Goal: Information Seeking & Learning: Learn about a topic

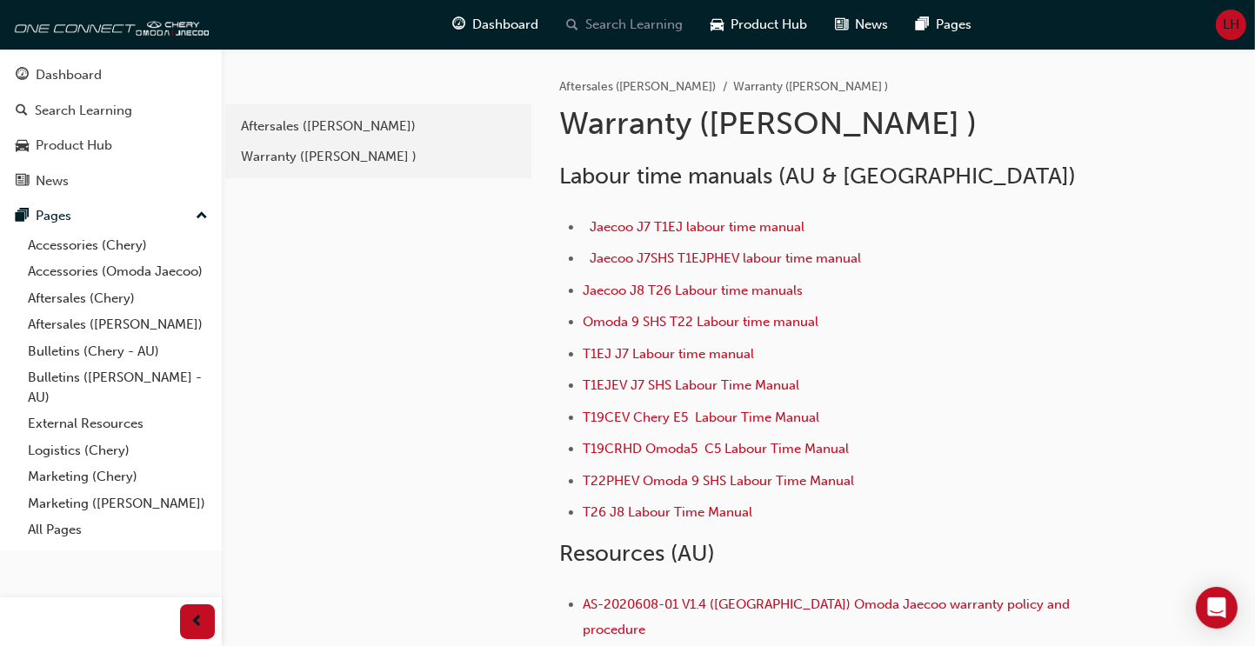
click at [648, 33] on span "Search Learning" at bounding box center [634, 25] width 97 height 20
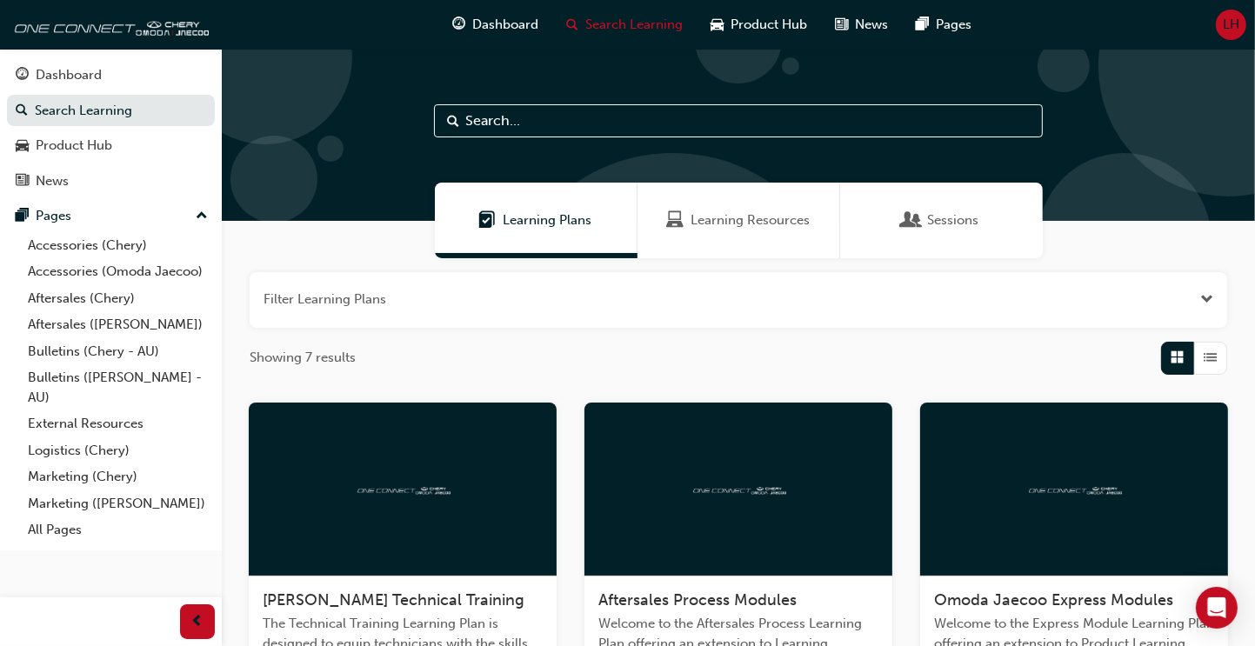
click at [553, 221] on span "Learning Plans" at bounding box center [548, 220] width 89 height 20
click at [952, 219] on span "Sessions" at bounding box center [953, 220] width 51 height 20
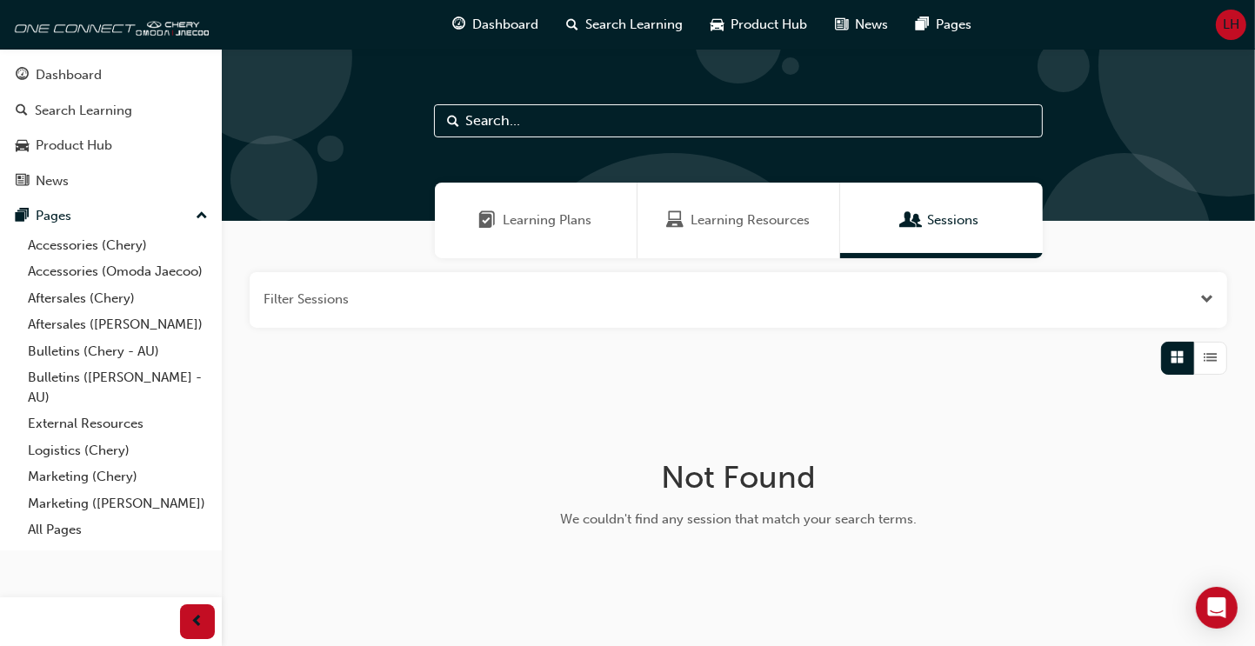
click at [538, 217] on span "Learning Plans" at bounding box center [548, 220] width 89 height 20
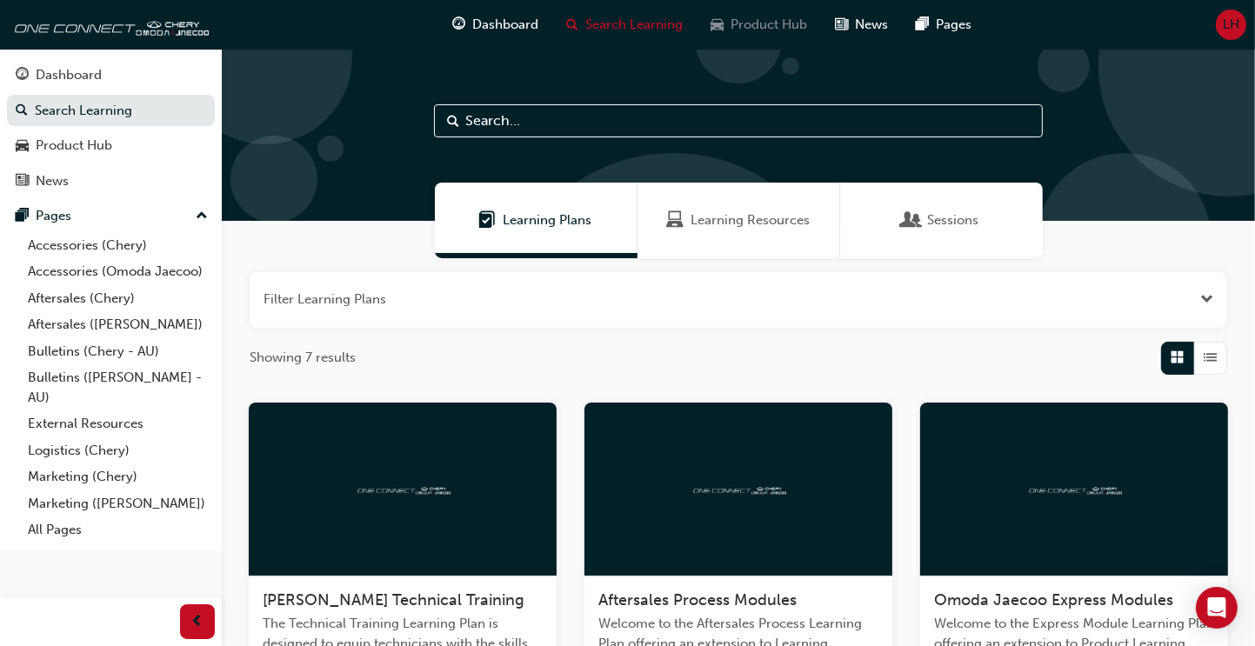
click at [762, 15] on span "Product Hub" at bounding box center [770, 25] width 77 height 20
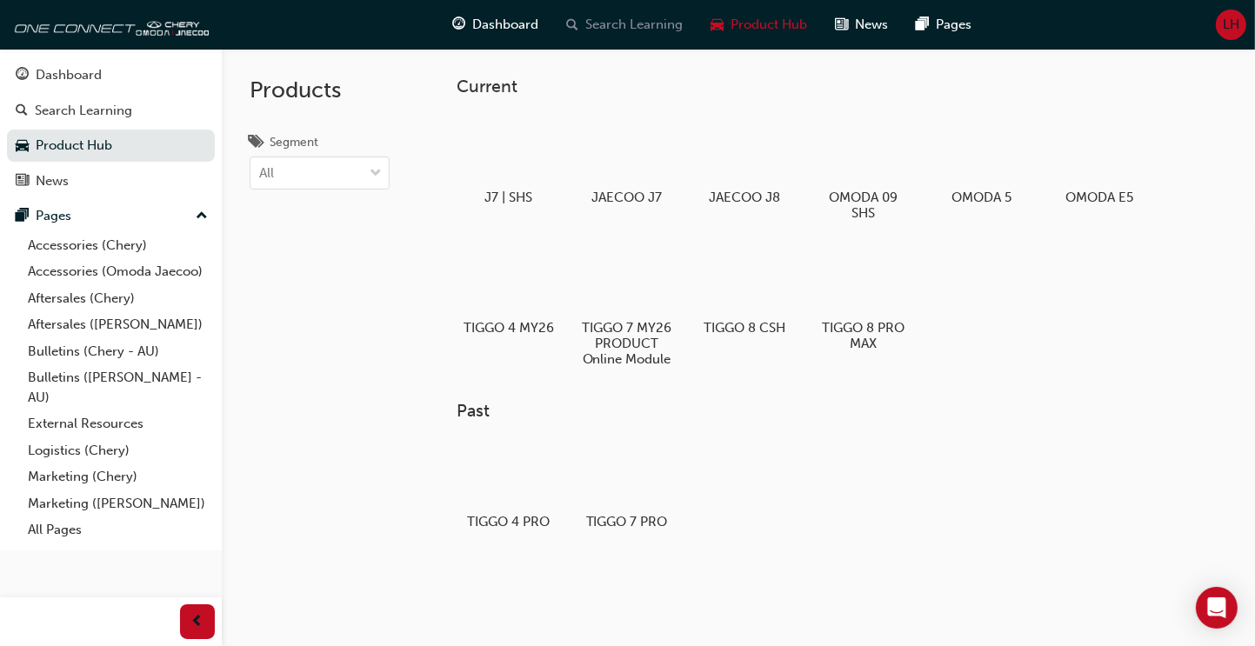
click at [626, 23] on span "Search Learning" at bounding box center [634, 25] width 97 height 20
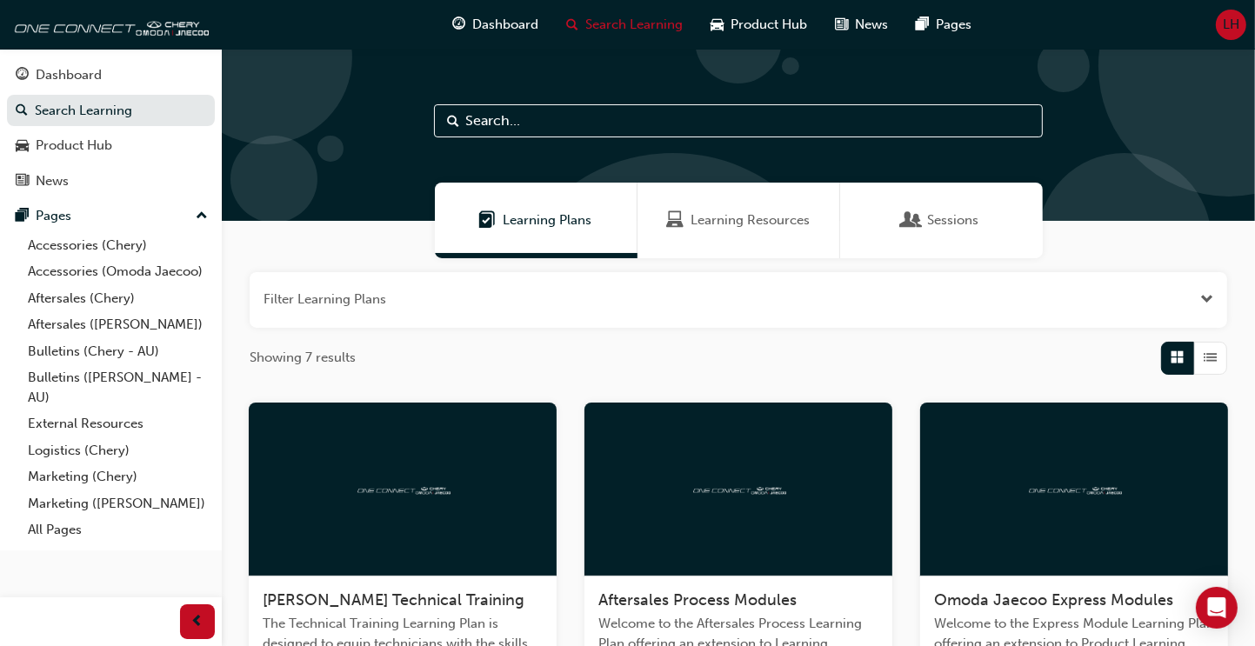
click at [546, 213] on span "Learning Plans" at bounding box center [548, 220] width 89 height 20
click at [536, 222] on span "Learning Plans" at bounding box center [548, 220] width 89 height 20
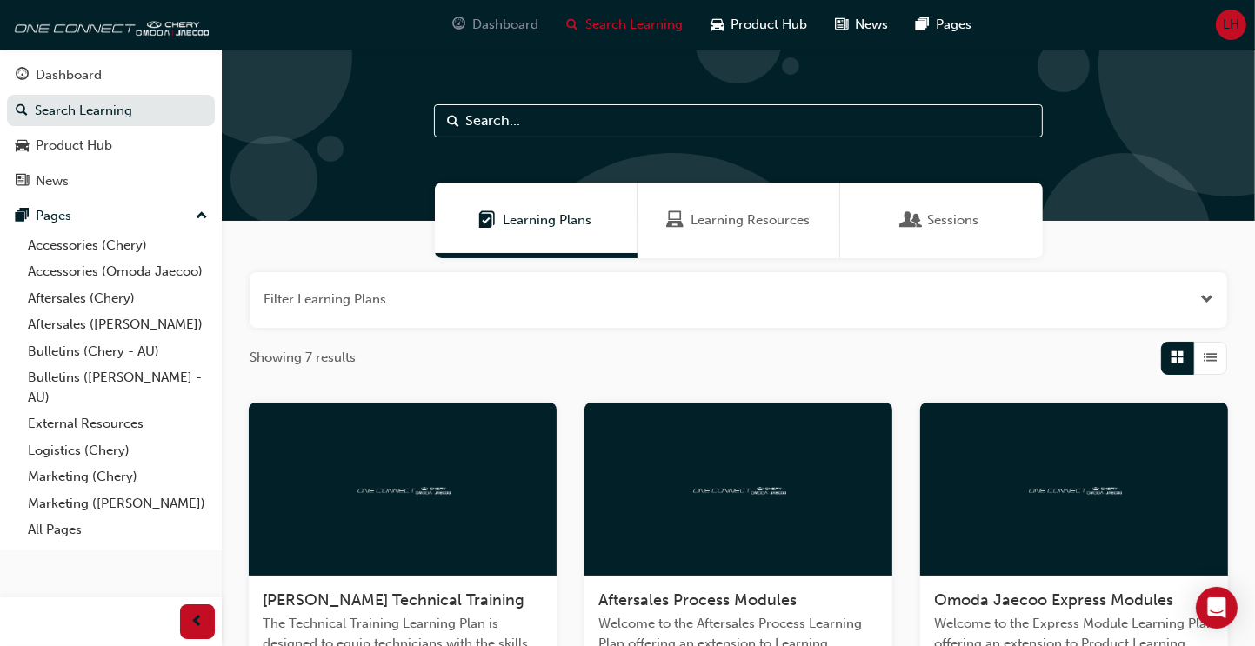
click at [487, 28] on span "Dashboard" at bounding box center [506, 25] width 66 height 20
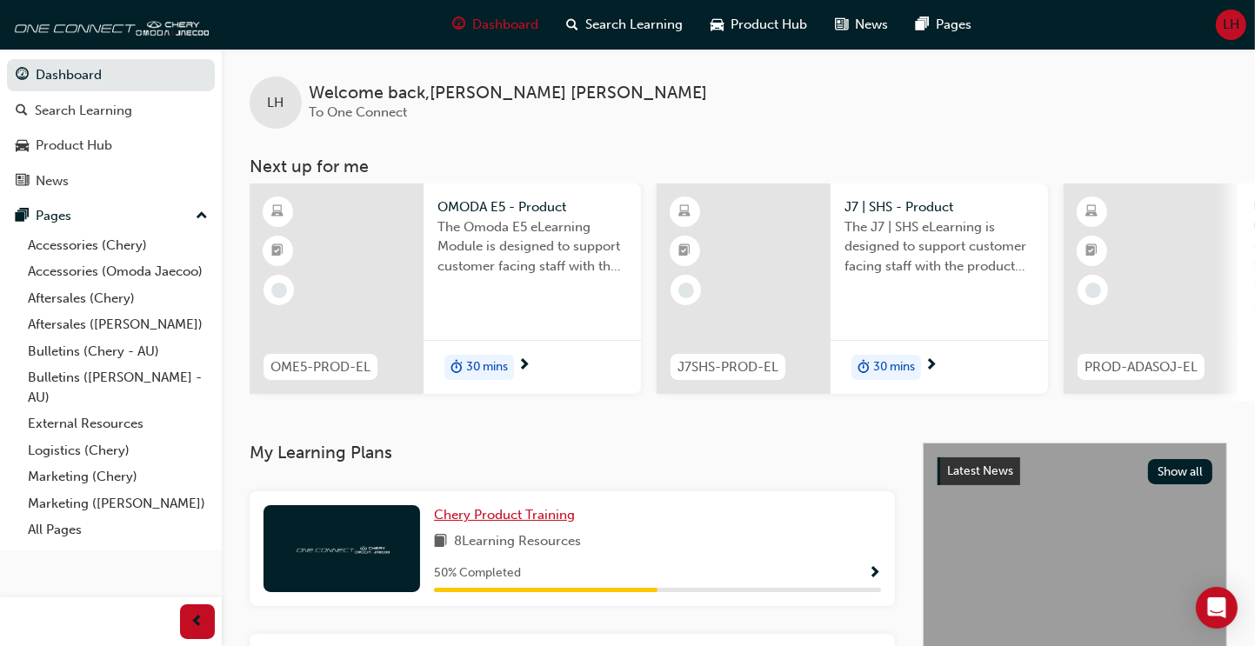
click at [541, 520] on span "Chery Product Training" at bounding box center [504, 515] width 141 height 16
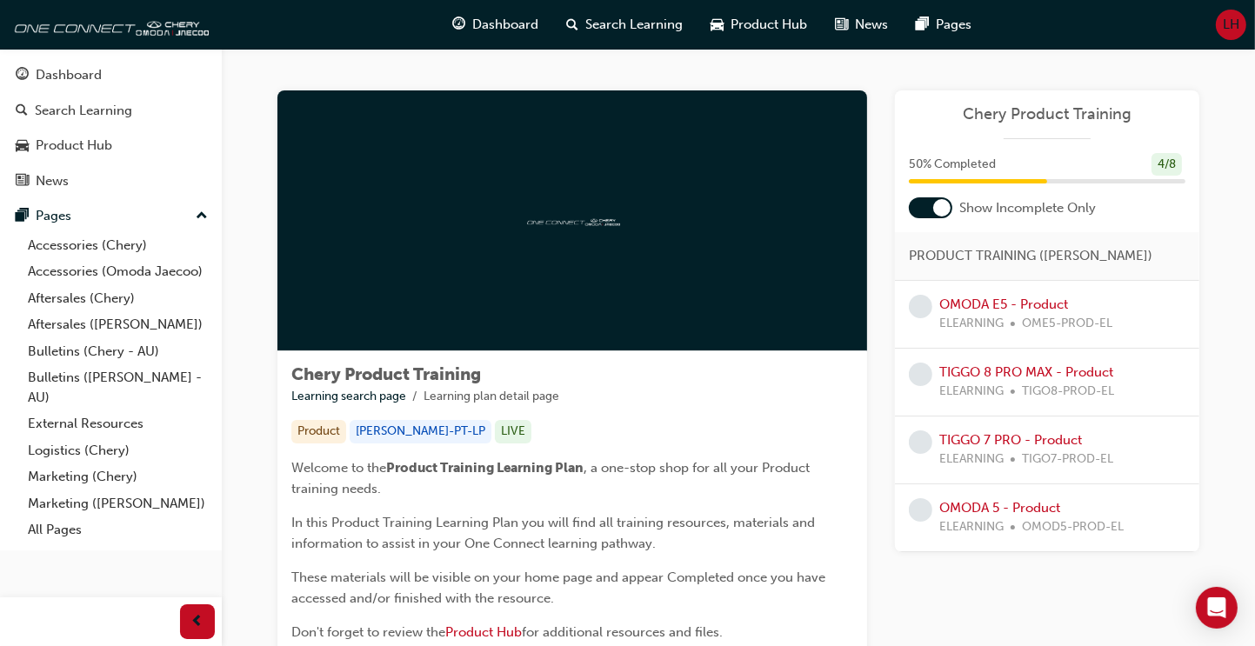
click at [945, 213] on div at bounding box center [941, 207] width 17 height 17
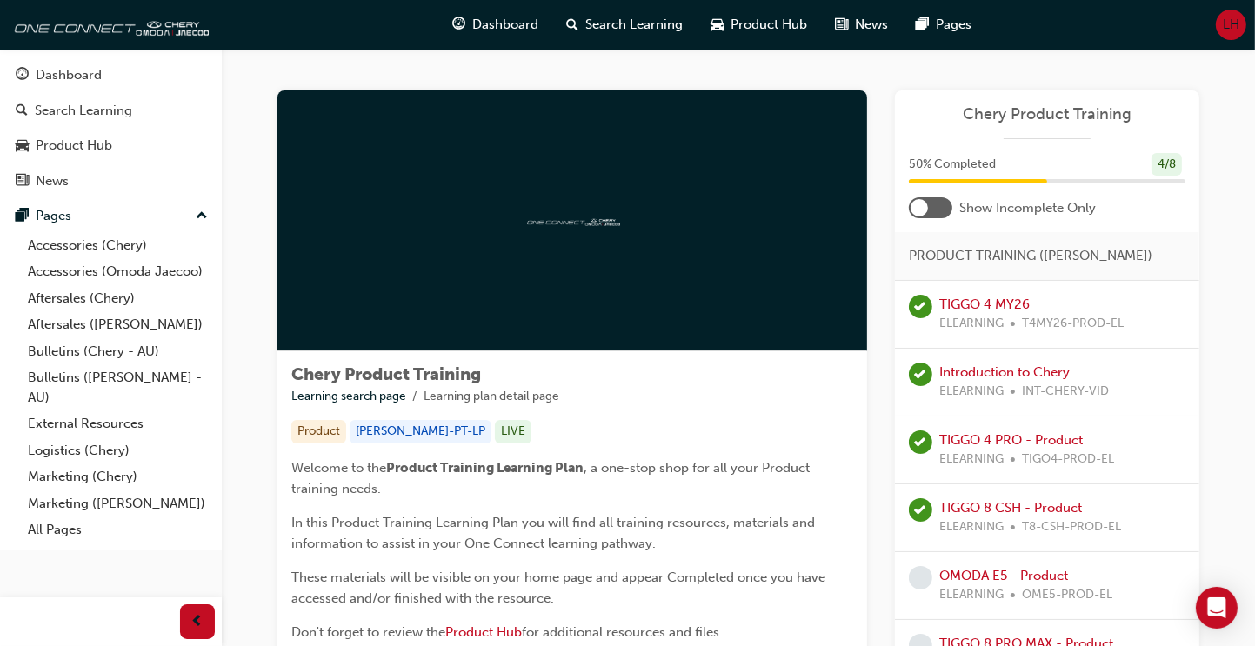
click at [932, 210] on div at bounding box center [930, 207] width 43 height 21
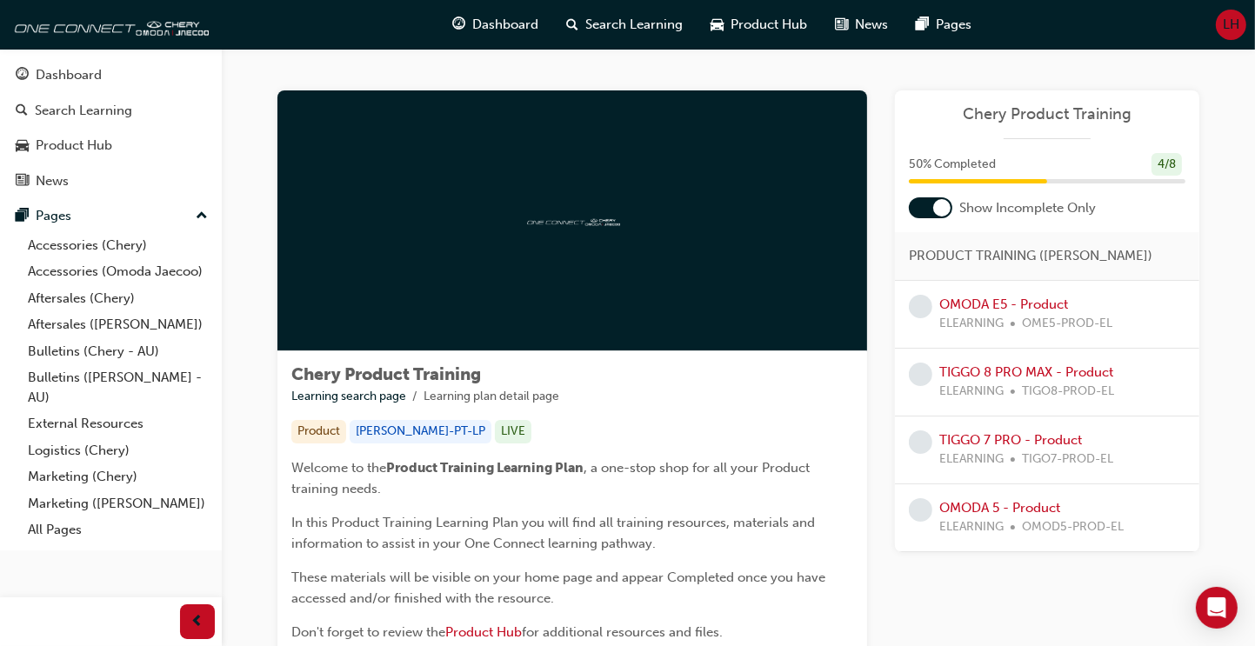
click at [939, 204] on div at bounding box center [941, 207] width 17 height 17
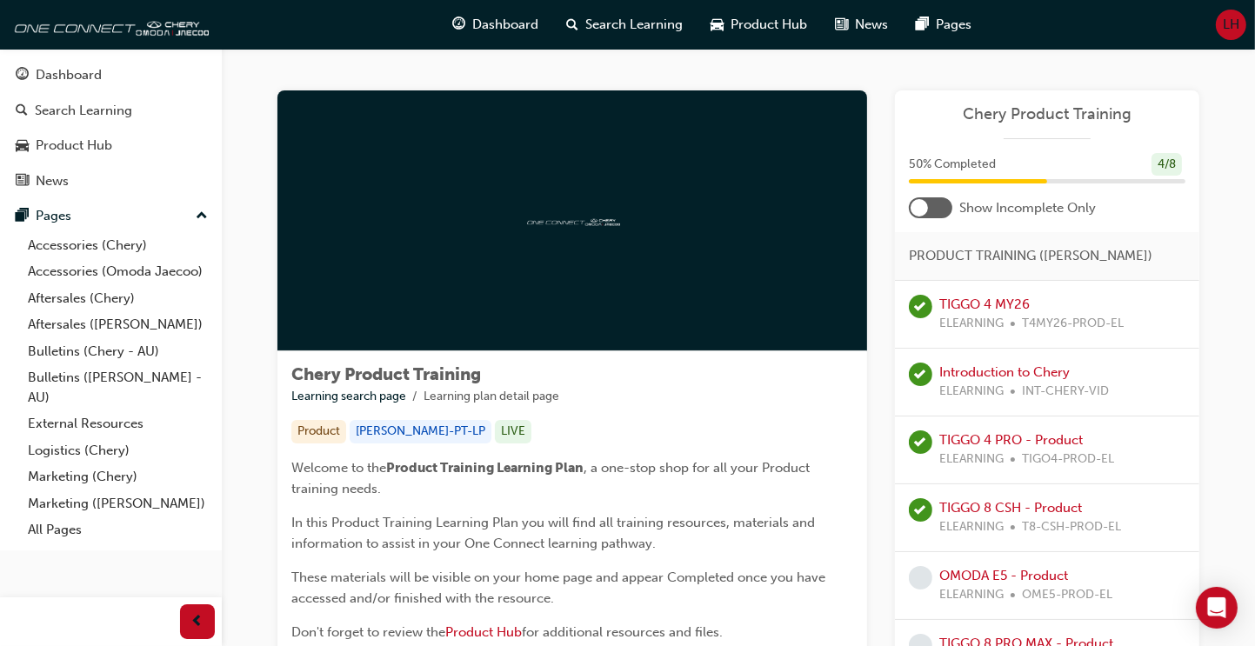
click at [929, 204] on div at bounding box center [930, 207] width 43 height 21
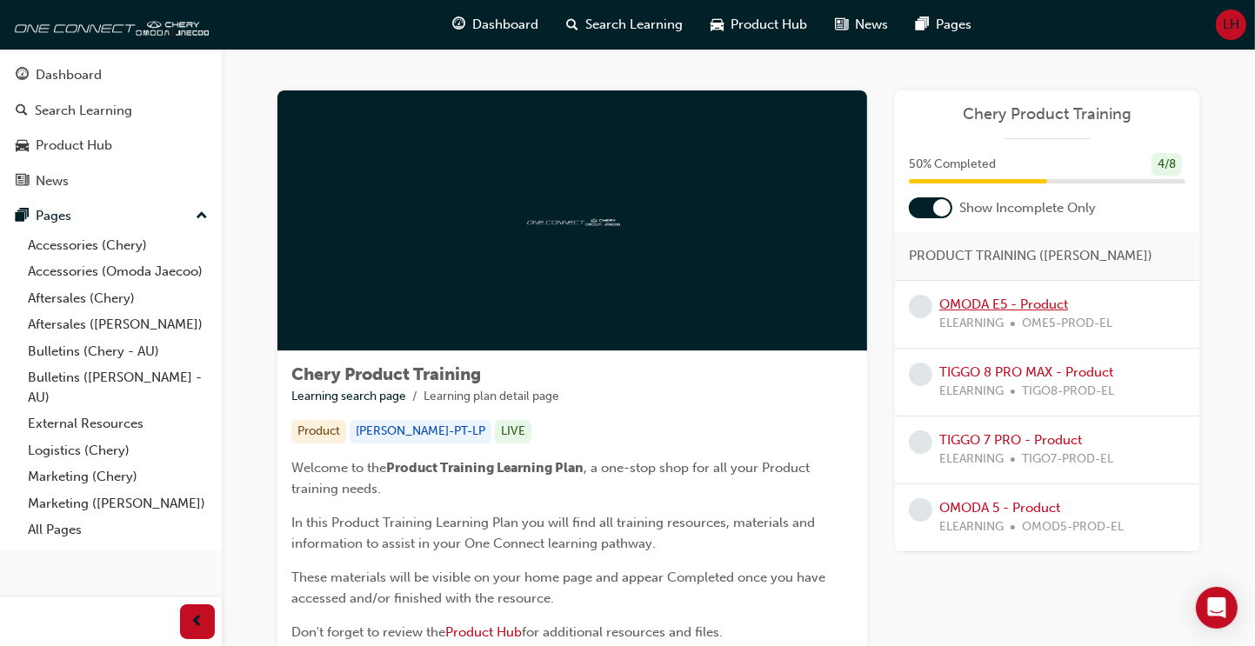
click at [979, 304] on link "OMODA E5 - Product" at bounding box center [1003, 305] width 129 height 16
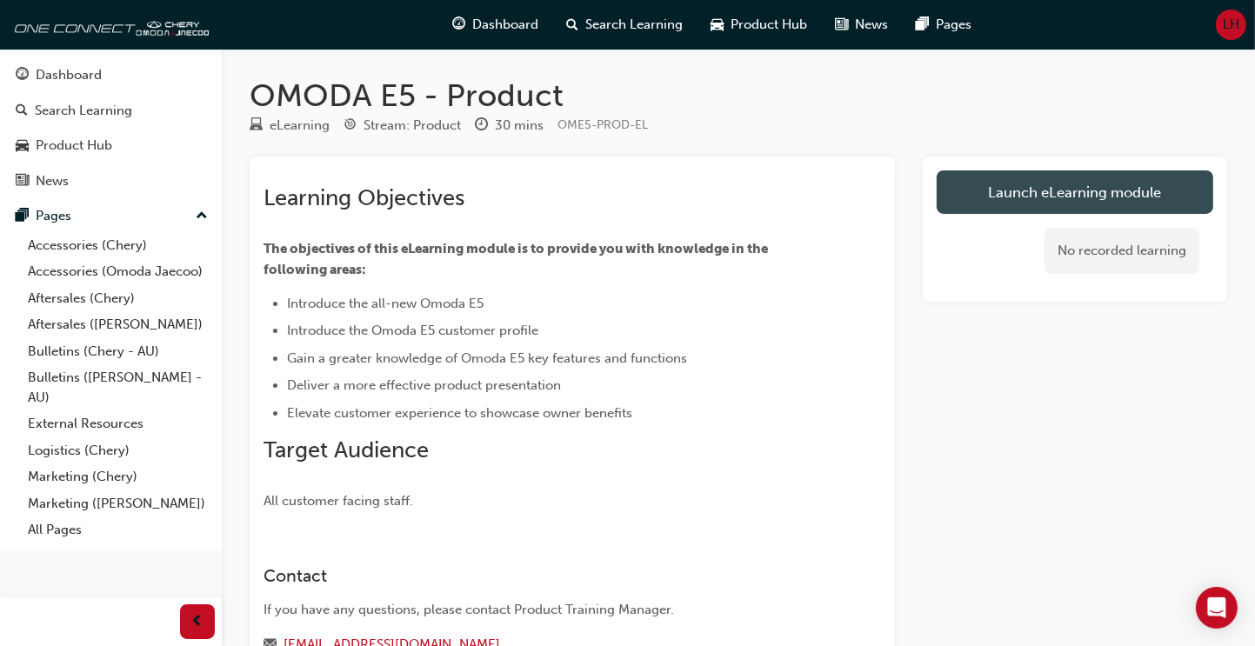
click at [1030, 193] on link "Launch eLearning module" at bounding box center [1075, 191] width 277 height 43
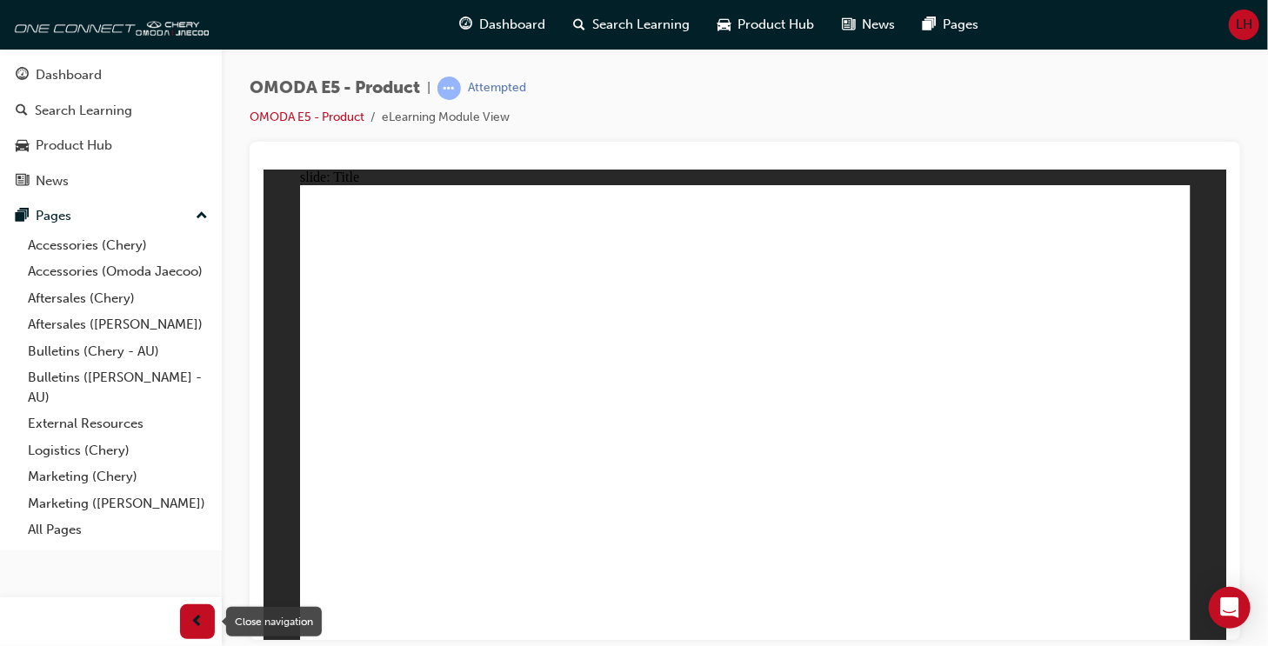
click at [199, 621] on span "prev-icon" at bounding box center [197, 622] width 13 height 22
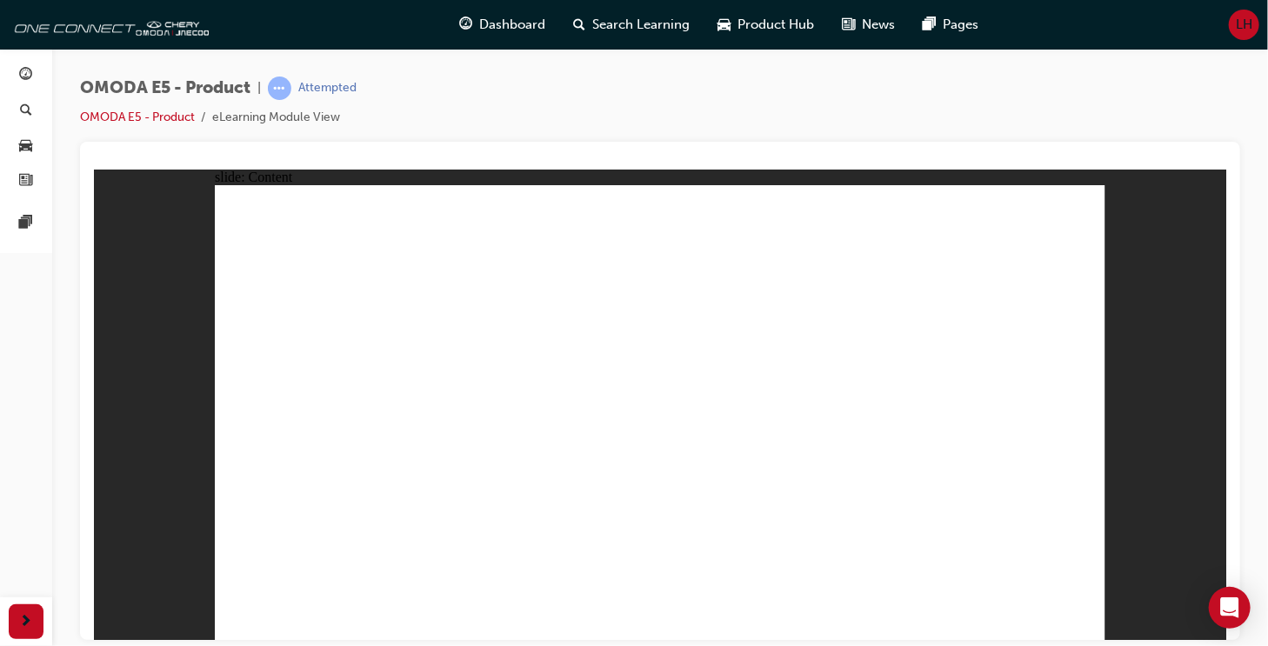
drag, startPoint x: 937, startPoint y: 254, endPoint x: 991, endPoint y: 249, distance: 54.2
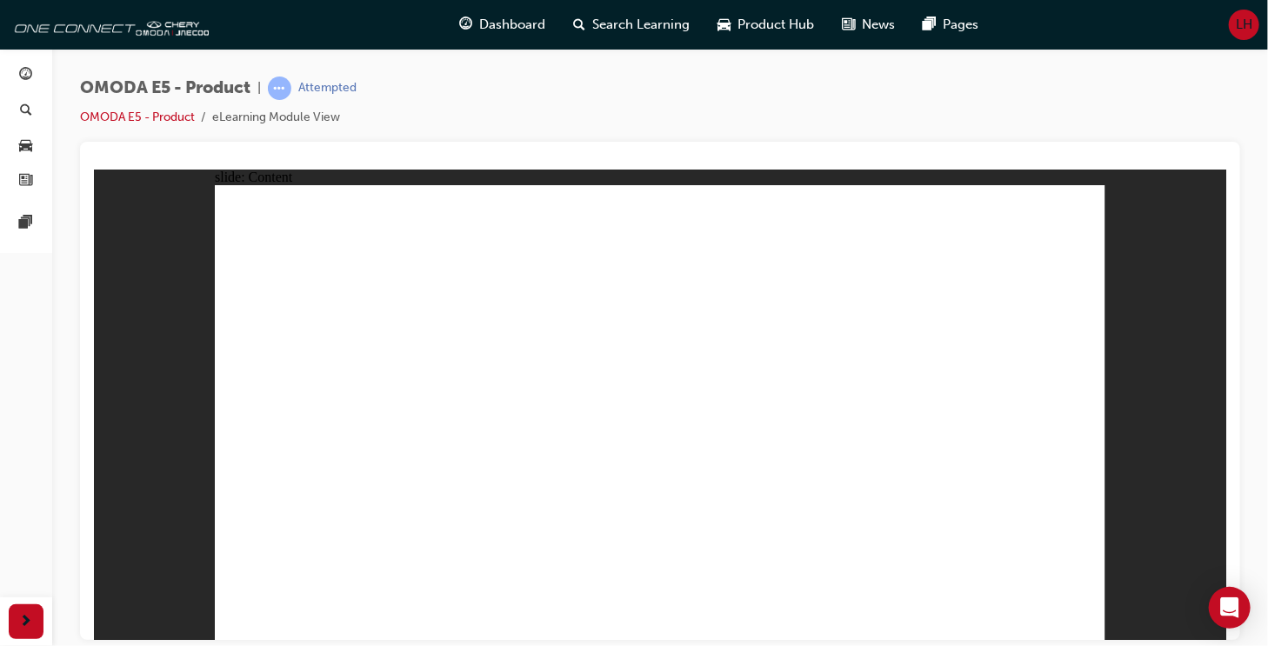
drag, startPoint x: 1072, startPoint y: 623, endPoint x: 1063, endPoint y: 629, distance: 10.6
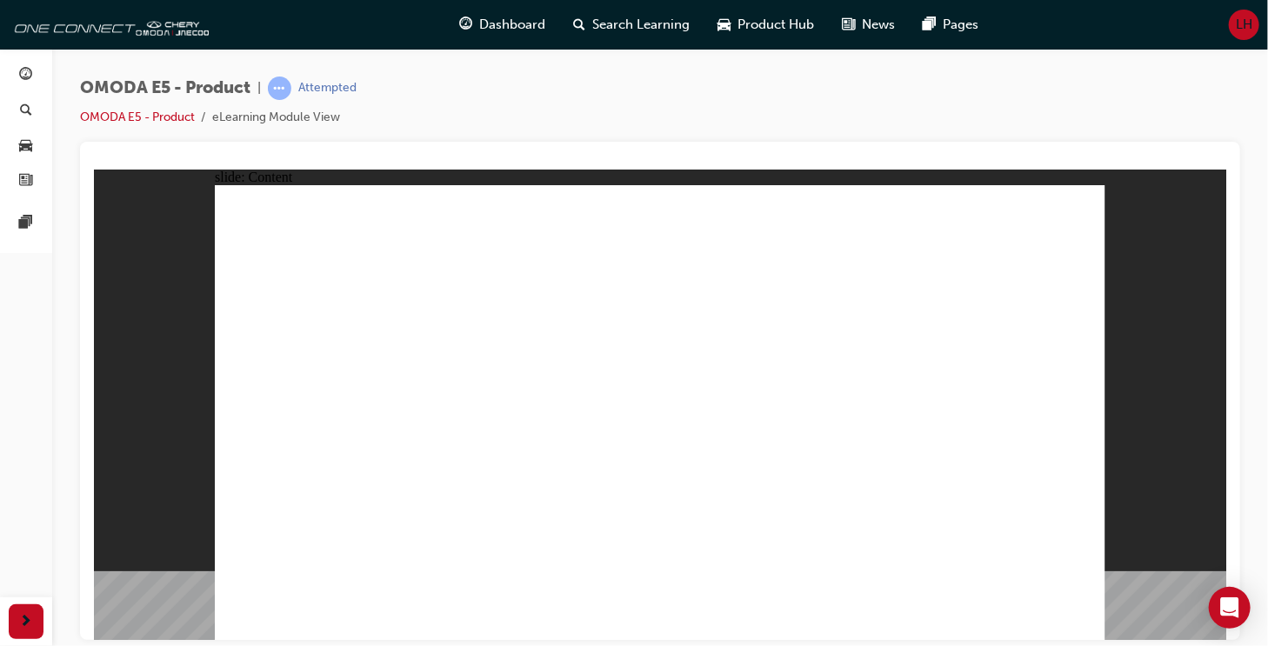
drag, startPoint x: 436, startPoint y: 274, endPoint x: 491, endPoint y: 265, distance: 55.5
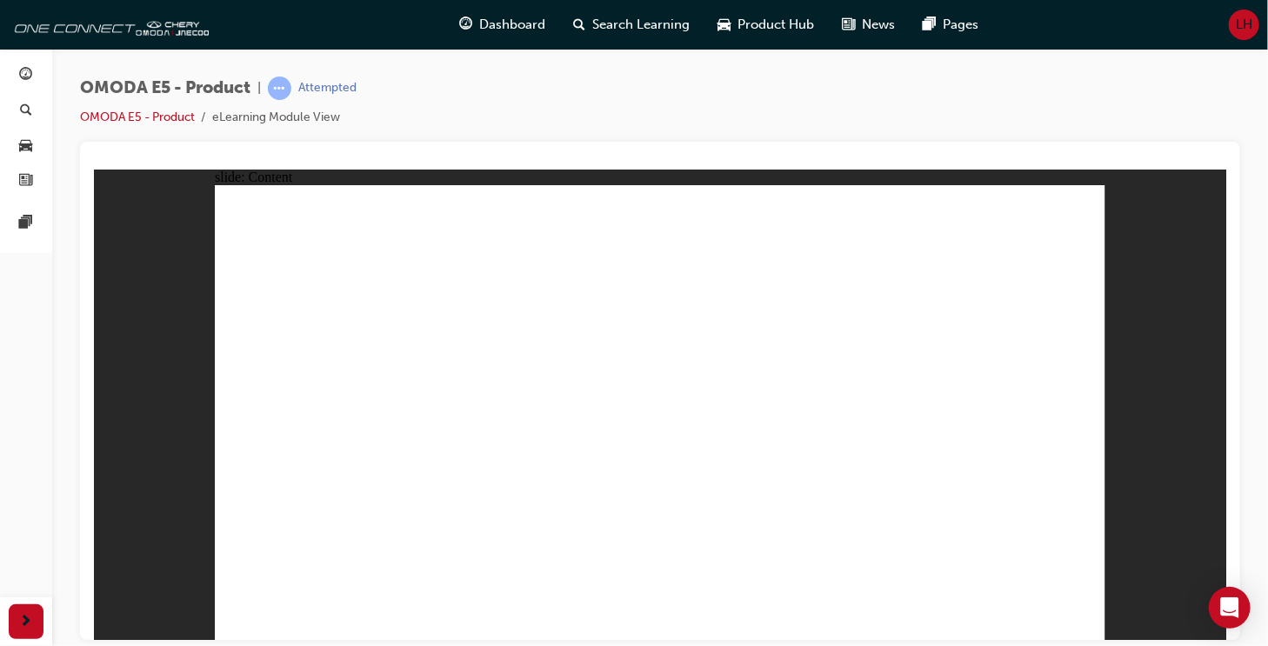
drag, startPoint x: 653, startPoint y: 384, endPoint x: 799, endPoint y: 364, distance: 147.6
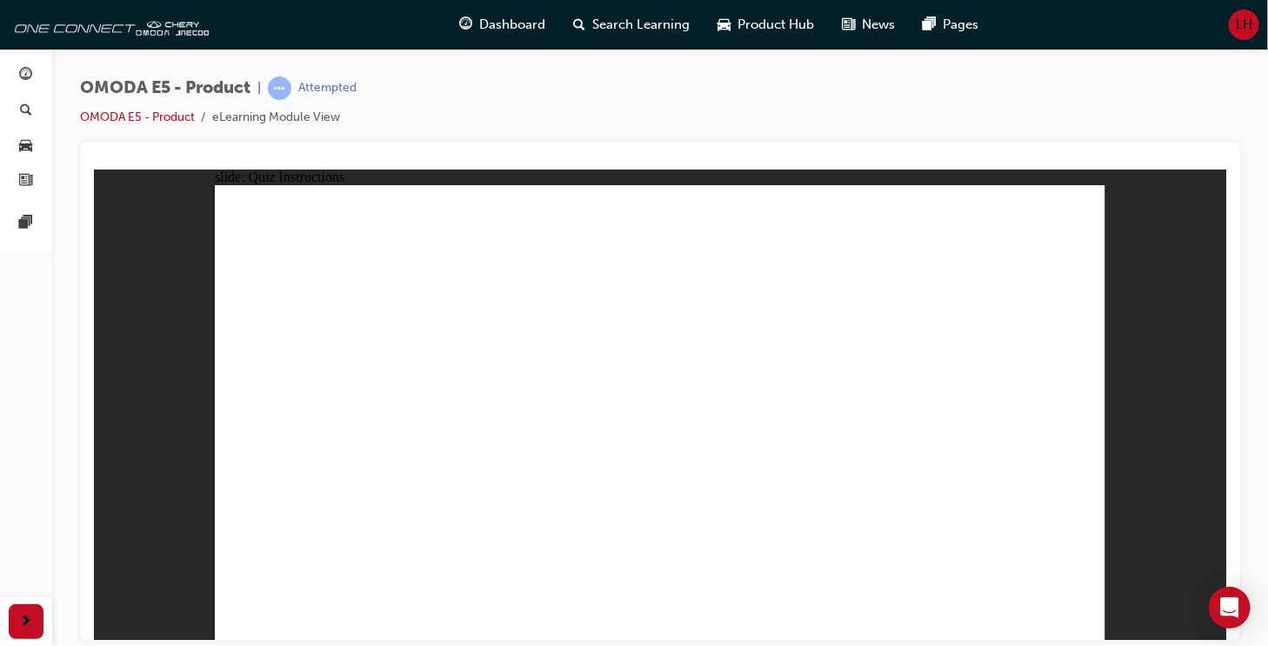
radio input "true"
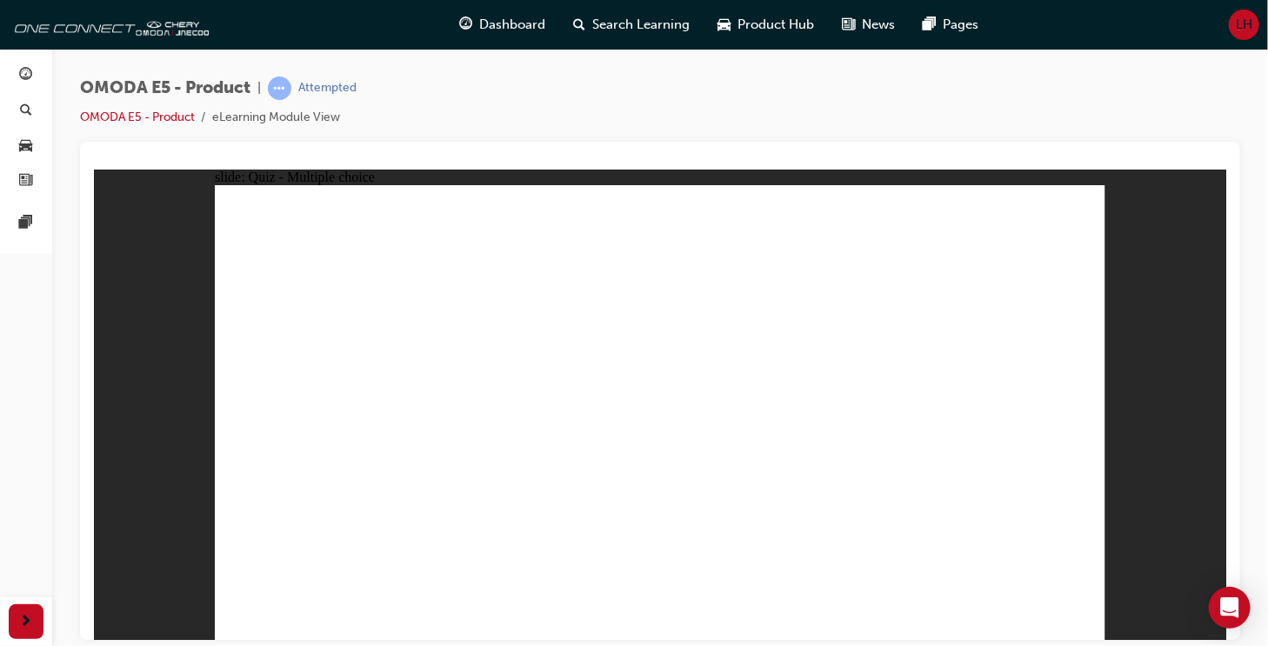
radio input "true"
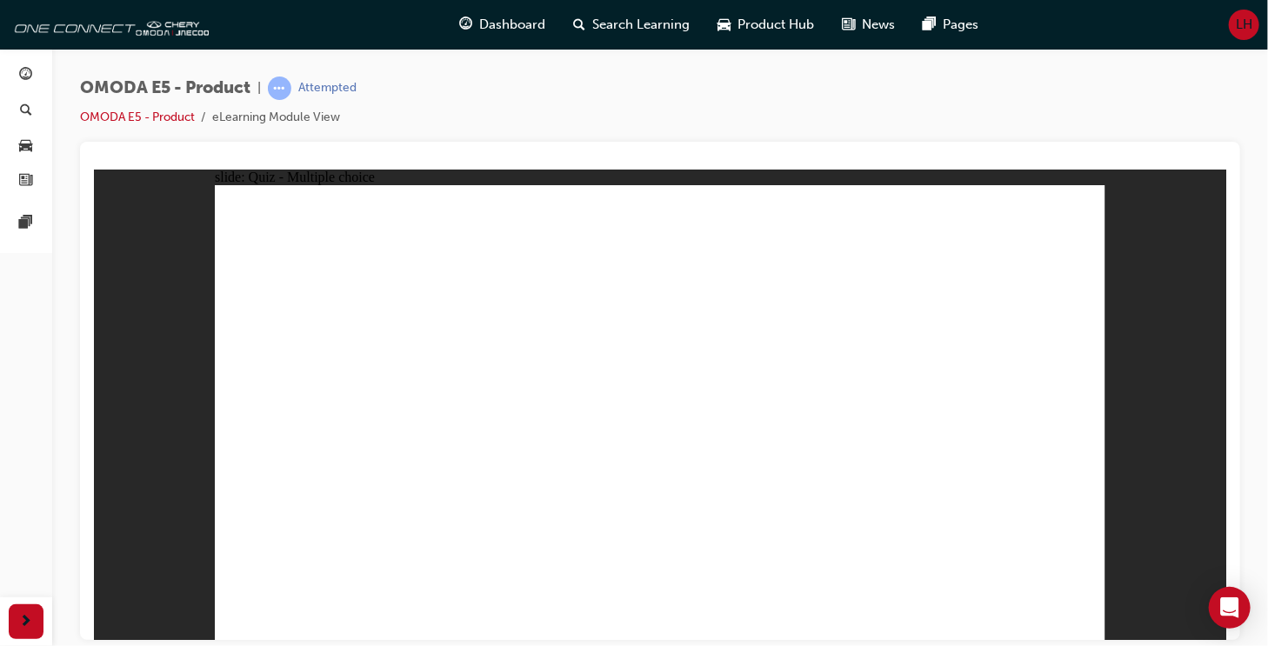
radio input "true"
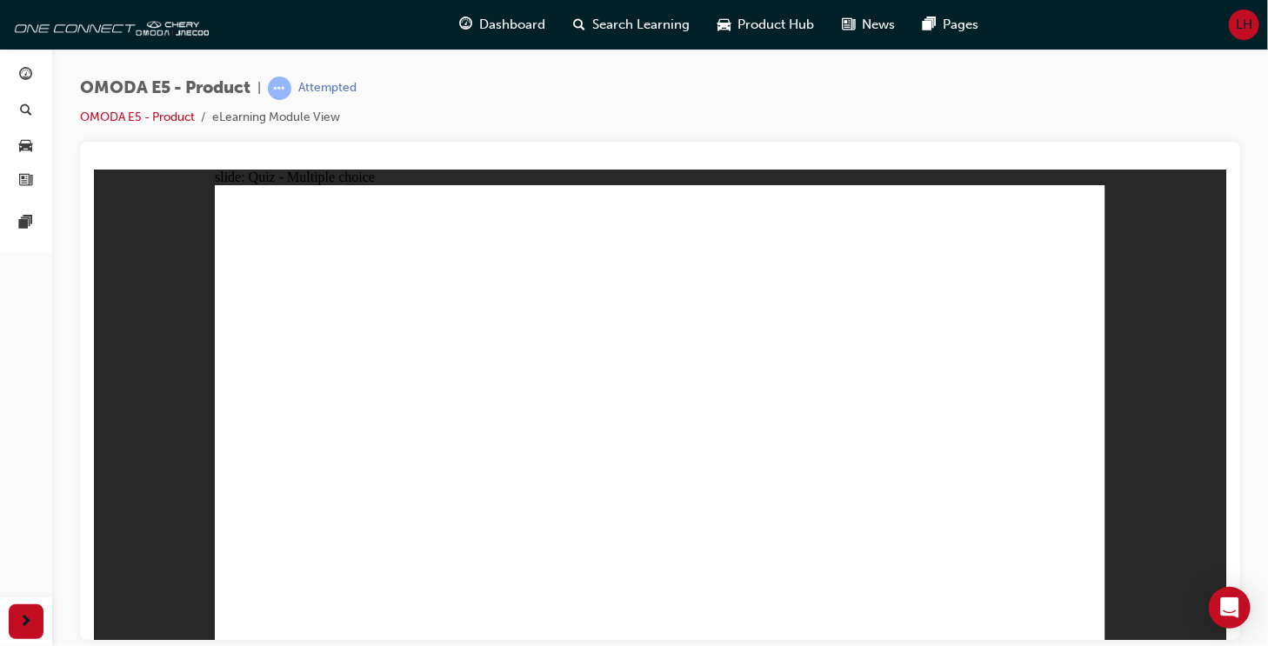
radio input "true"
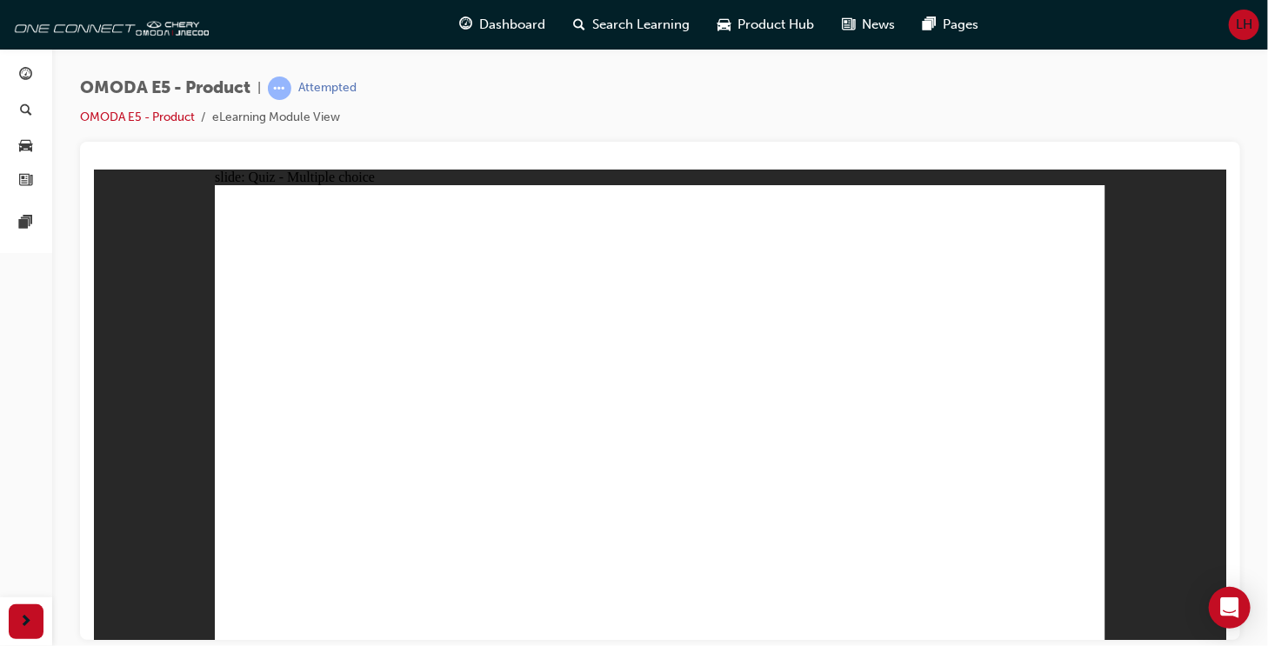
radio input "true"
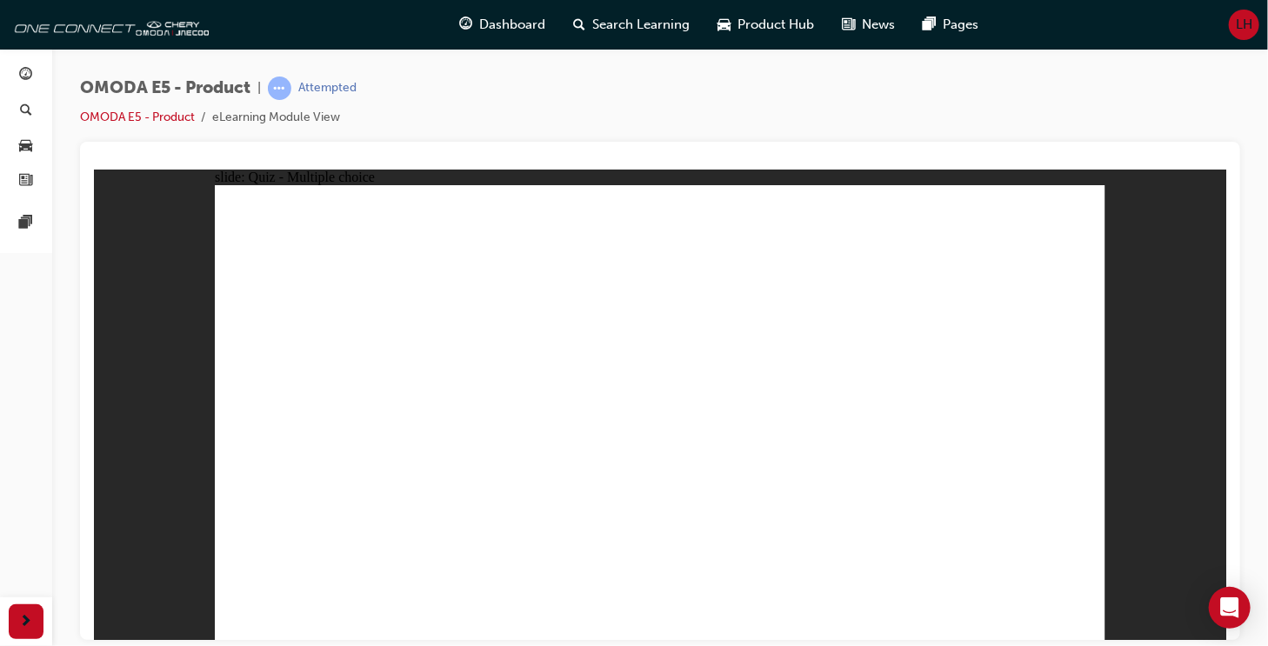
radio input "true"
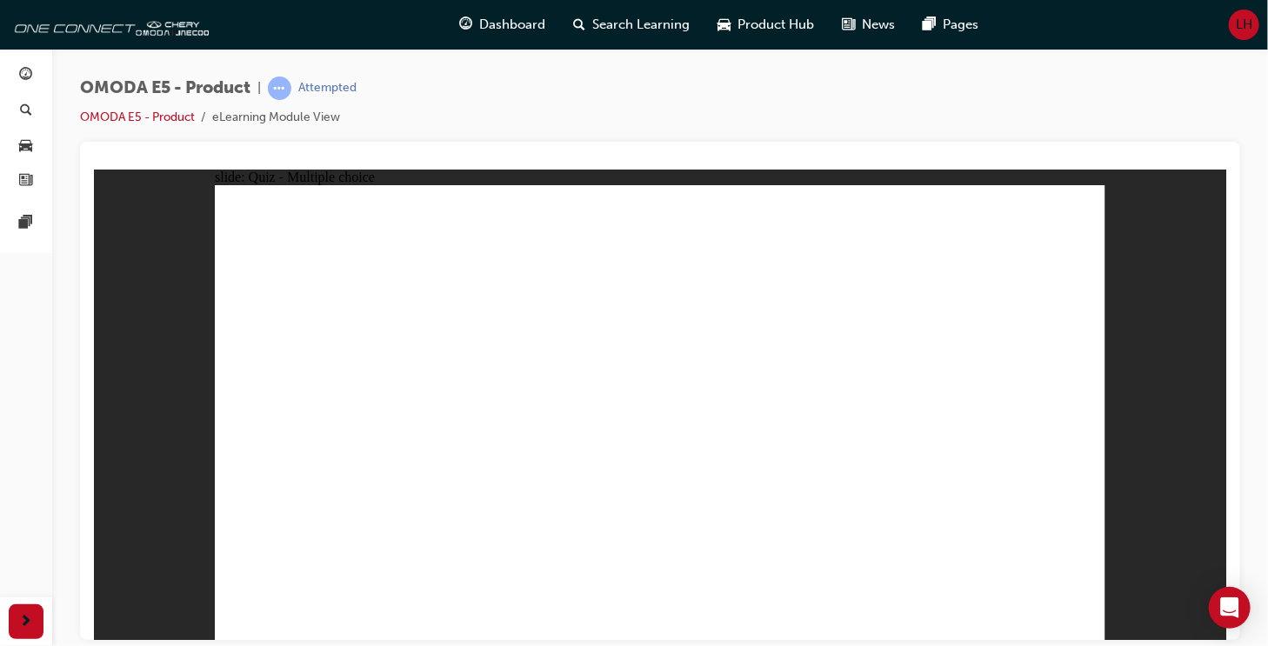
radio input "true"
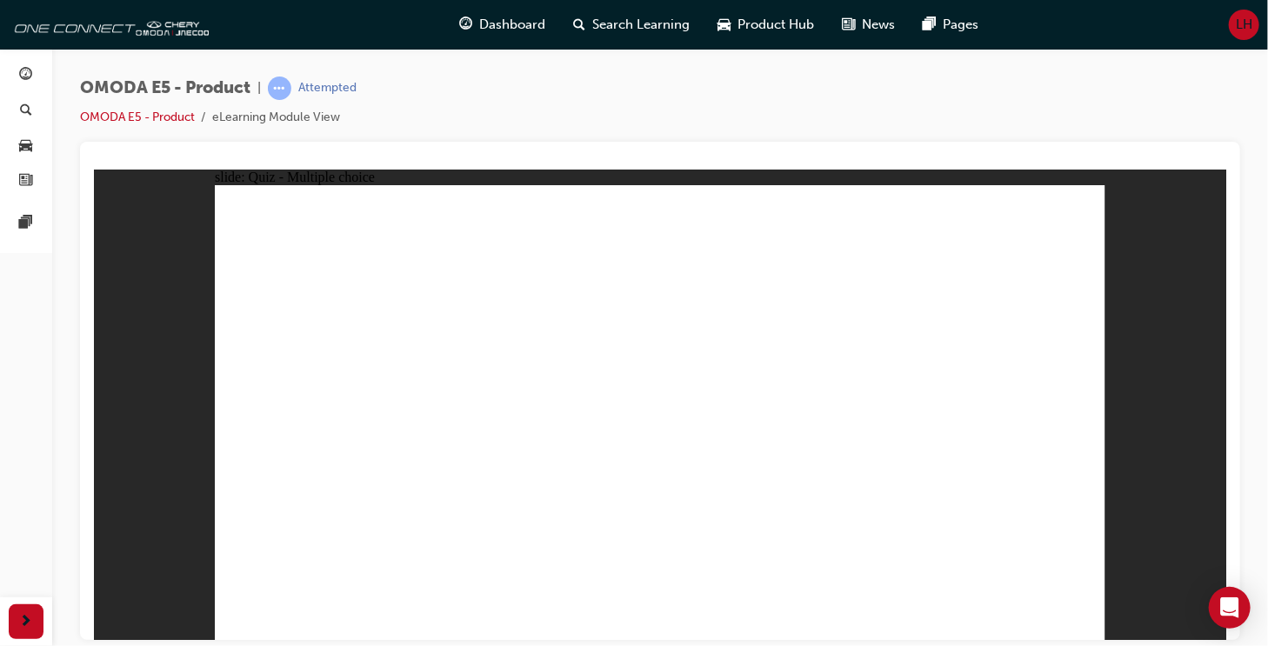
radio input "true"
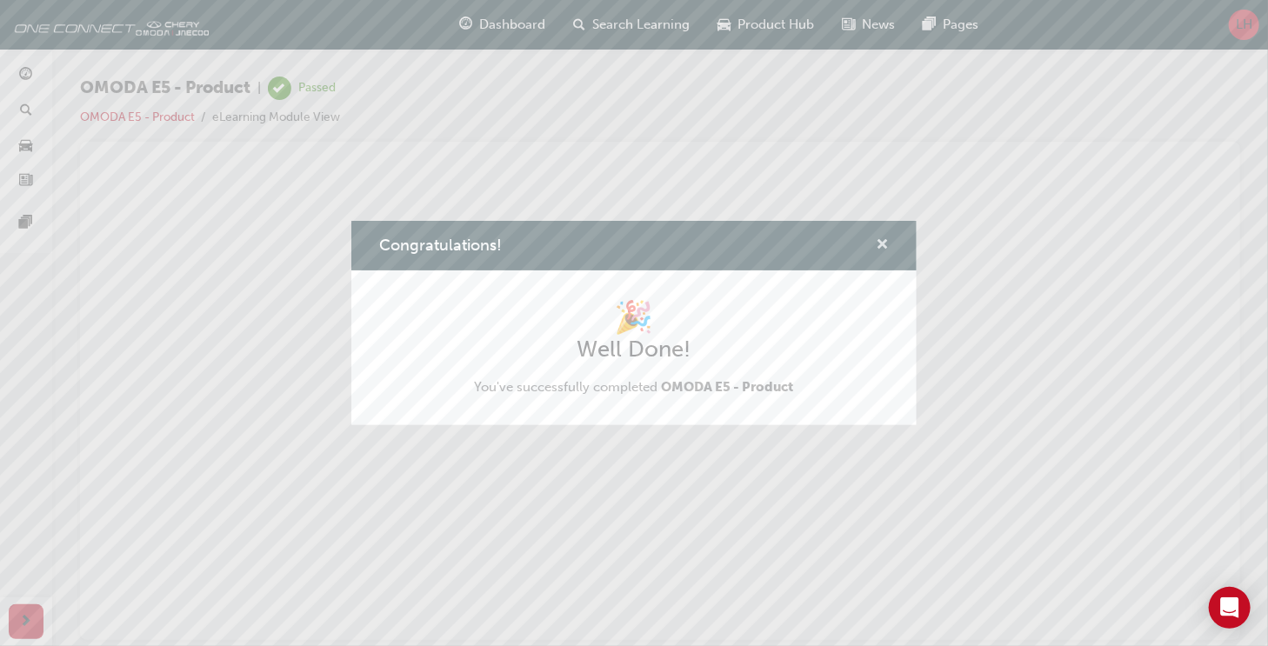
click at [884, 246] on span "cross-icon" at bounding box center [882, 246] width 13 height 16
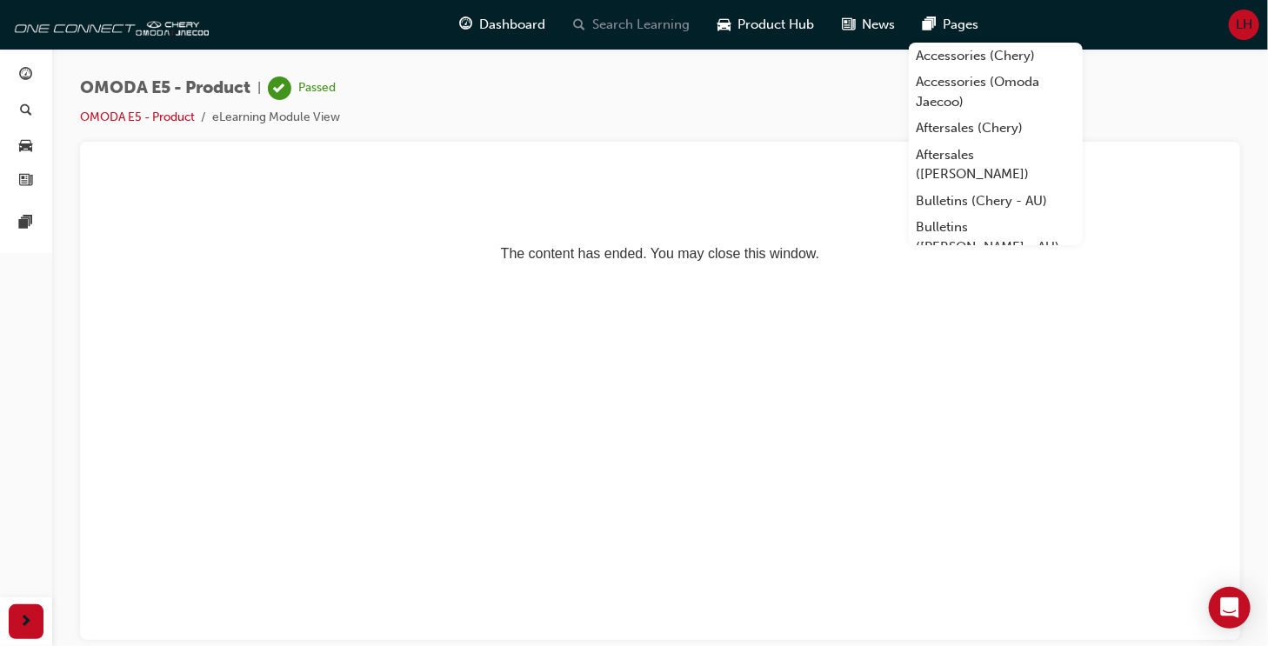
click at [647, 20] on span "Search Learning" at bounding box center [640, 25] width 97 height 20
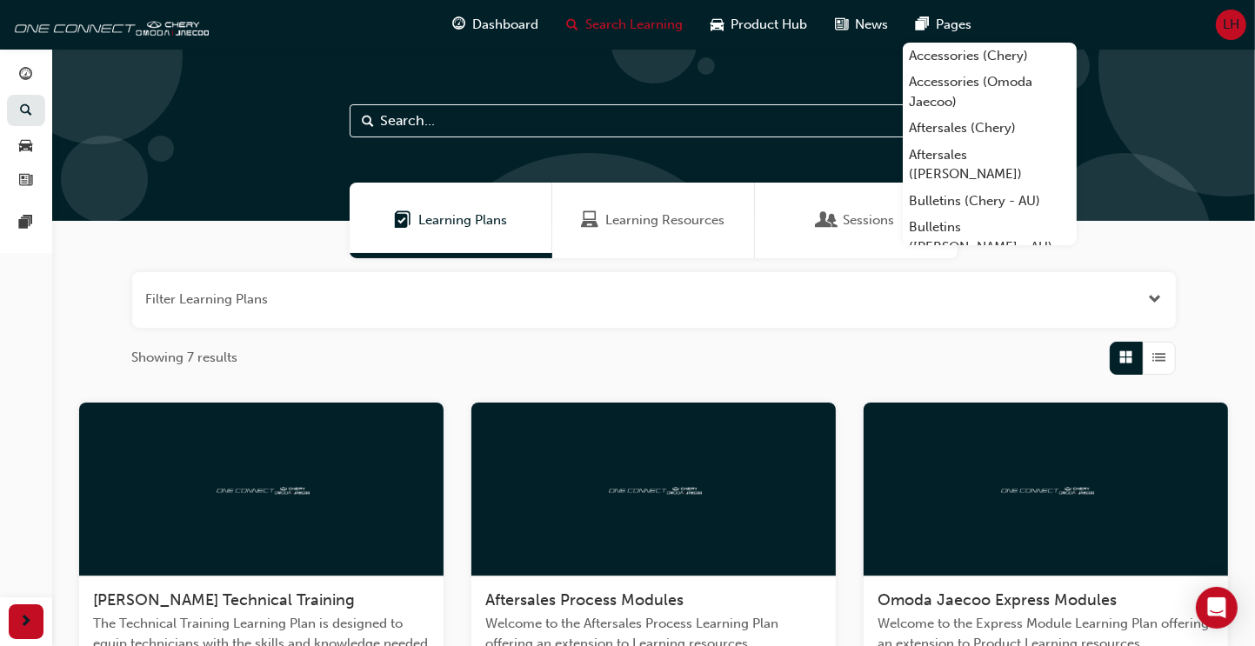
click at [457, 217] on span "Learning Plans" at bounding box center [462, 220] width 89 height 20
click at [456, 216] on span "Learning Plans" at bounding box center [462, 220] width 89 height 20
click at [648, 222] on span "Learning Resources" at bounding box center [665, 220] width 119 height 20
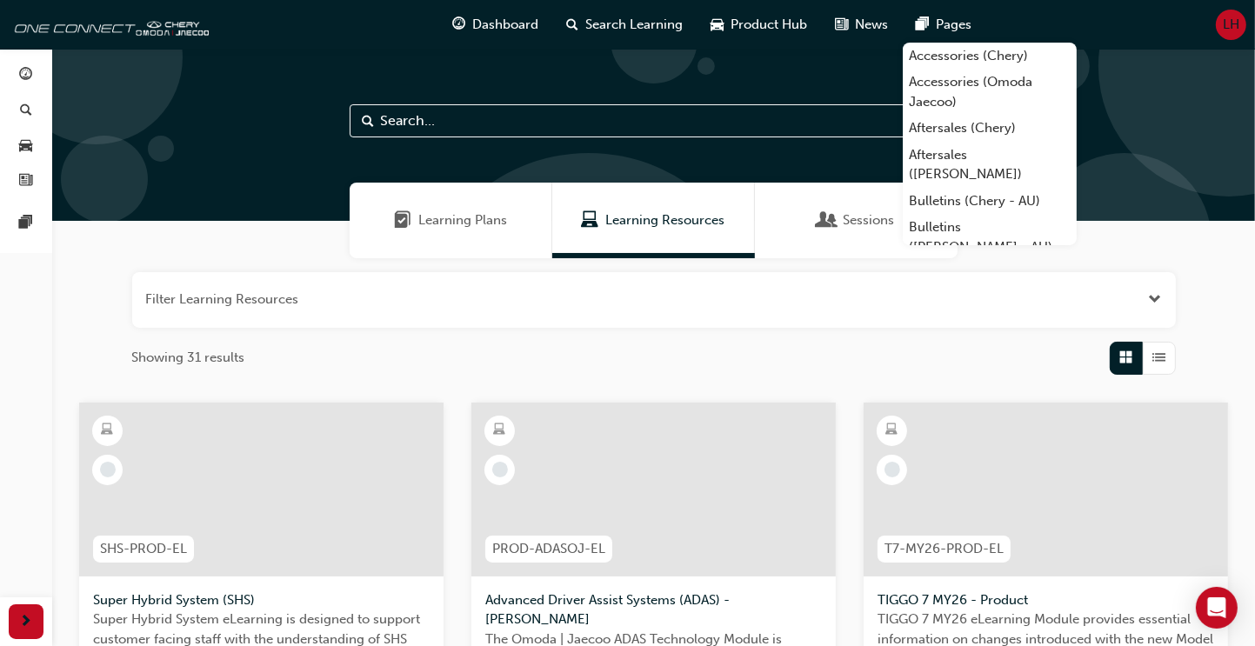
click at [426, 220] on span "Learning Plans" at bounding box center [462, 220] width 89 height 20
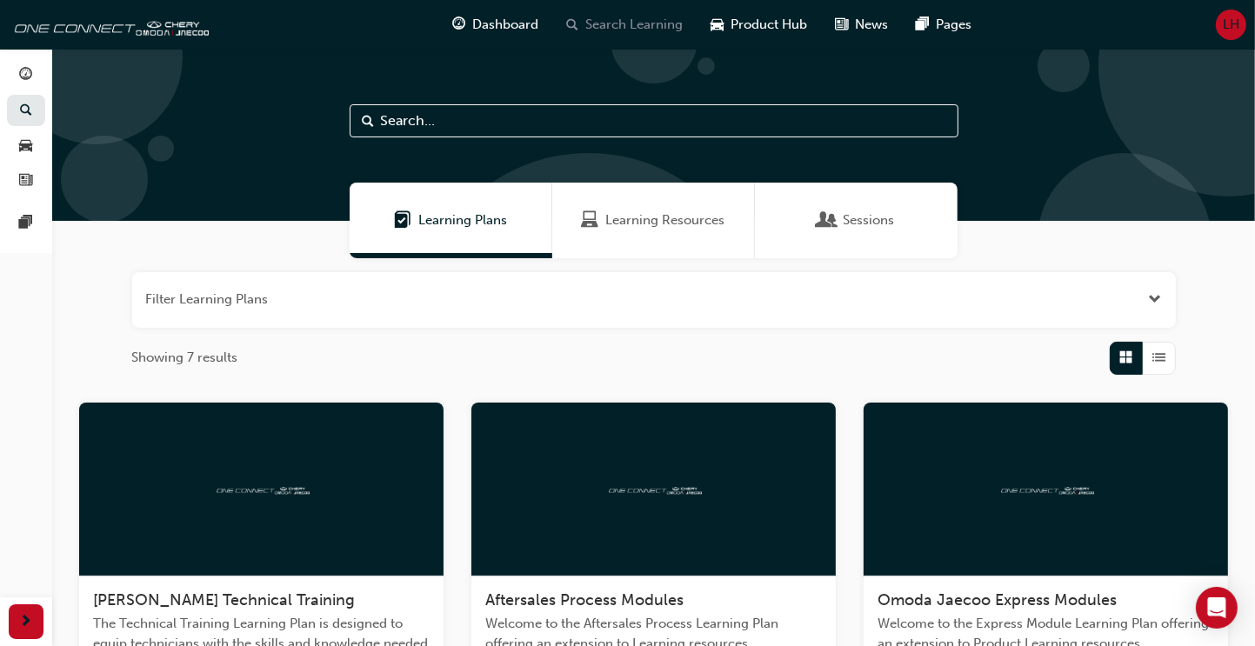
click at [612, 27] on span "Search Learning" at bounding box center [634, 25] width 97 height 20
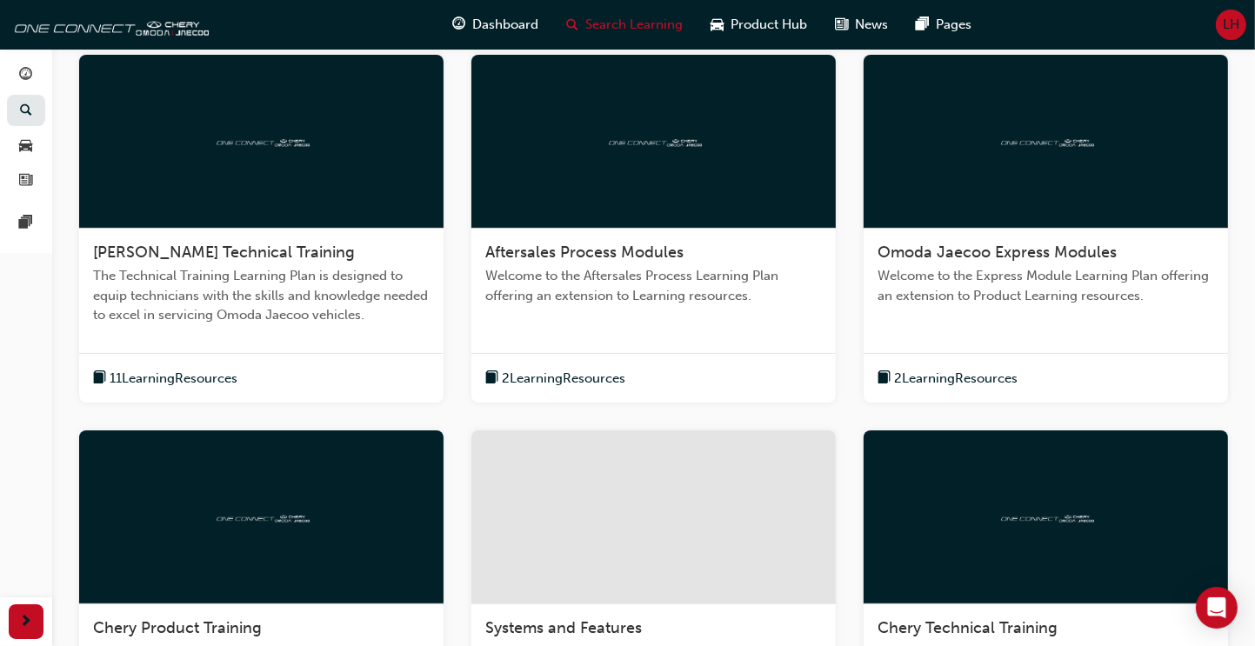
scroll to position [435, 0]
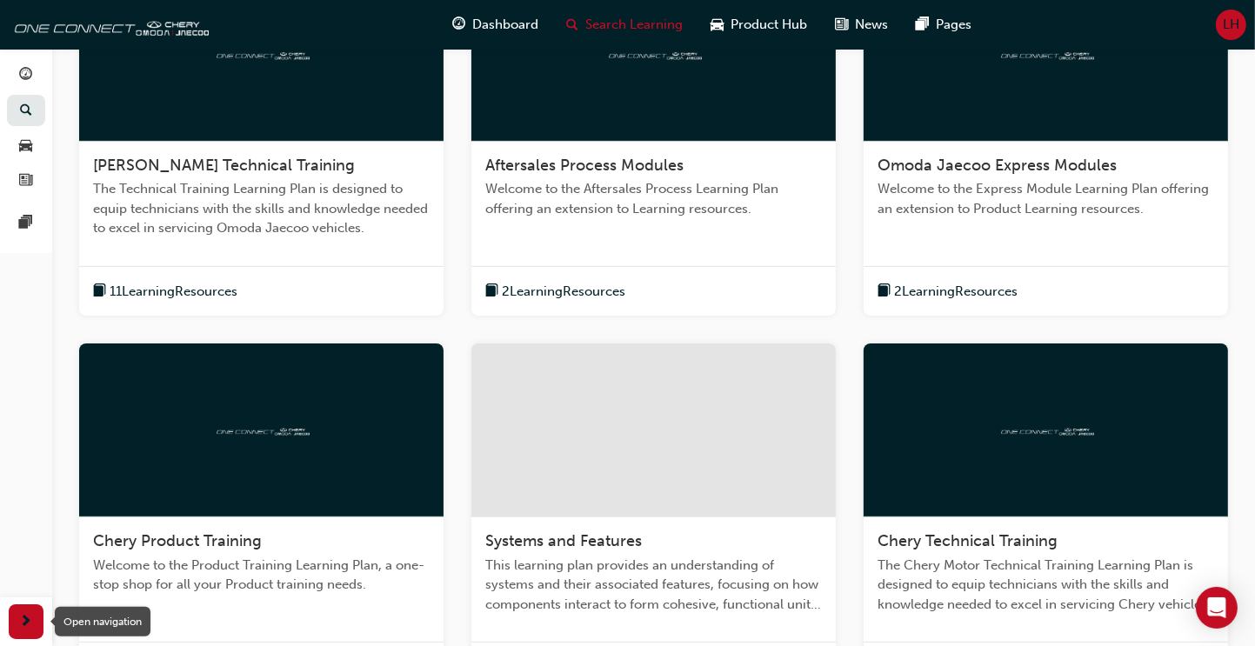
click at [29, 625] on span "next-icon" at bounding box center [26, 622] width 13 height 22
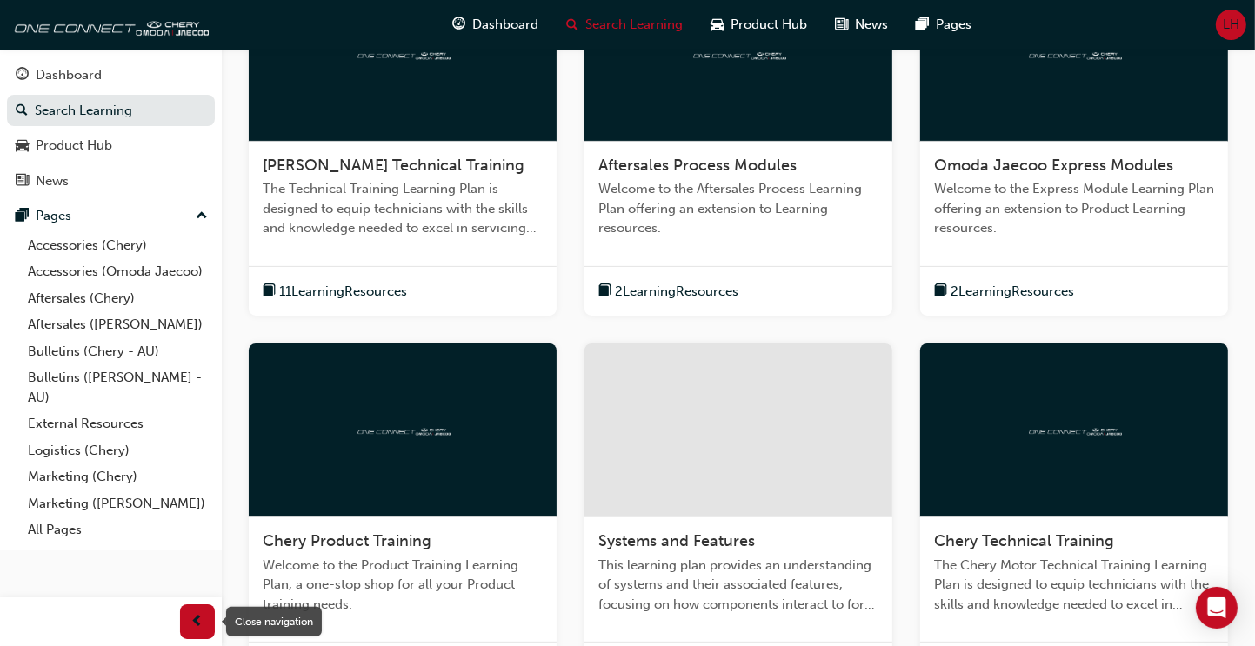
click at [200, 623] on span "prev-icon" at bounding box center [197, 622] width 13 height 22
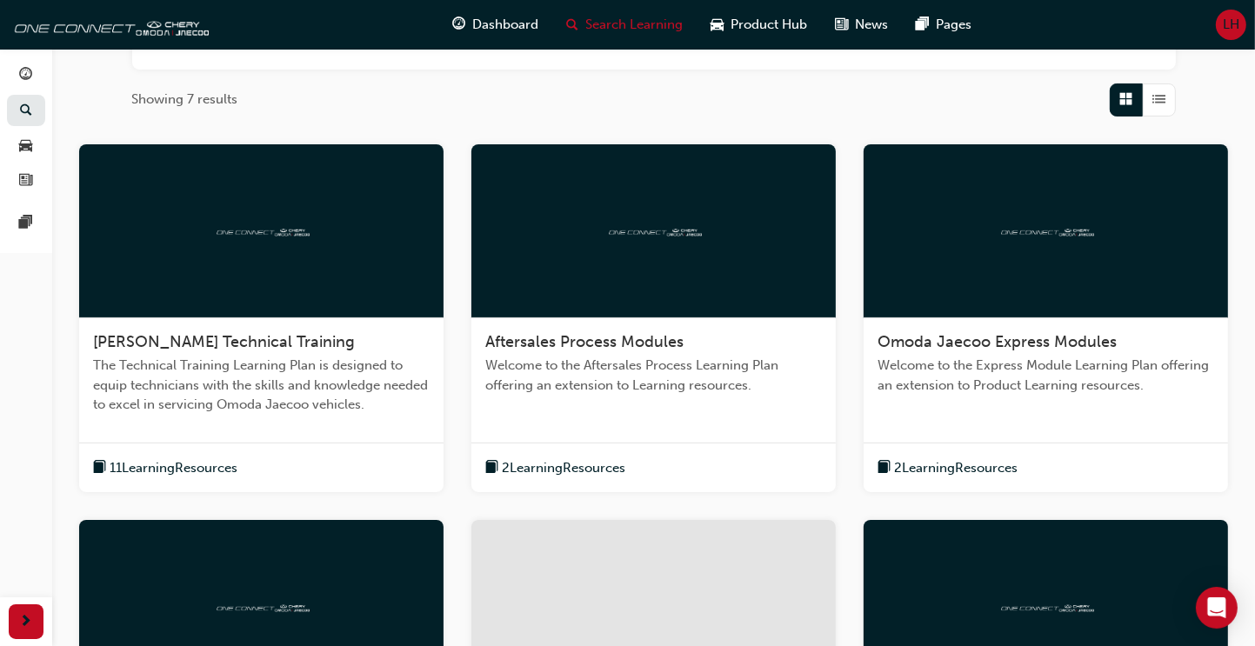
scroll to position [0, 0]
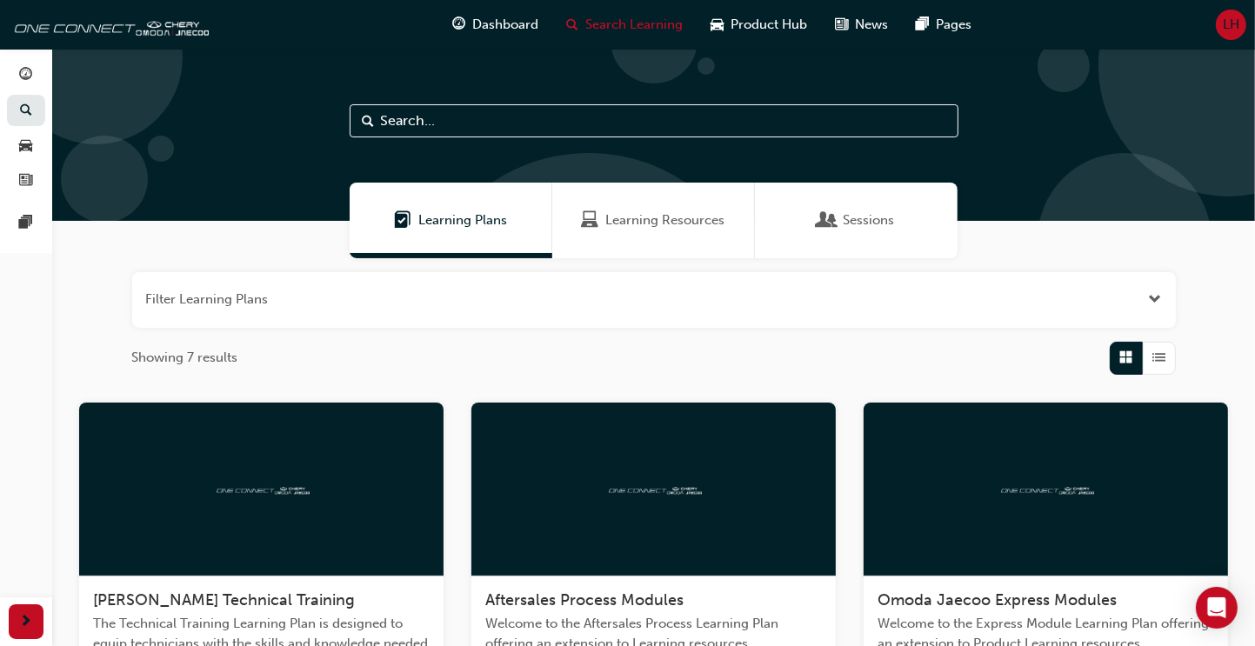
click at [662, 222] on span "Learning Resources" at bounding box center [665, 220] width 119 height 20
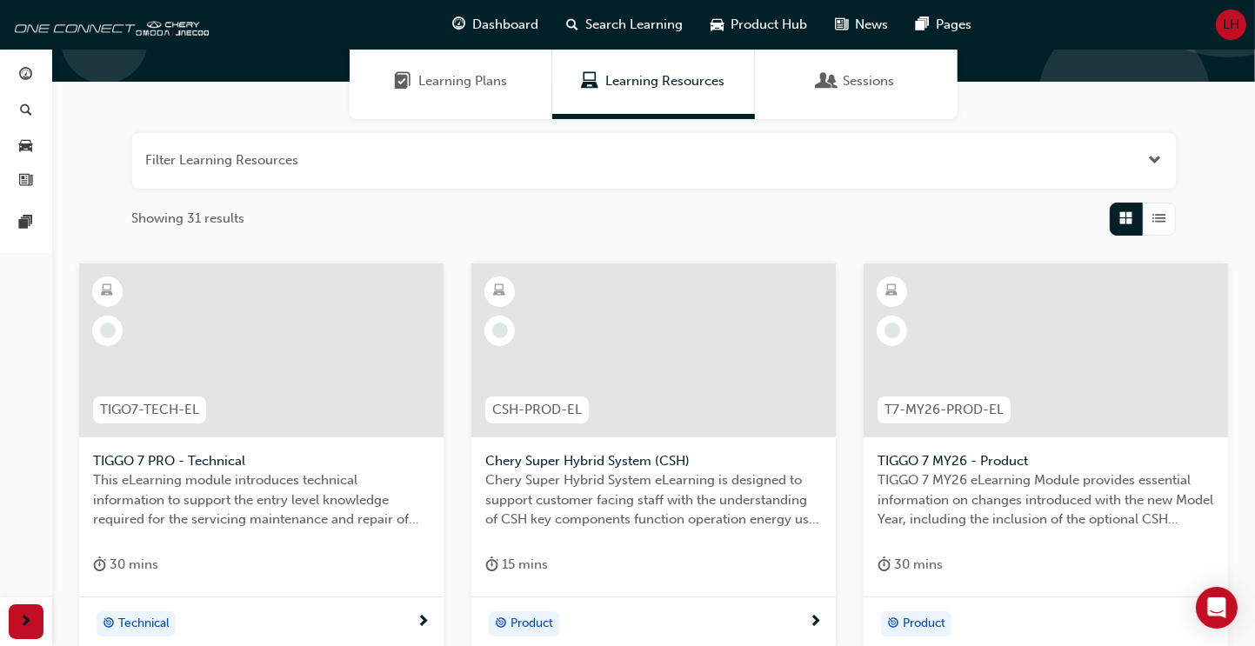
scroll to position [87, 0]
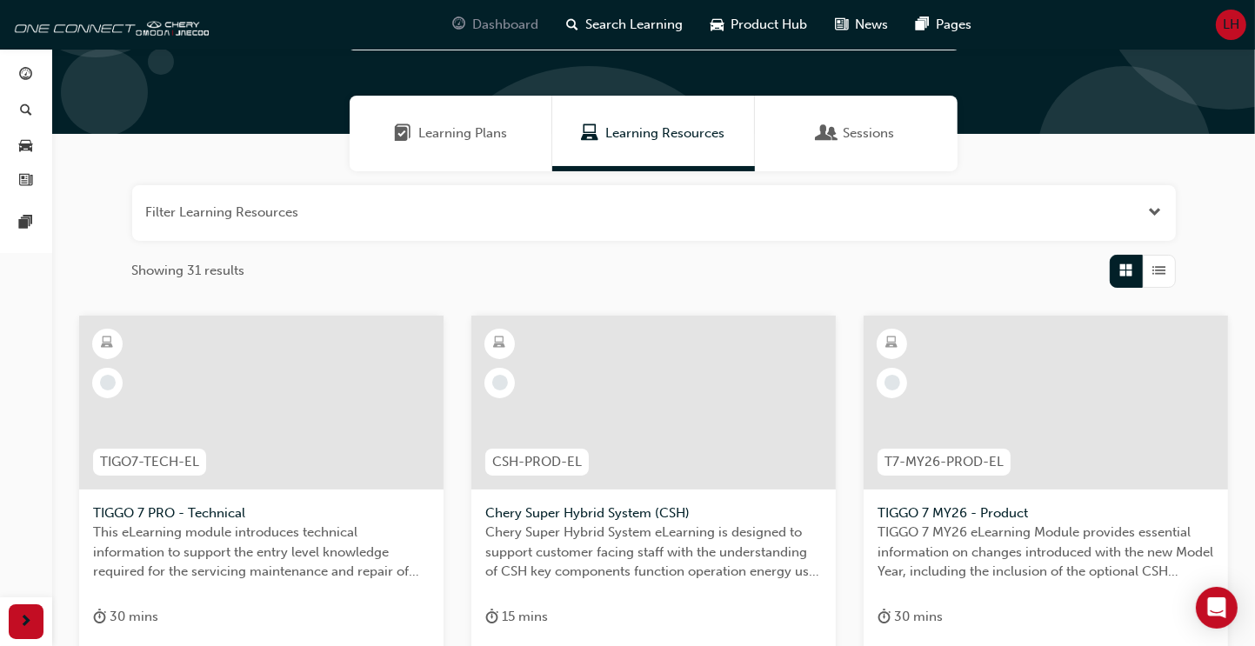
click at [500, 23] on span "Dashboard" at bounding box center [506, 25] width 66 height 20
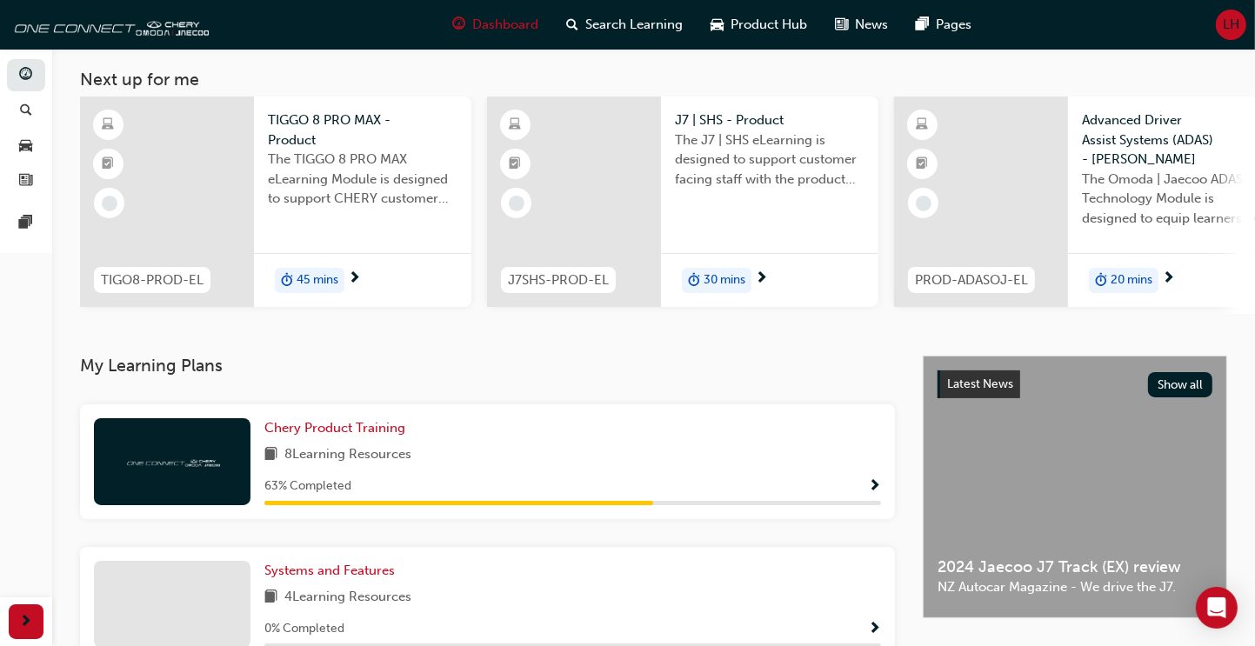
scroll to position [174, 0]
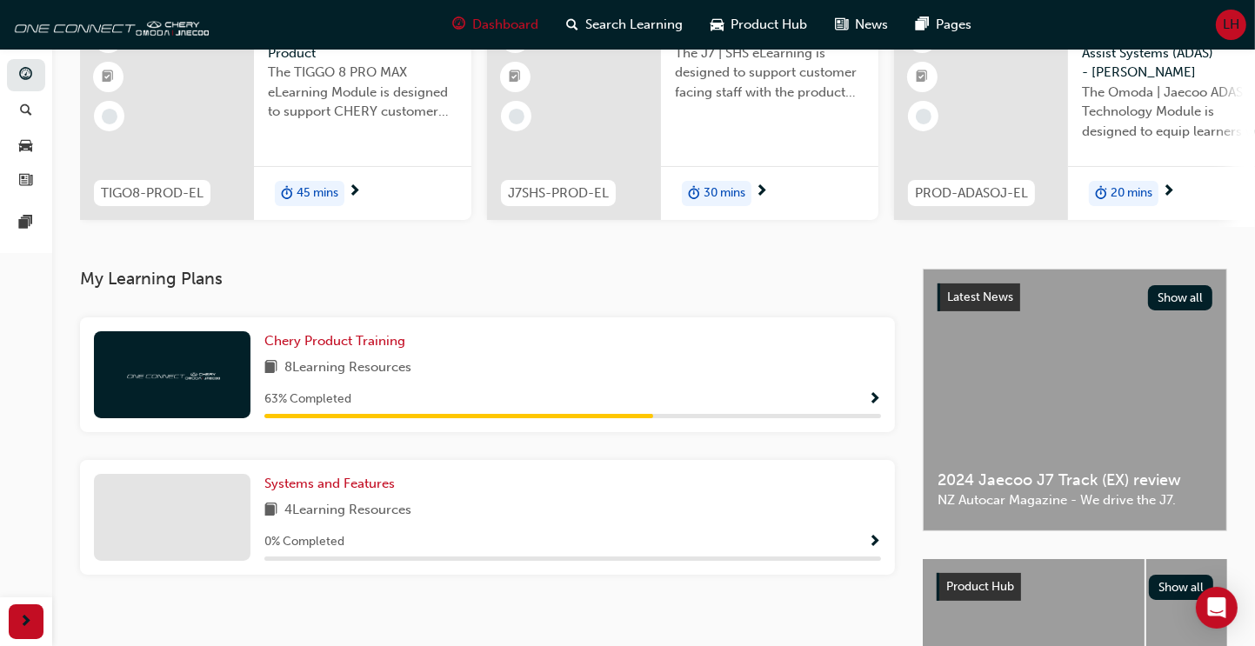
click at [872, 404] on span "Show Progress" at bounding box center [874, 400] width 13 height 16
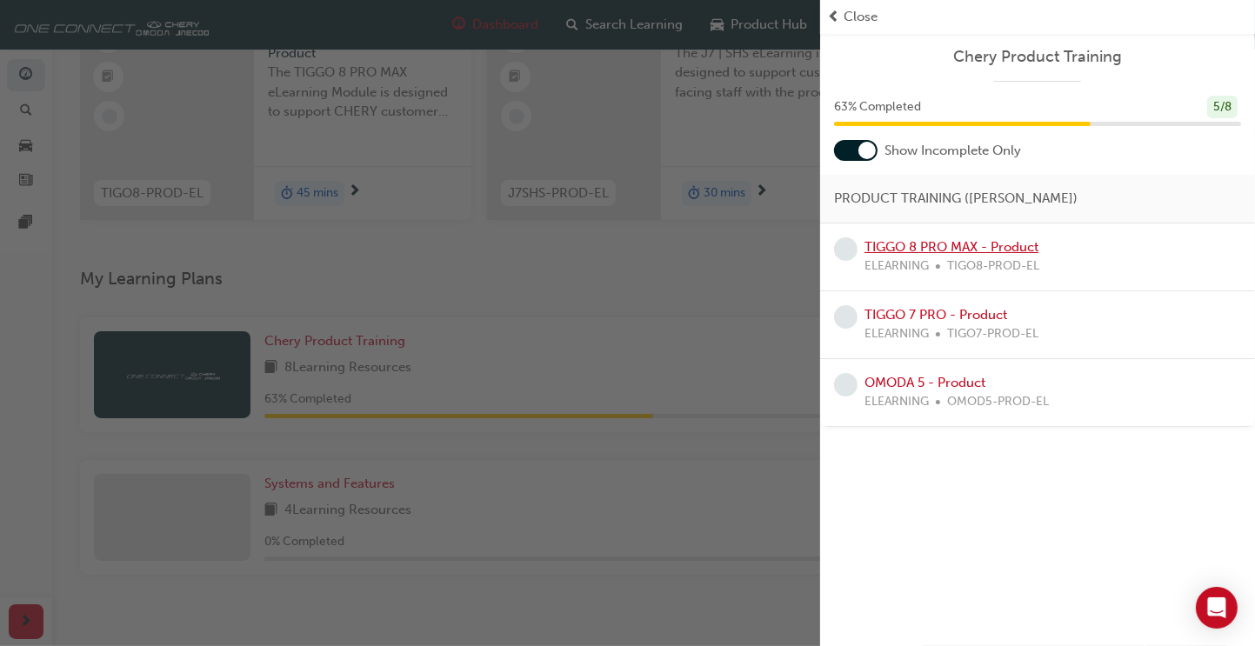
click at [922, 250] on link "TIGGO 8 PRO MAX - Product" at bounding box center [952, 247] width 174 height 16
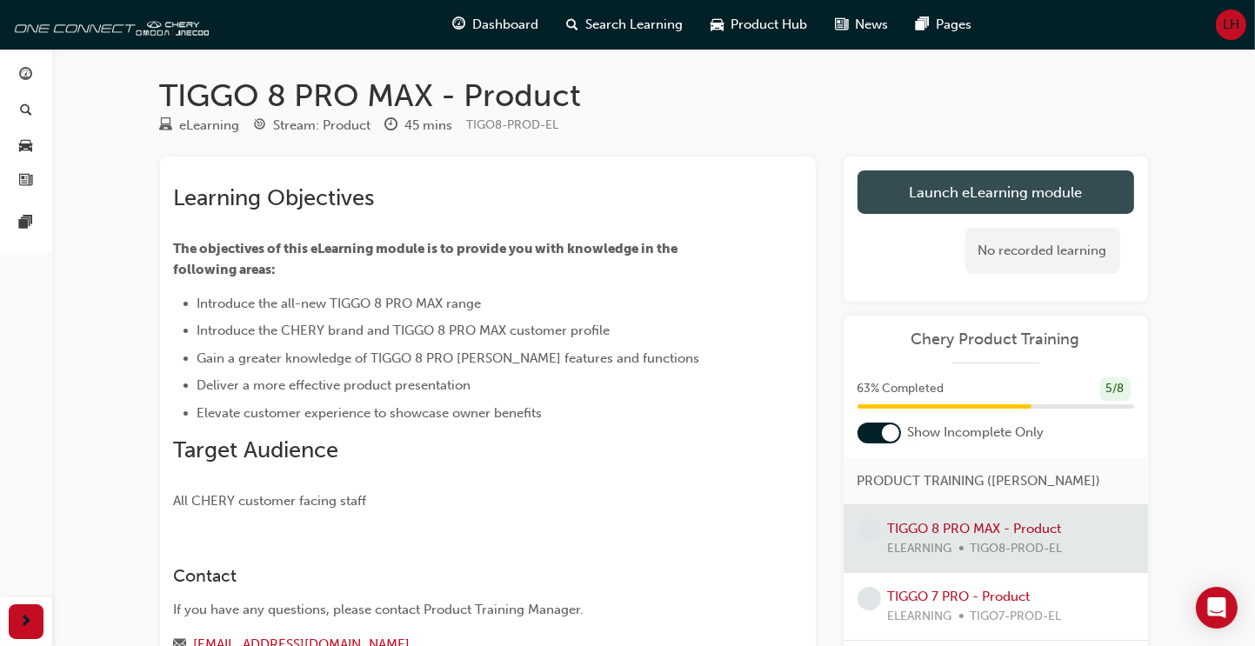
click at [974, 195] on link "Launch eLearning module" at bounding box center [996, 191] width 277 height 43
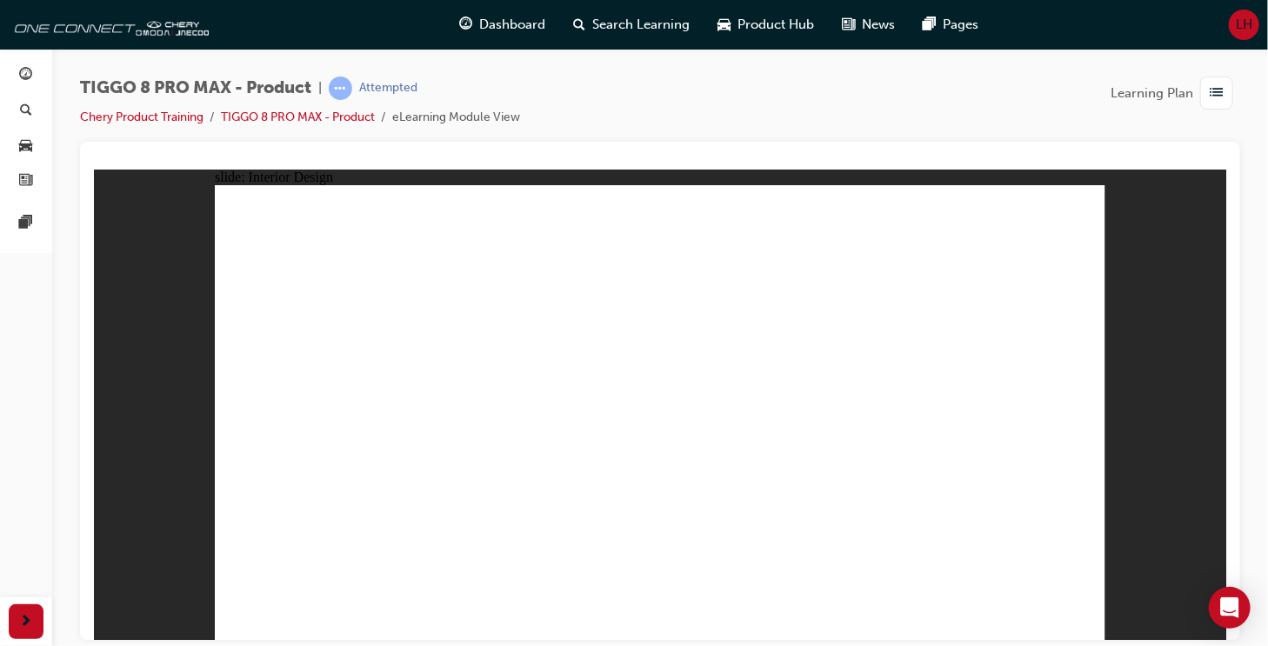
drag, startPoint x: 247, startPoint y: 460, endPoint x: 236, endPoint y: 450, distance: 15.4
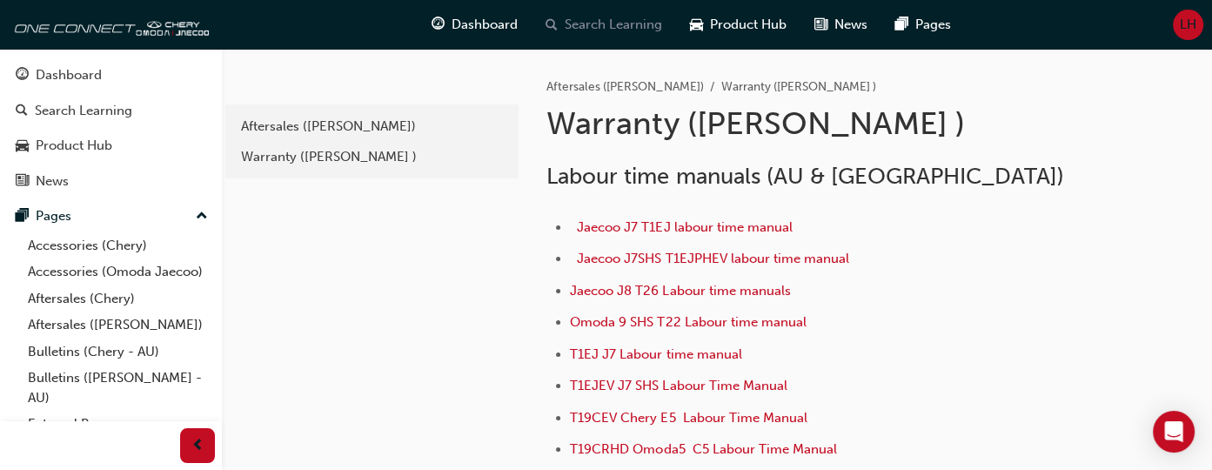
click at [599, 27] on span "Search Learning" at bounding box center [613, 25] width 97 height 20
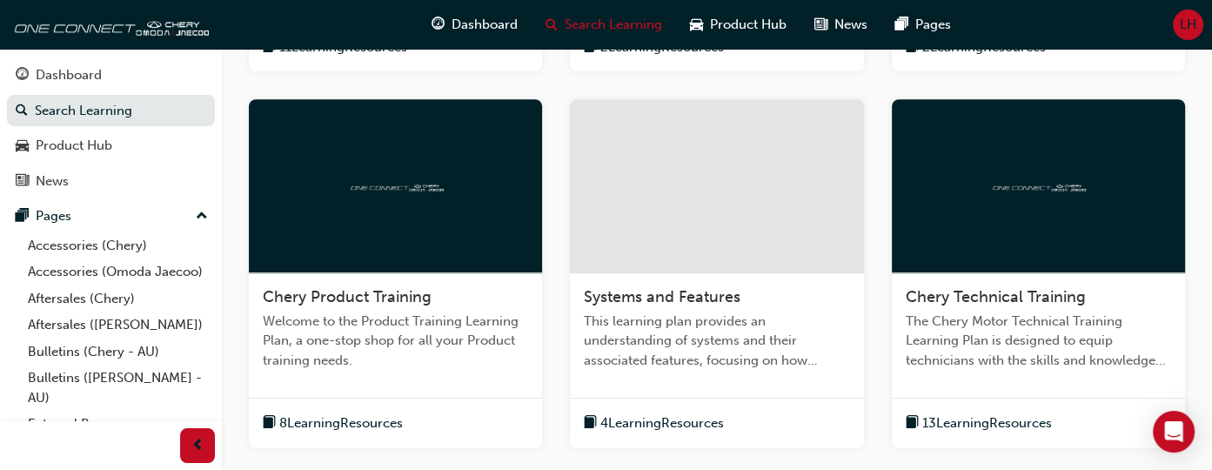
scroll to position [696, 0]
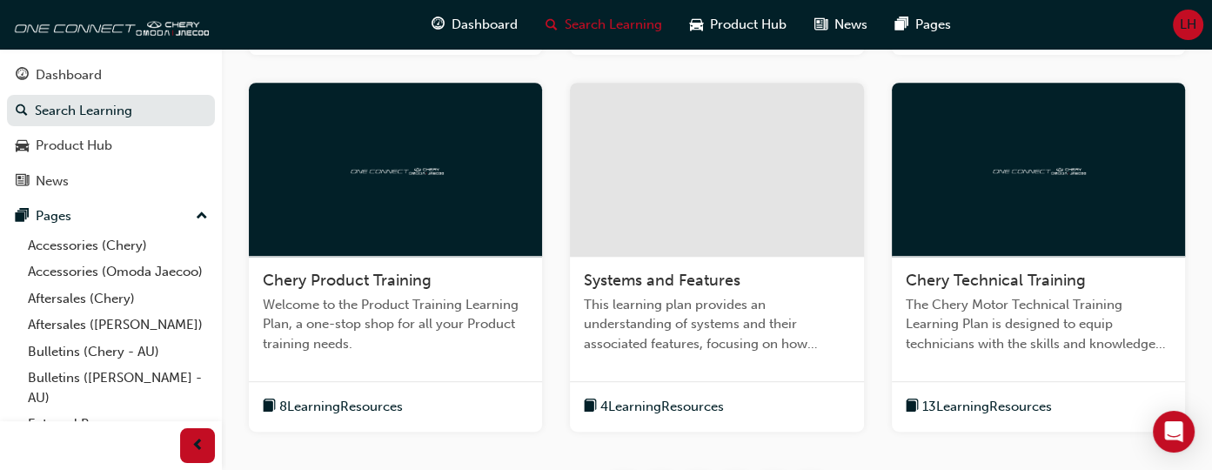
click at [320, 407] on span "8 Learning Resources" at bounding box center [341, 407] width 124 height 20
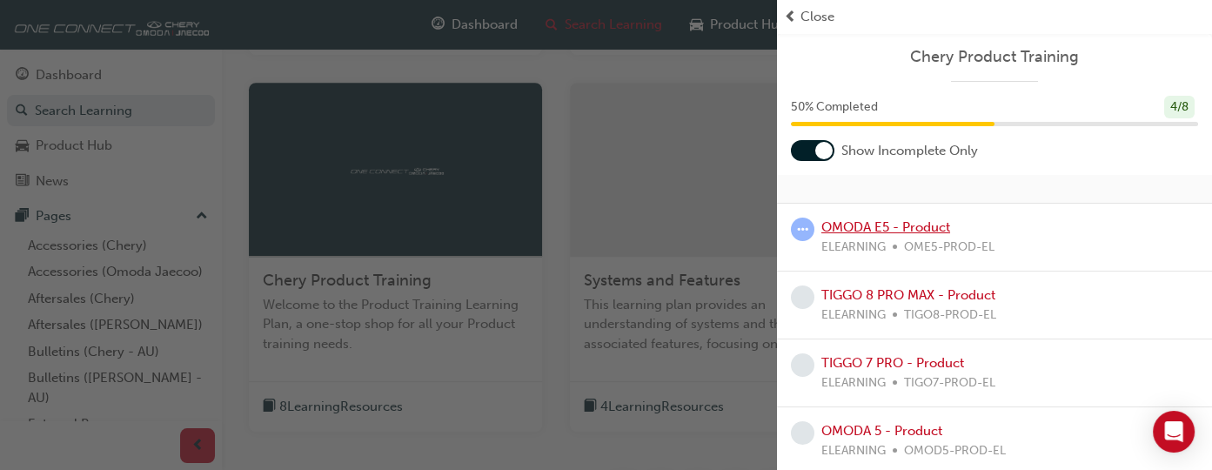
click at [867, 229] on link "OMODA E5 - Product" at bounding box center [885, 227] width 129 height 16
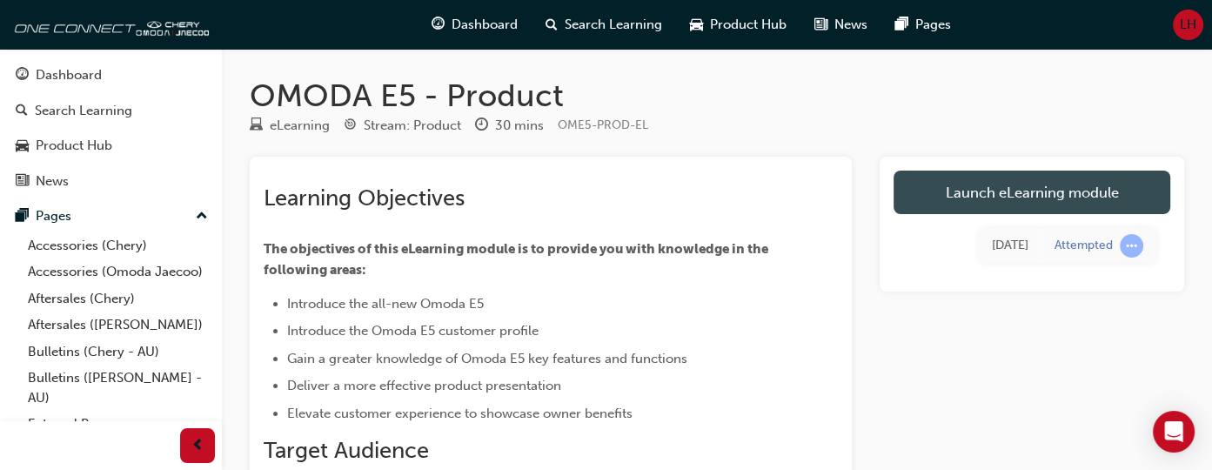
click at [991, 194] on link "Launch eLearning module" at bounding box center [1031, 191] width 277 height 43
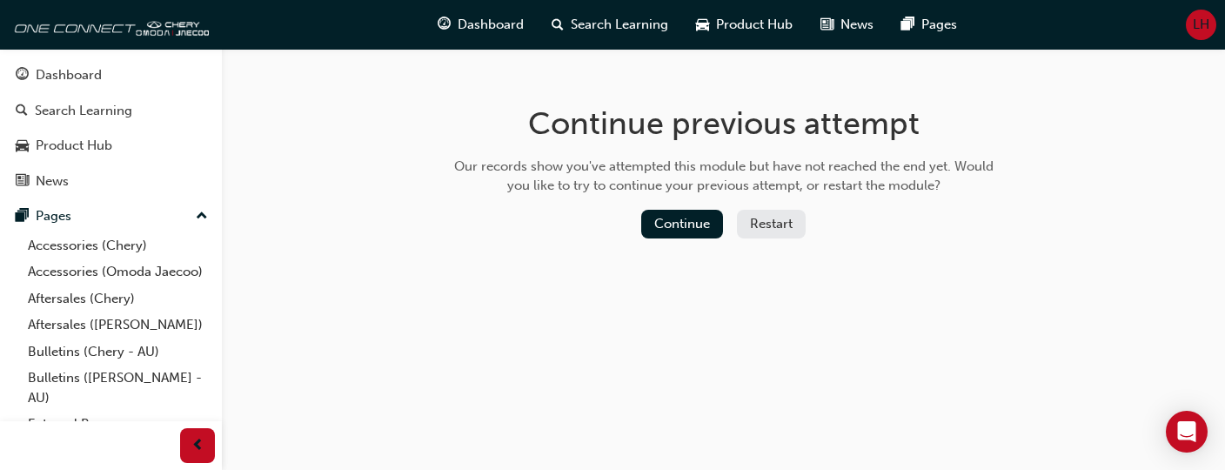
click at [769, 220] on button "Restart" at bounding box center [771, 224] width 69 height 29
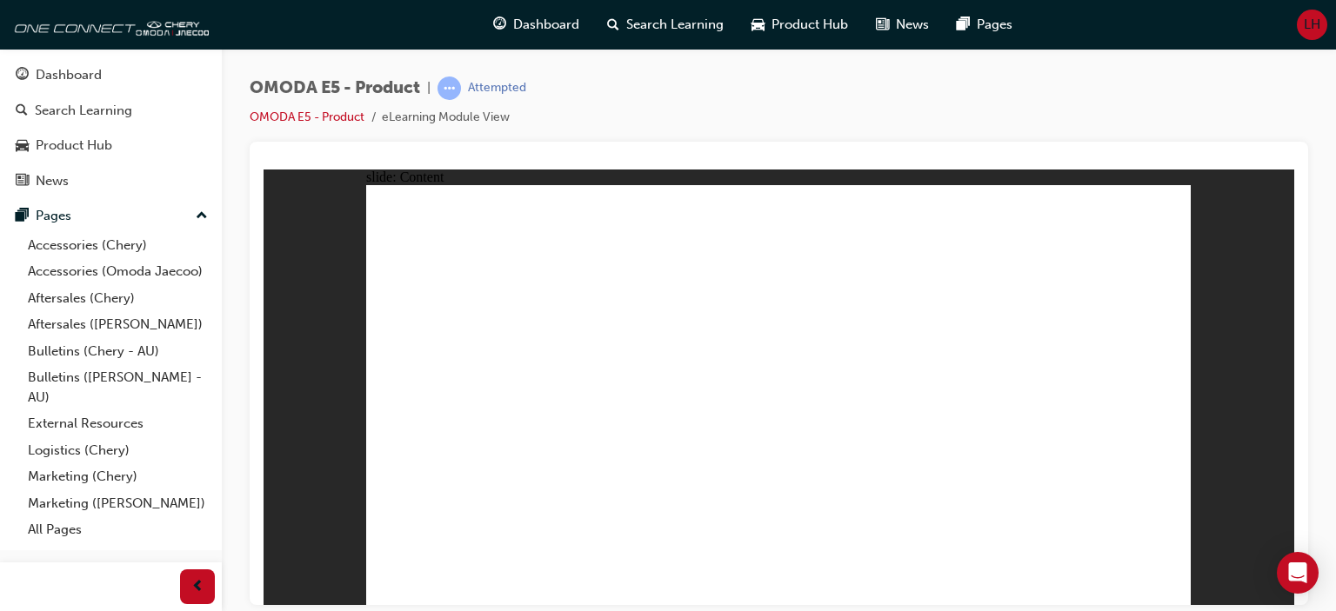
drag, startPoint x: 1173, startPoint y: 200, endPoint x: 1126, endPoint y: 297, distance: 107.8
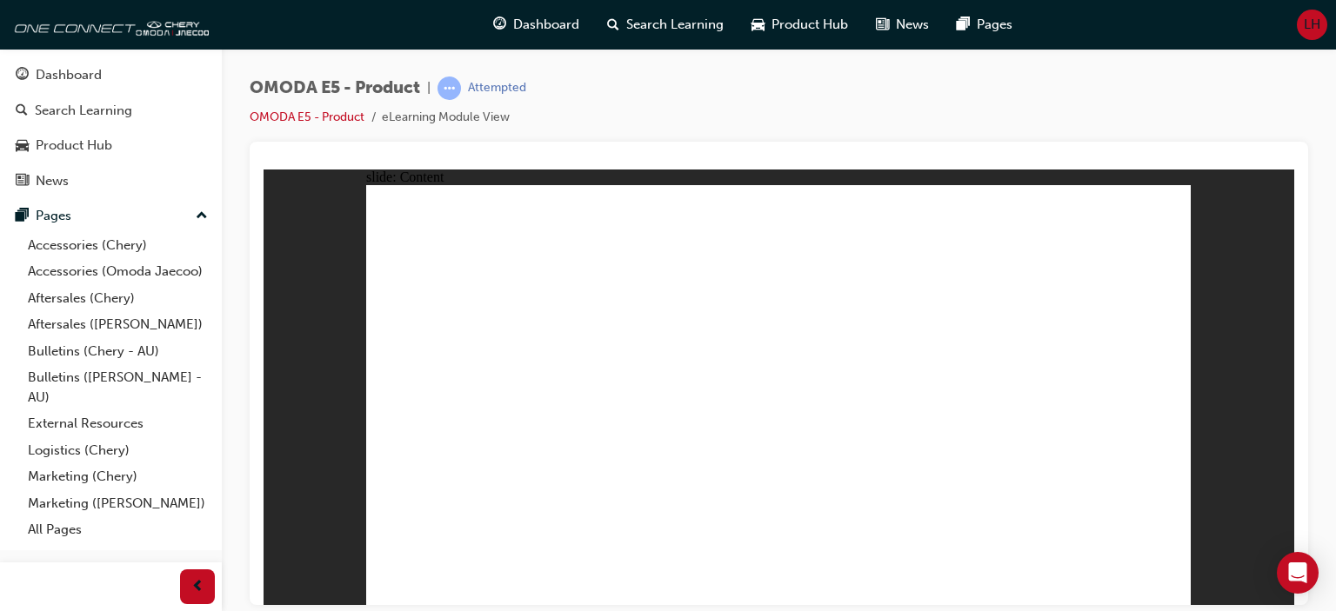
drag, startPoint x: 693, startPoint y: 490, endPoint x: 706, endPoint y: 471, distance: 23.2
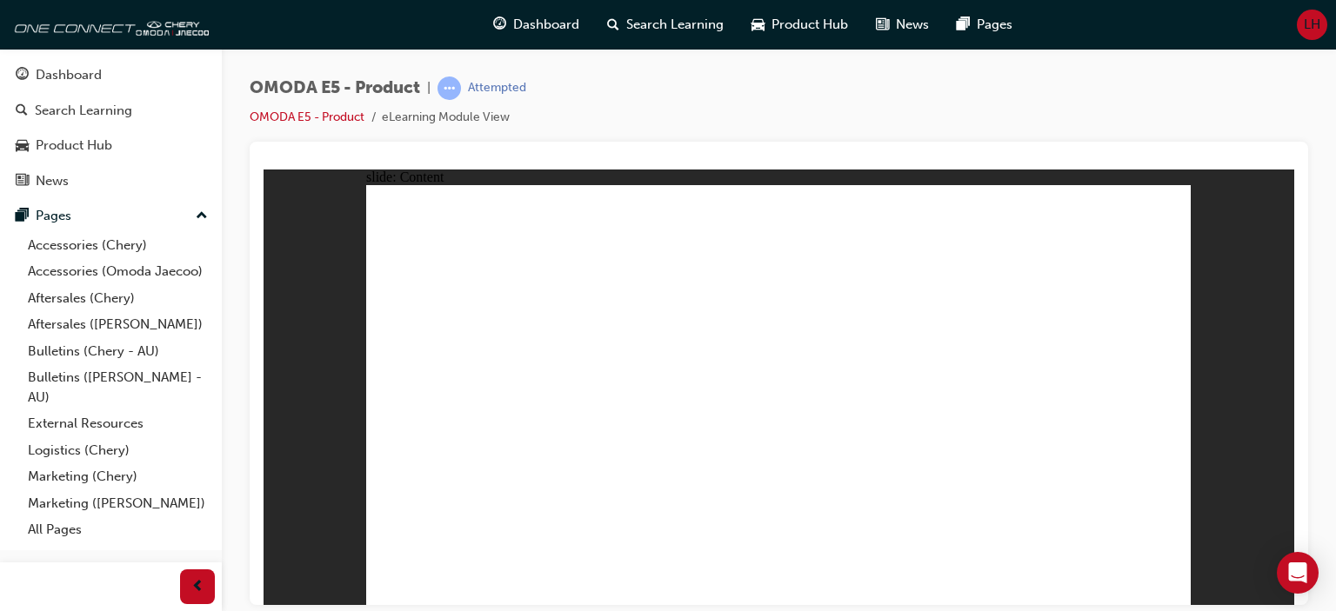
drag, startPoint x: 1172, startPoint y: 199, endPoint x: 1169, endPoint y: 211, distance: 12.7
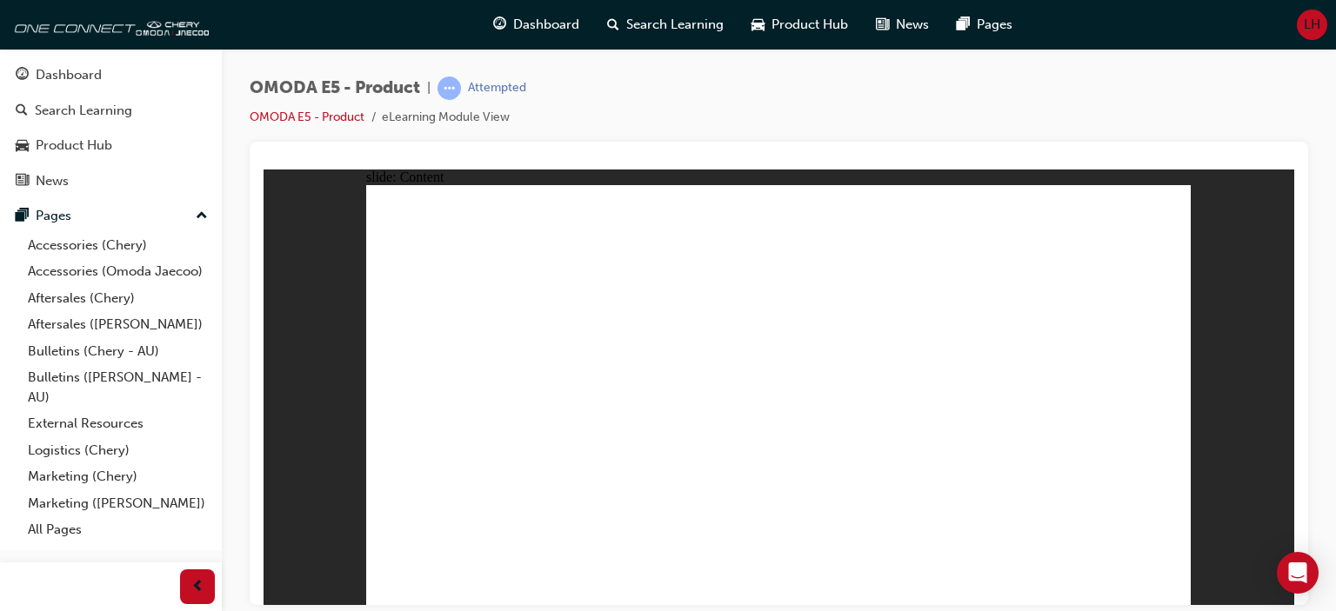
drag, startPoint x: 1119, startPoint y: 589, endPoint x: 1140, endPoint y: 588, distance: 20.9
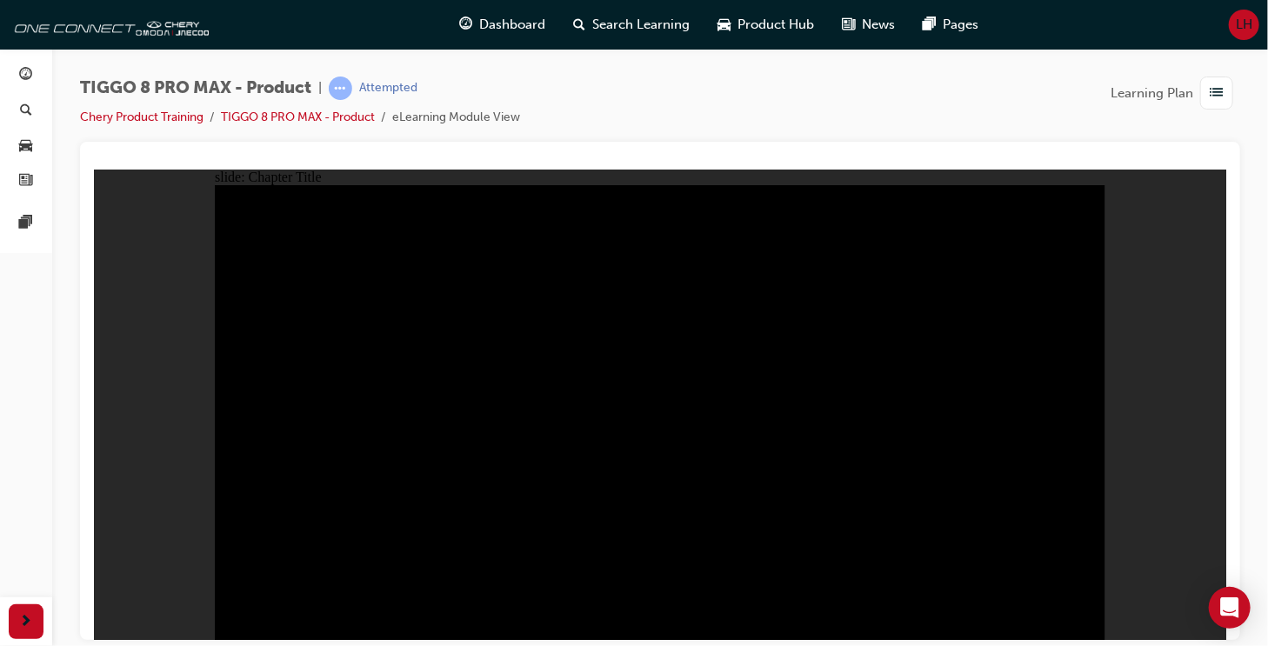
radio input "true"
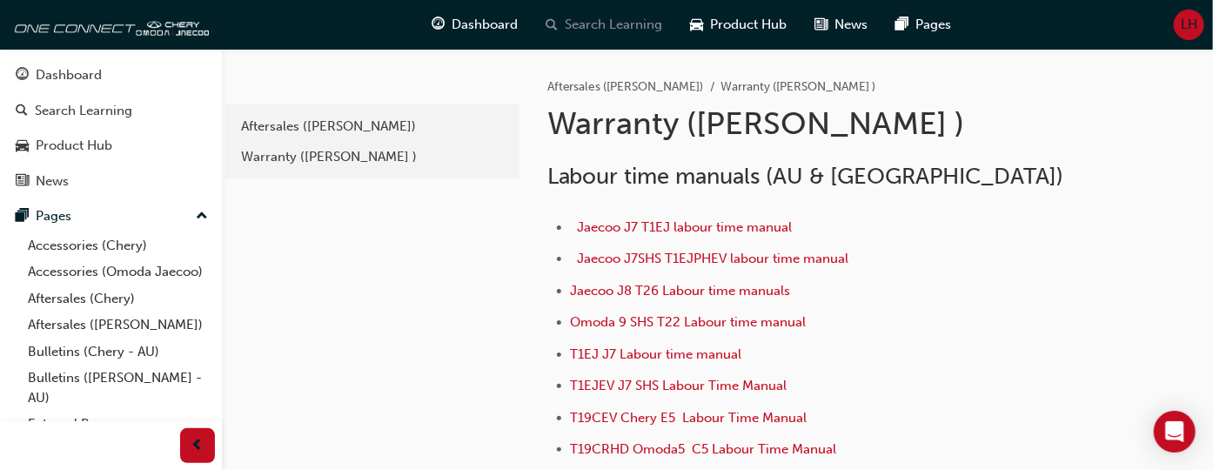
click at [605, 27] on span "Search Learning" at bounding box center [613, 25] width 97 height 20
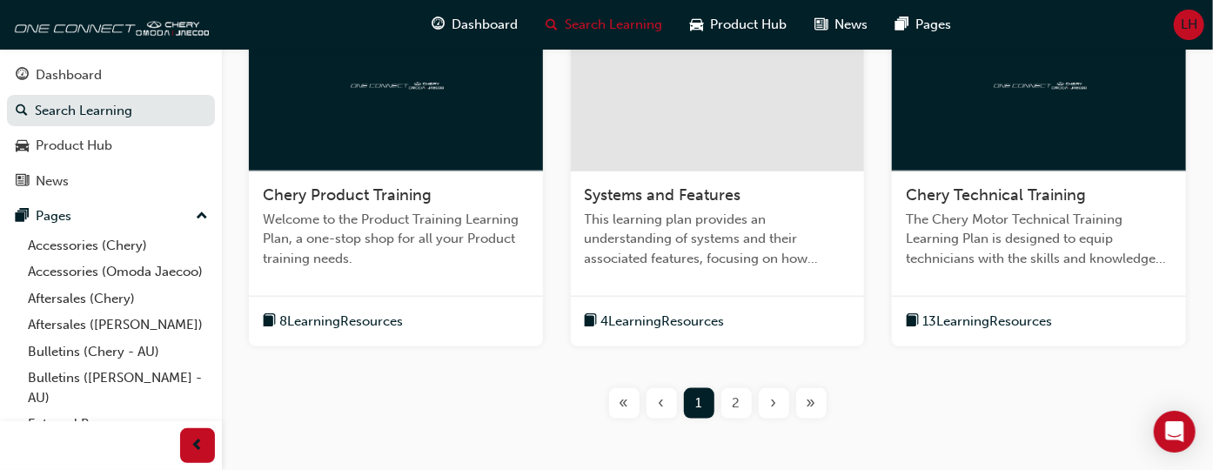
scroll to position [783, 0]
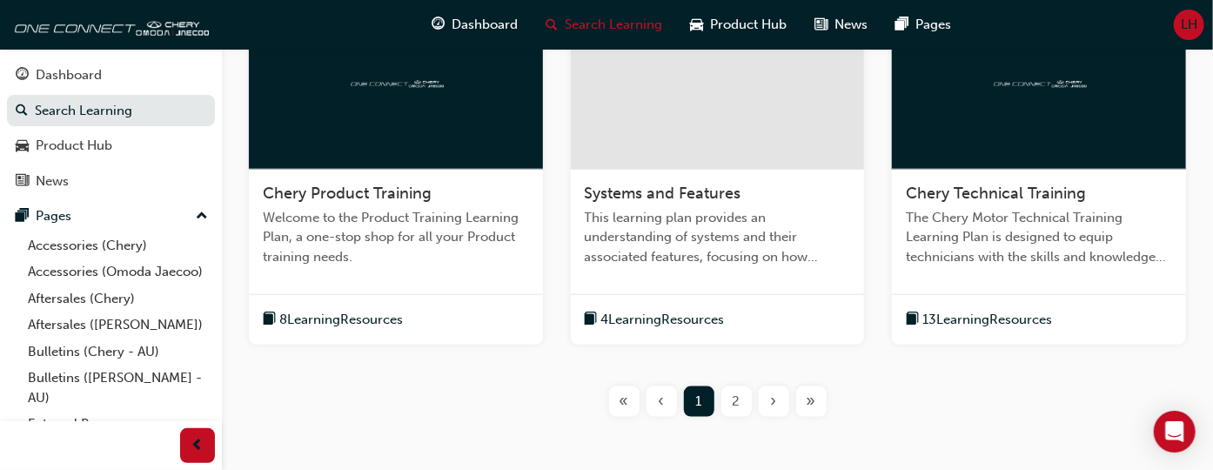
click at [379, 324] on span "8 Learning Resources" at bounding box center [341, 320] width 124 height 20
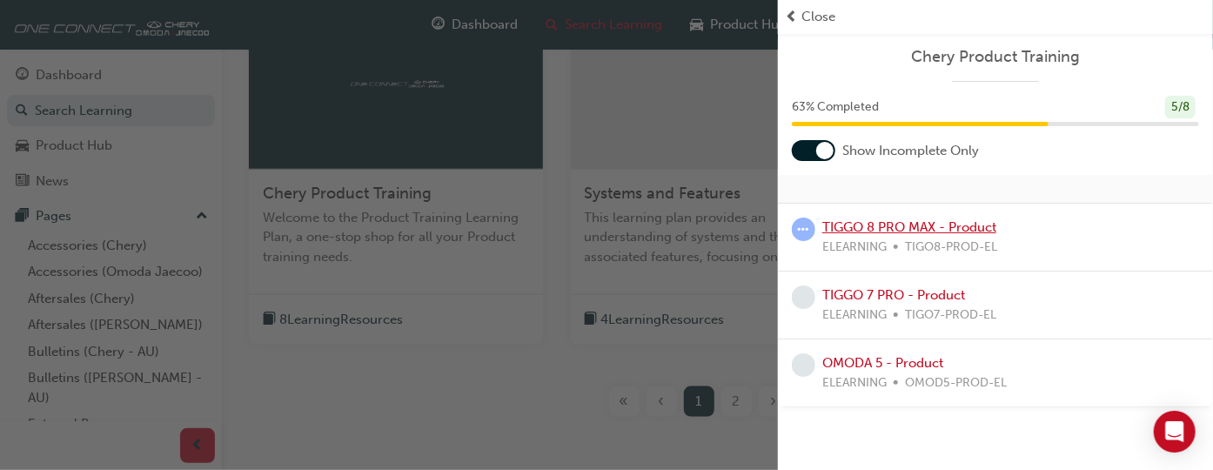
click at [913, 227] on link "TIGGO 8 PRO MAX - Product" at bounding box center [909, 227] width 174 height 16
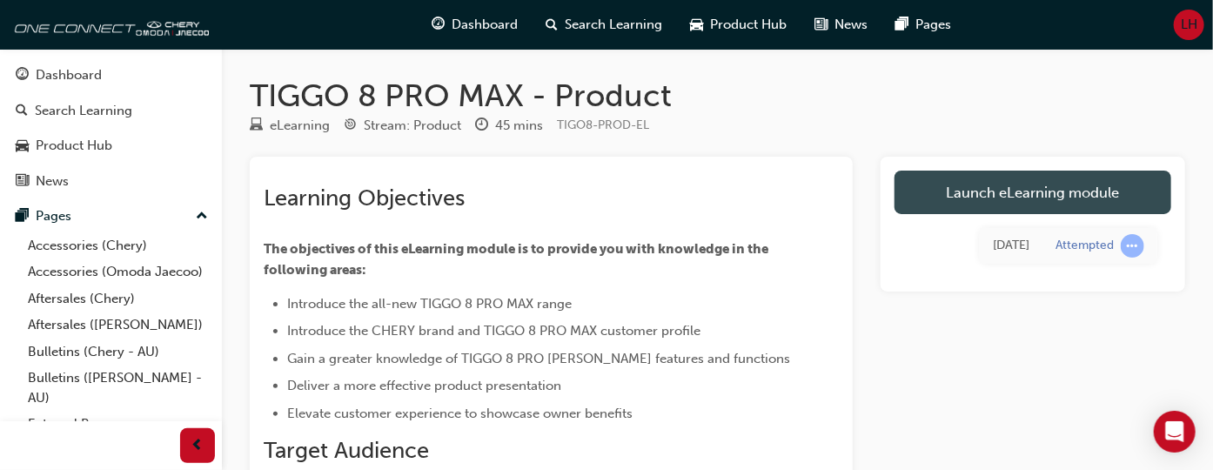
click at [1023, 197] on link "Launch eLearning module" at bounding box center [1032, 191] width 277 height 43
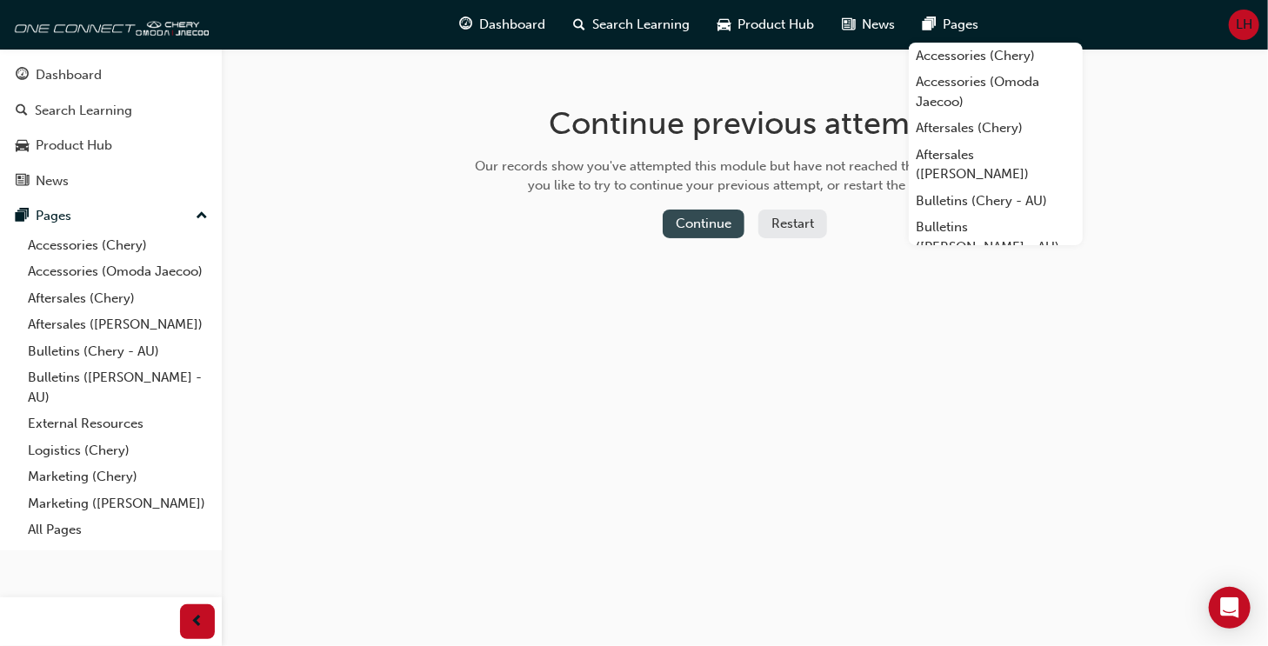
click at [710, 224] on button "Continue" at bounding box center [704, 224] width 82 height 29
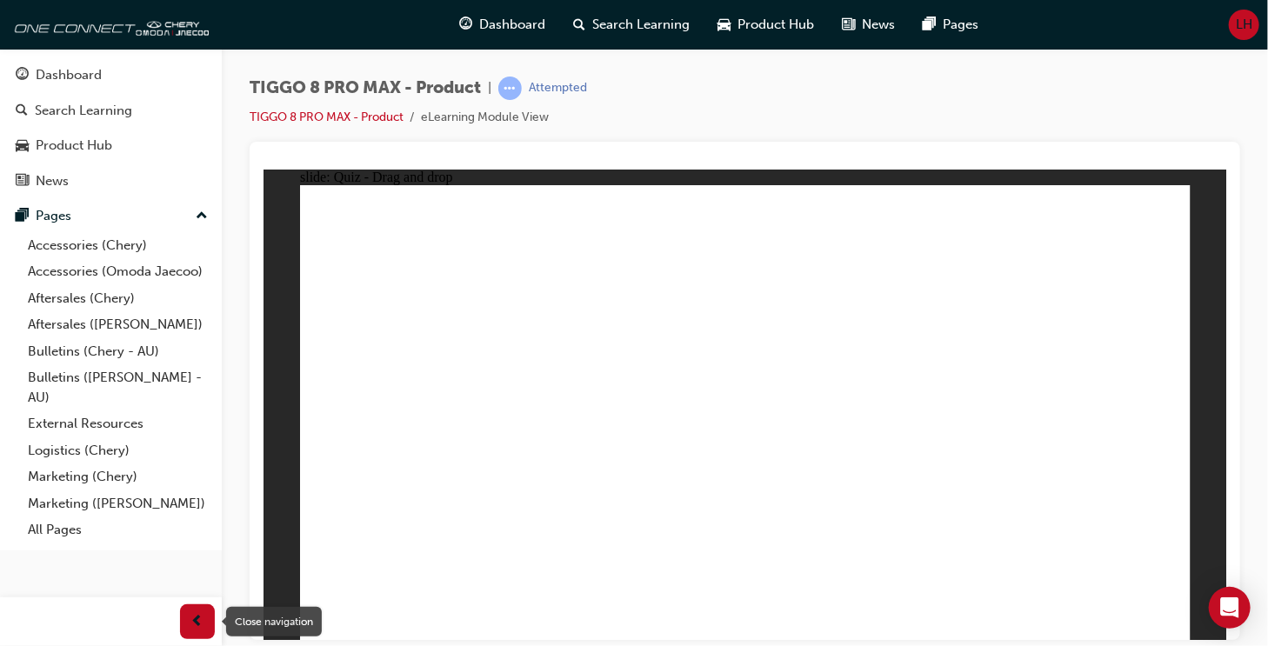
click at [199, 621] on span "prev-icon" at bounding box center [197, 622] width 13 height 22
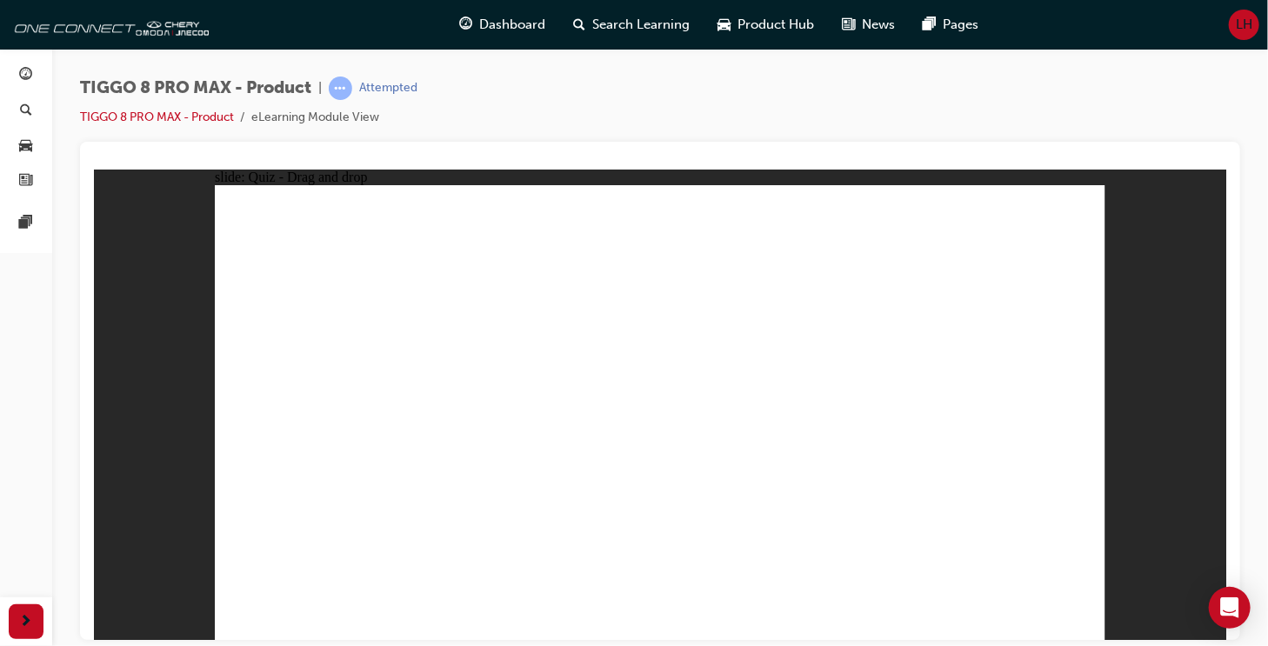
drag, startPoint x: 730, startPoint y: 311, endPoint x: 662, endPoint y: 429, distance: 136.4
drag, startPoint x: 911, startPoint y: 342, endPoint x: 1022, endPoint y: 458, distance: 160.6
drag, startPoint x: 819, startPoint y: 289, endPoint x: 834, endPoint y: 446, distance: 158.1
drag, startPoint x: 1026, startPoint y: 227, endPoint x: 344, endPoint y: 432, distance: 712.2
drag, startPoint x: 841, startPoint y: 430, endPoint x: 509, endPoint y: 429, distance: 332.3
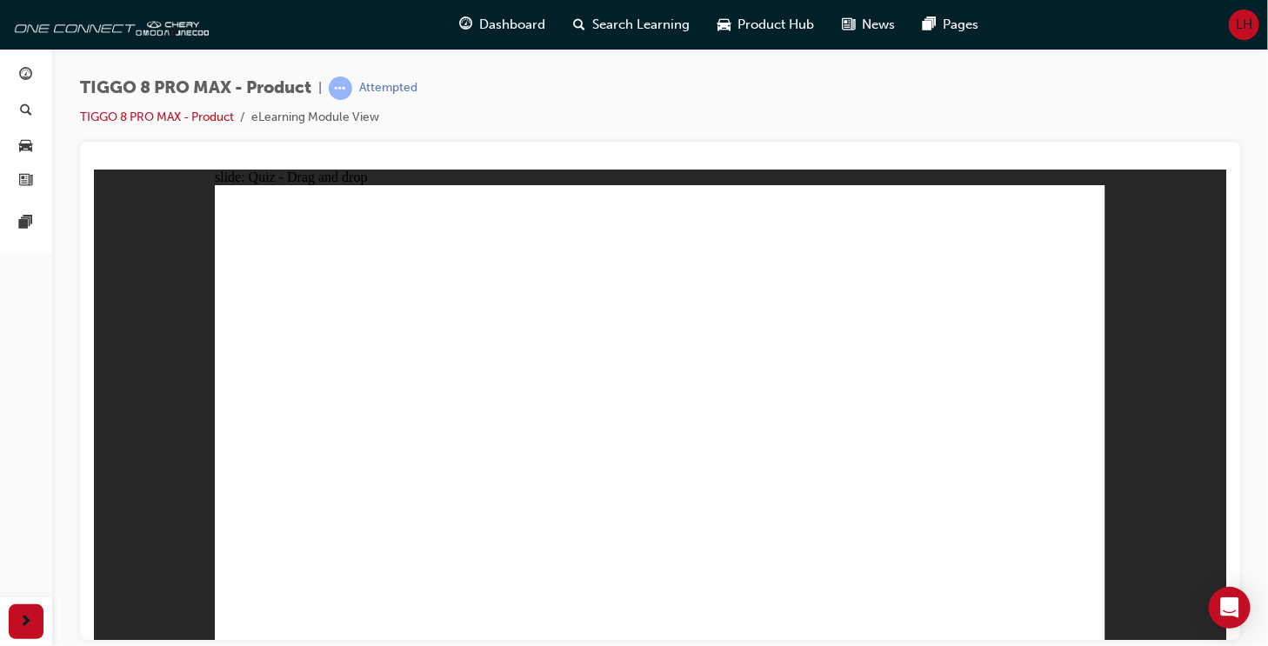
drag, startPoint x: 629, startPoint y: 245, endPoint x: 837, endPoint y: 449, distance: 290.9
checkbox input "true"
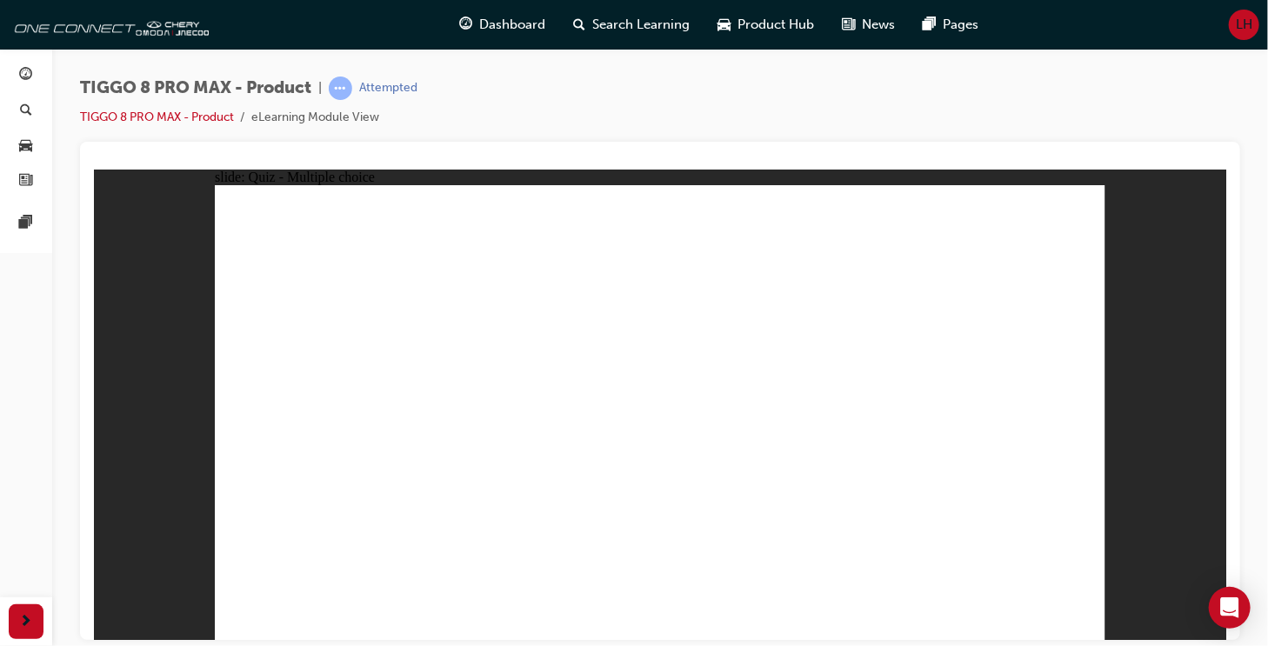
checkbox input "true"
drag, startPoint x: 538, startPoint y: 469, endPoint x: 514, endPoint y: 481, distance: 27.2
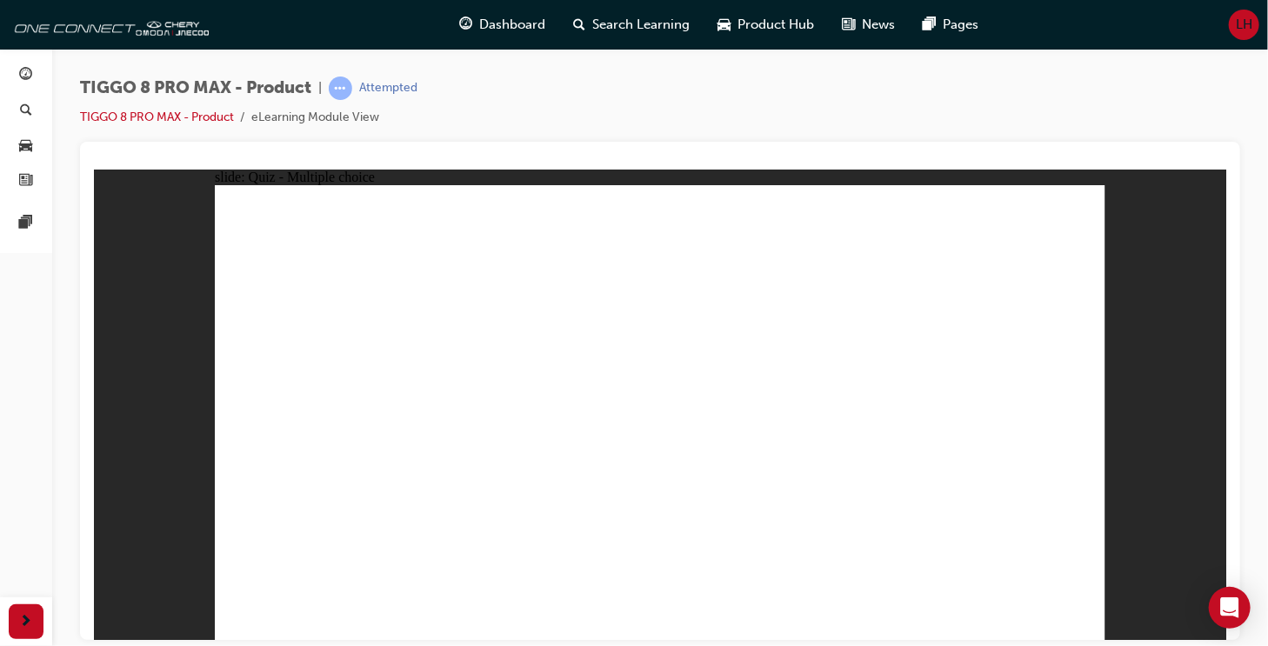
radio input "true"
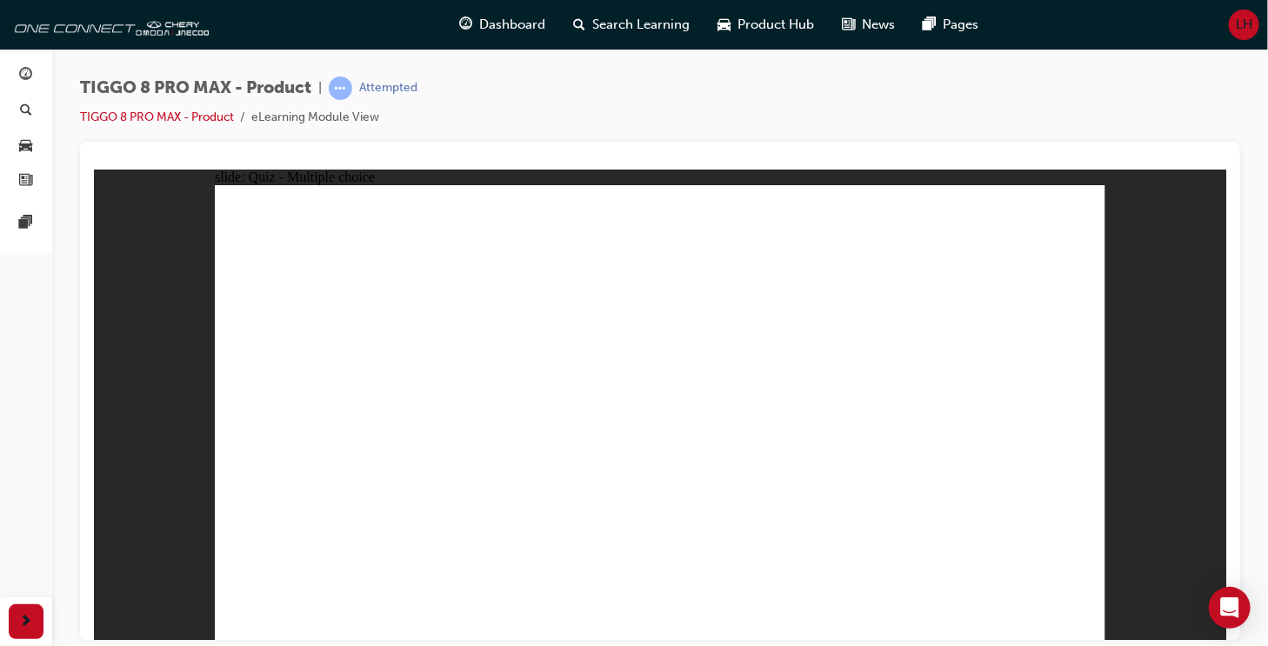
drag, startPoint x: 813, startPoint y: 258, endPoint x: 762, endPoint y: 491, distance: 238.7
drag, startPoint x: 866, startPoint y: 297, endPoint x: 856, endPoint y: 495, distance: 197.7
drag, startPoint x: 834, startPoint y: 230, endPoint x: 378, endPoint y: 451, distance: 506.5
drag, startPoint x: 837, startPoint y: 232, endPoint x: 381, endPoint y: 465, distance: 511.9
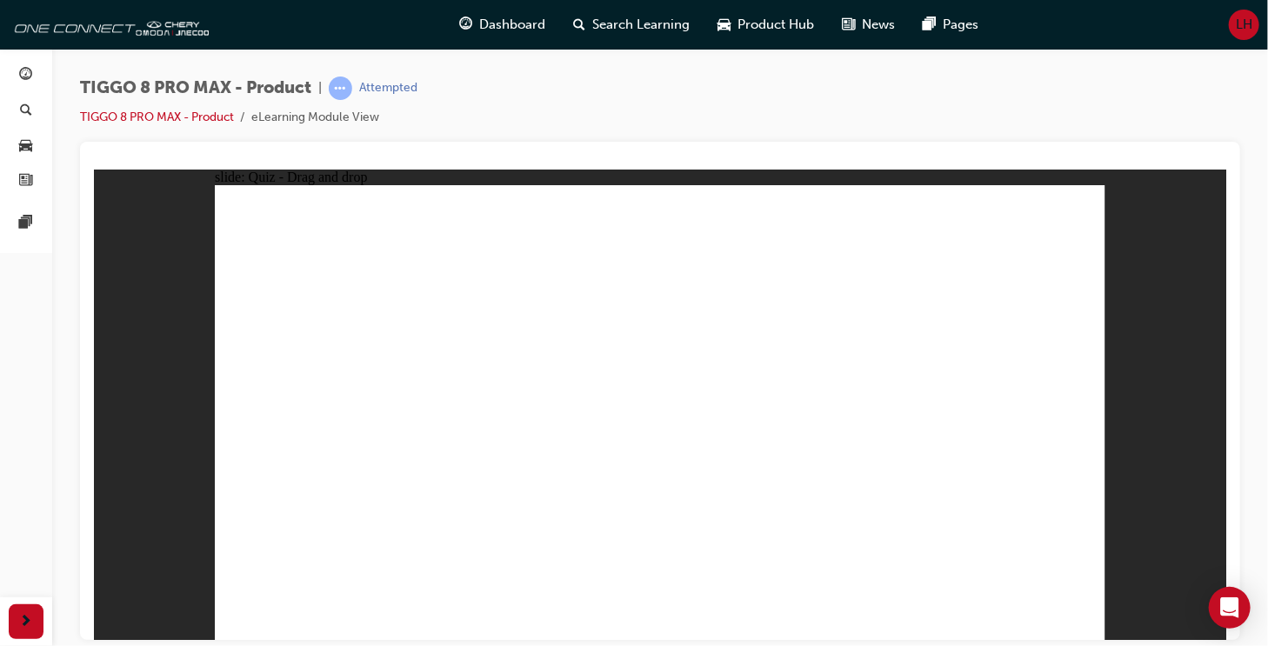
drag, startPoint x: 841, startPoint y: 228, endPoint x: 738, endPoint y: 464, distance: 257.1
drag, startPoint x: 675, startPoint y: 262, endPoint x: 874, endPoint y: 474, distance: 291.1
drag, startPoint x: 691, startPoint y: 230, endPoint x: 719, endPoint y: 519, distance: 291.1
drag, startPoint x: 997, startPoint y: 265, endPoint x: 876, endPoint y: 519, distance: 281.3
drag, startPoint x: 994, startPoint y: 255, endPoint x: 765, endPoint y: 526, distance: 354.9
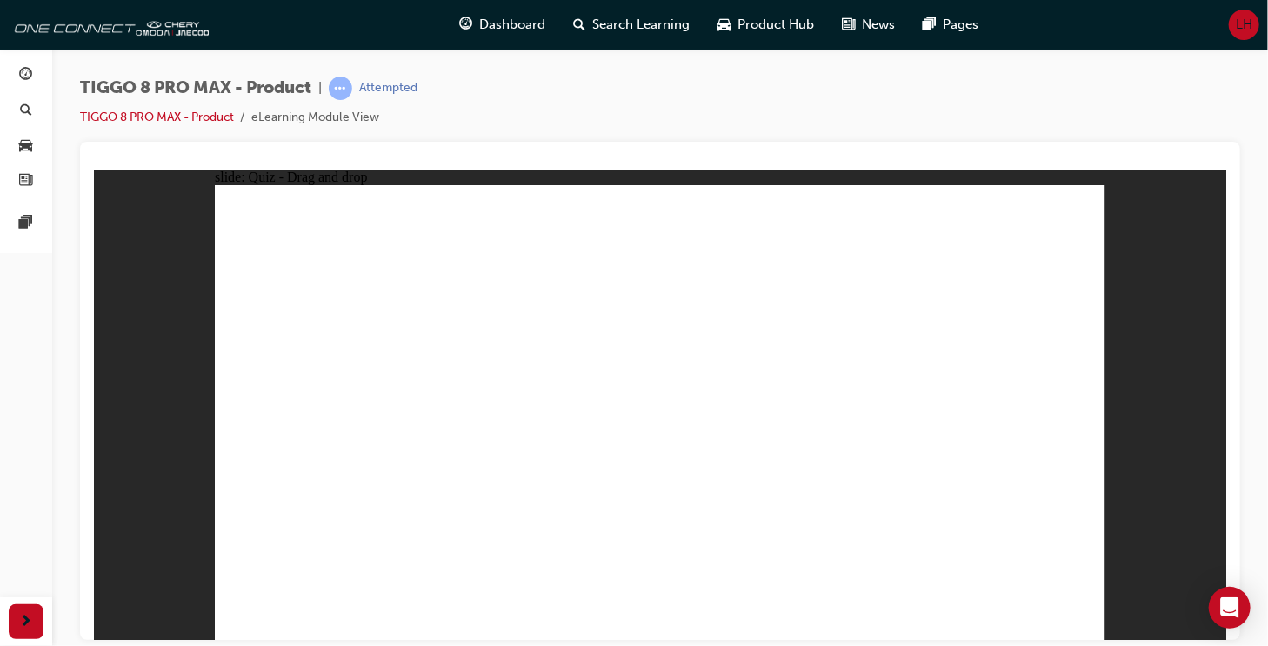
drag, startPoint x: 718, startPoint y: 526, endPoint x: 403, endPoint y: 502, distance: 316.7
drag, startPoint x: 681, startPoint y: 500, endPoint x: 404, endPoint y: 464, distance: 279.9
drag, startPoint x: 681, startPoint y: 230, endPoint x: 925, endPoint y: 464, distance: 339.0
drag, startPoint x: 1001, startPoint y: 230, endPoint x: 737, endPoint y: 527, distance: 398.0
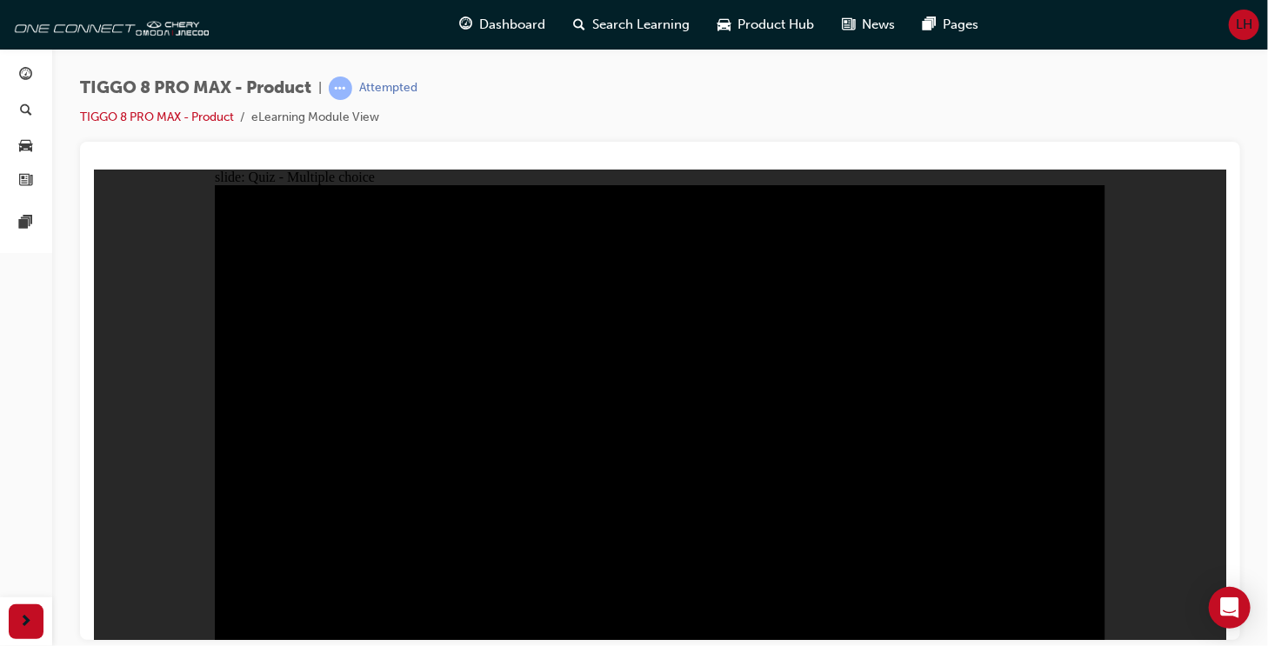
radio input "true"
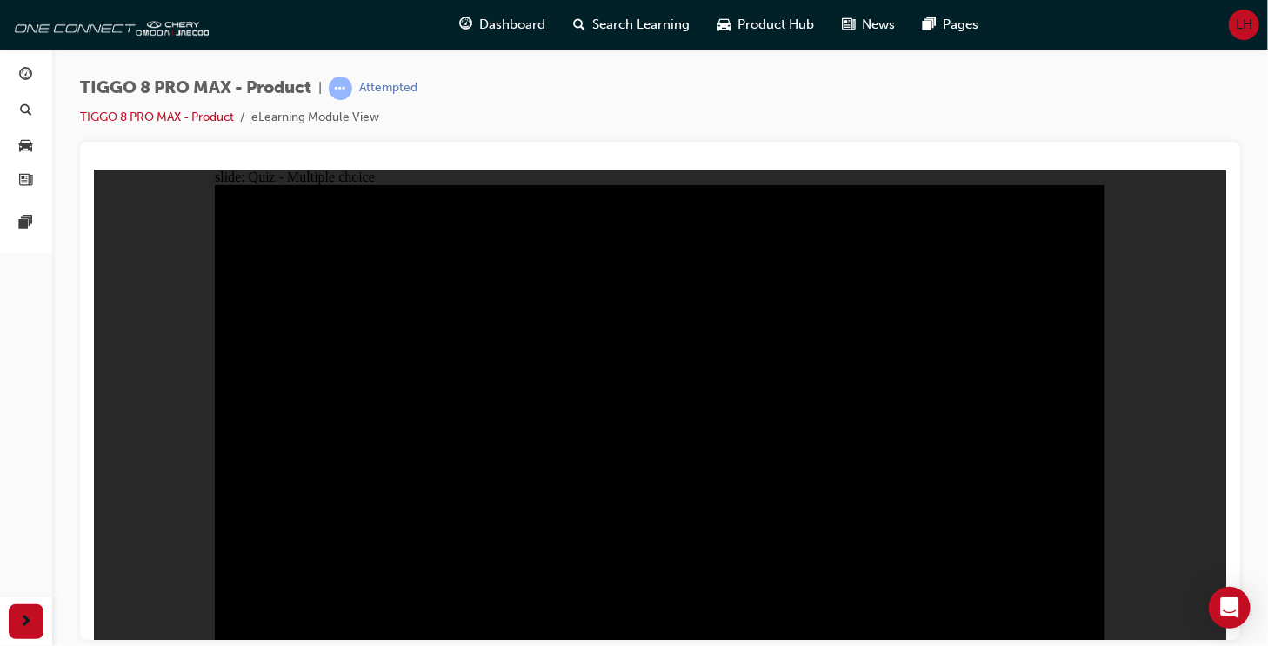
radio input "true"
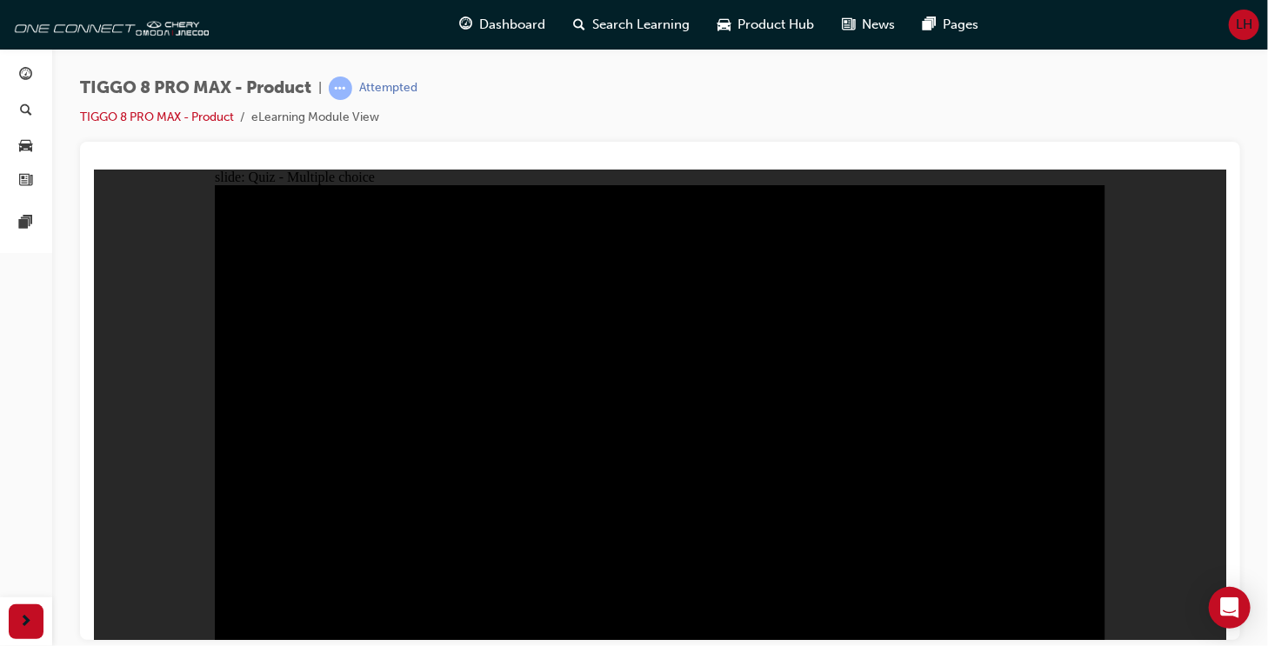
checkbox input "true"
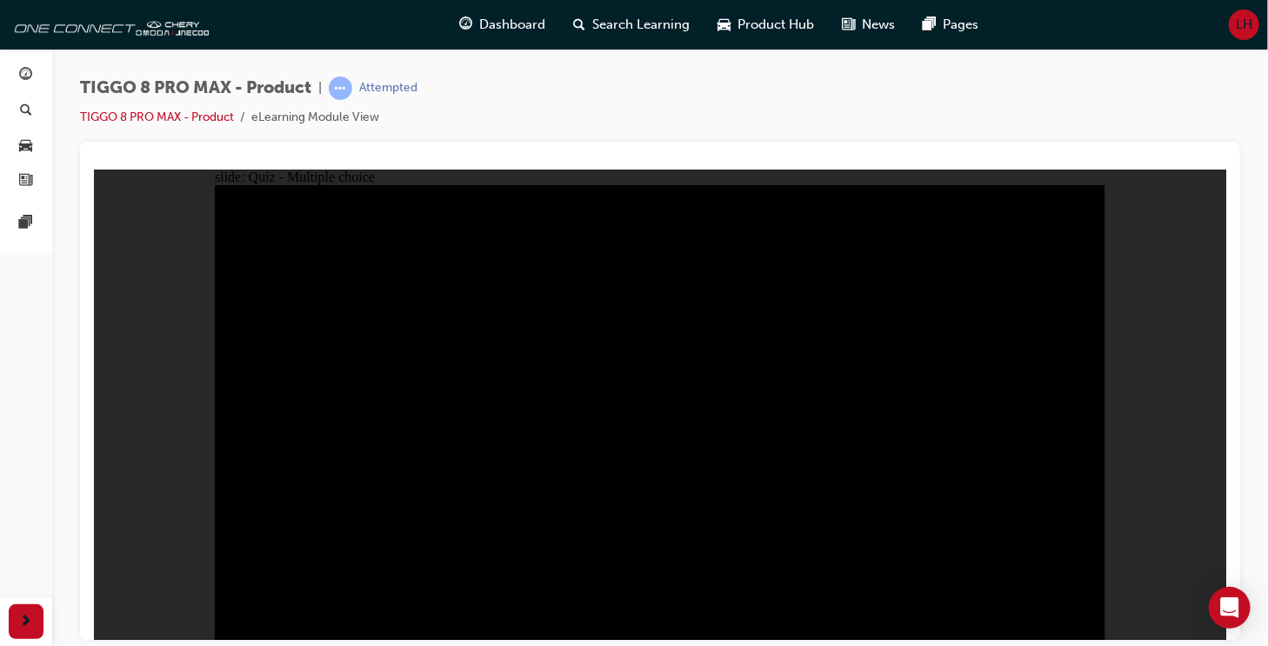
checkbox input "true"
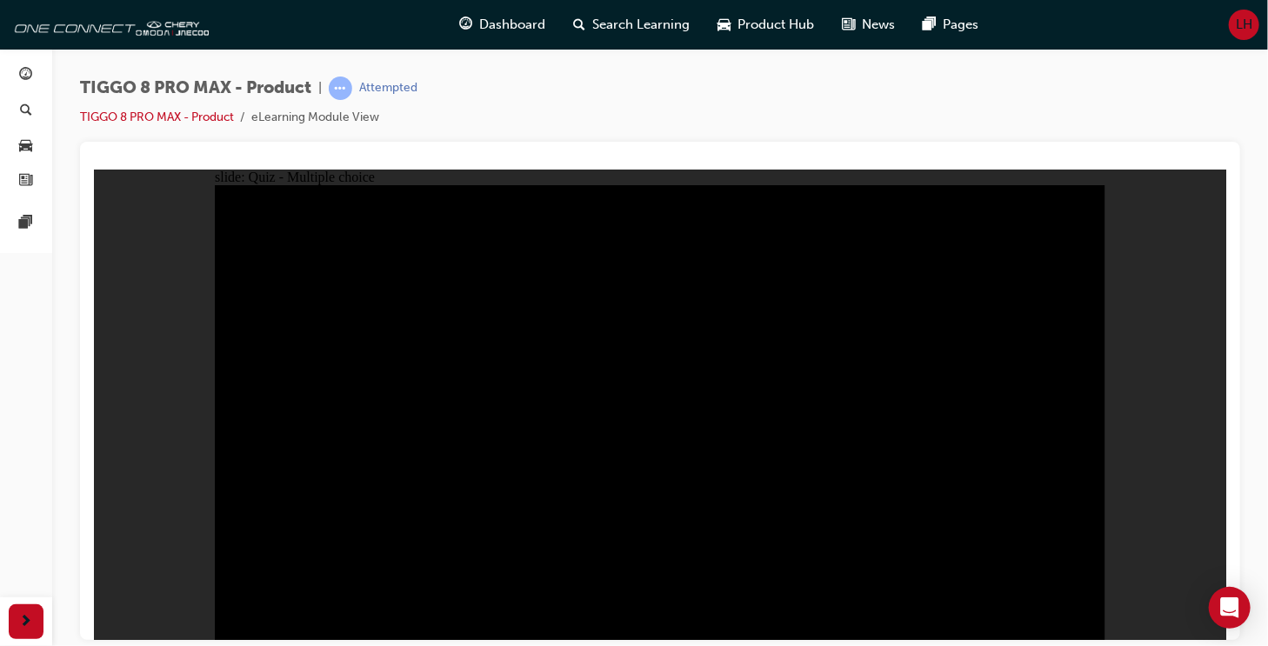
checkbox input "true"
drag, startPoint x: 764, startPoint y: 432, endPoint x: 862, endPoint y: 432, distance: 98.3
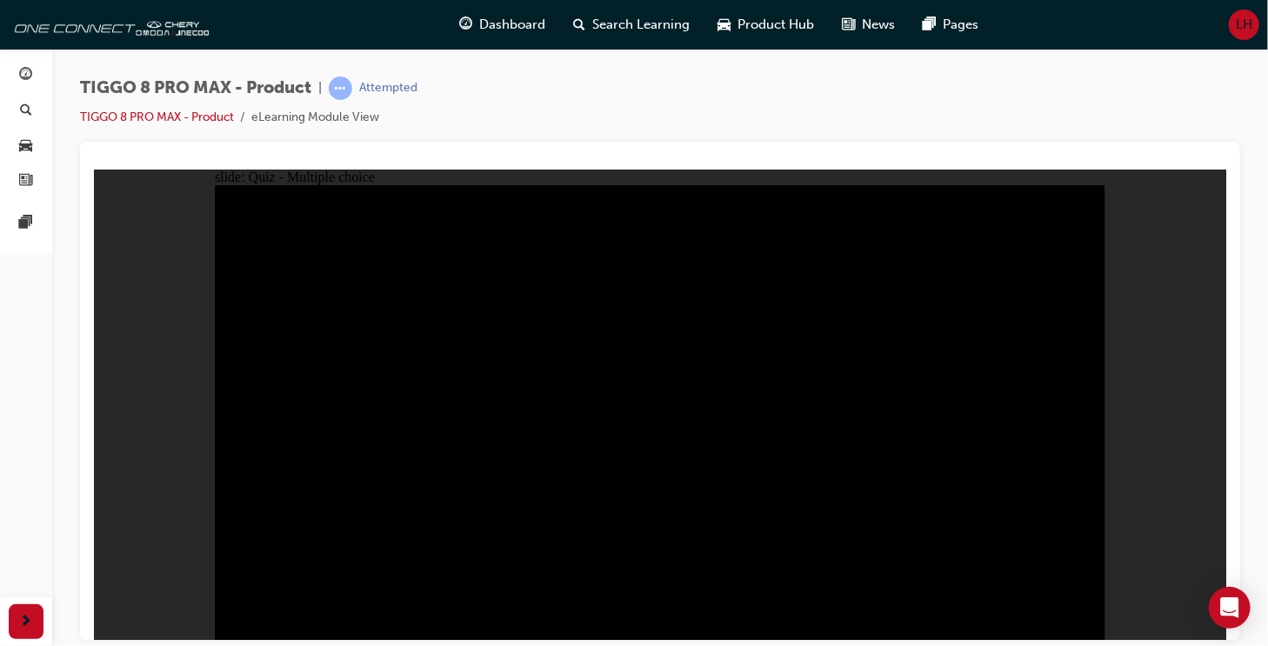
checkbox input "true"
drag, startPoint x: 862, startPoint y: 432, endPoint x: 975, endPoint y: 432, distance: 113.1
checkbox input "true"
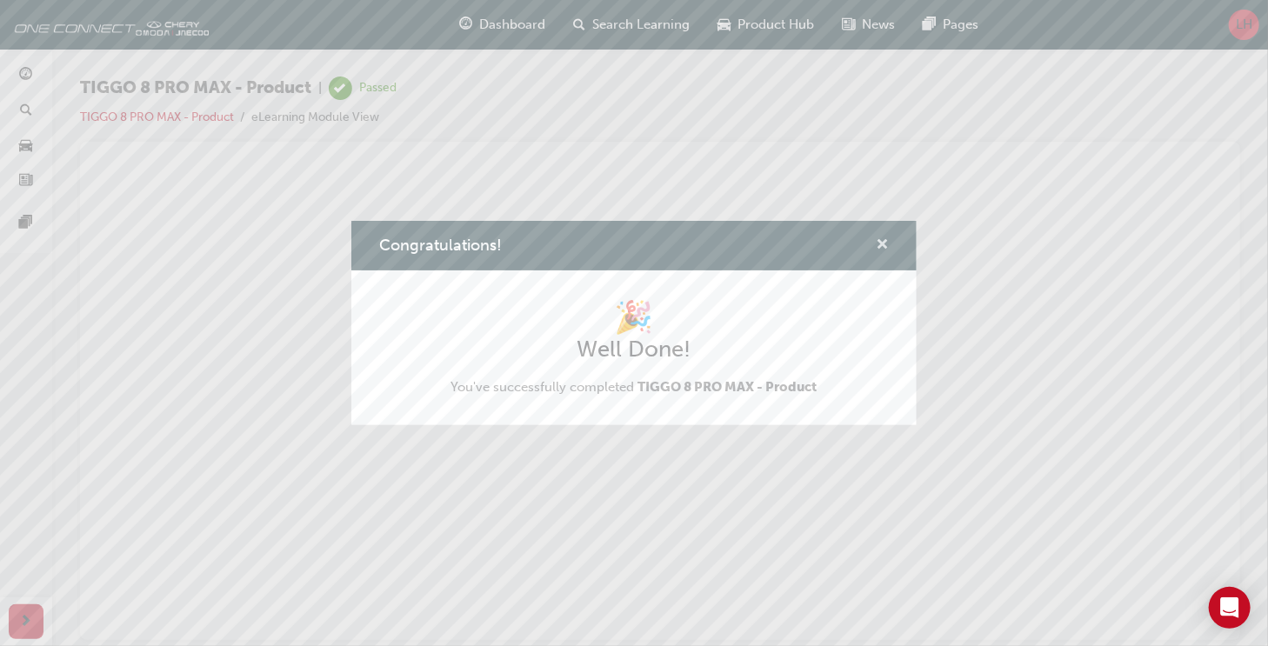
click at [882, 248] on span "cross-icon" at bounding box center [882, 246] width 13 height 16
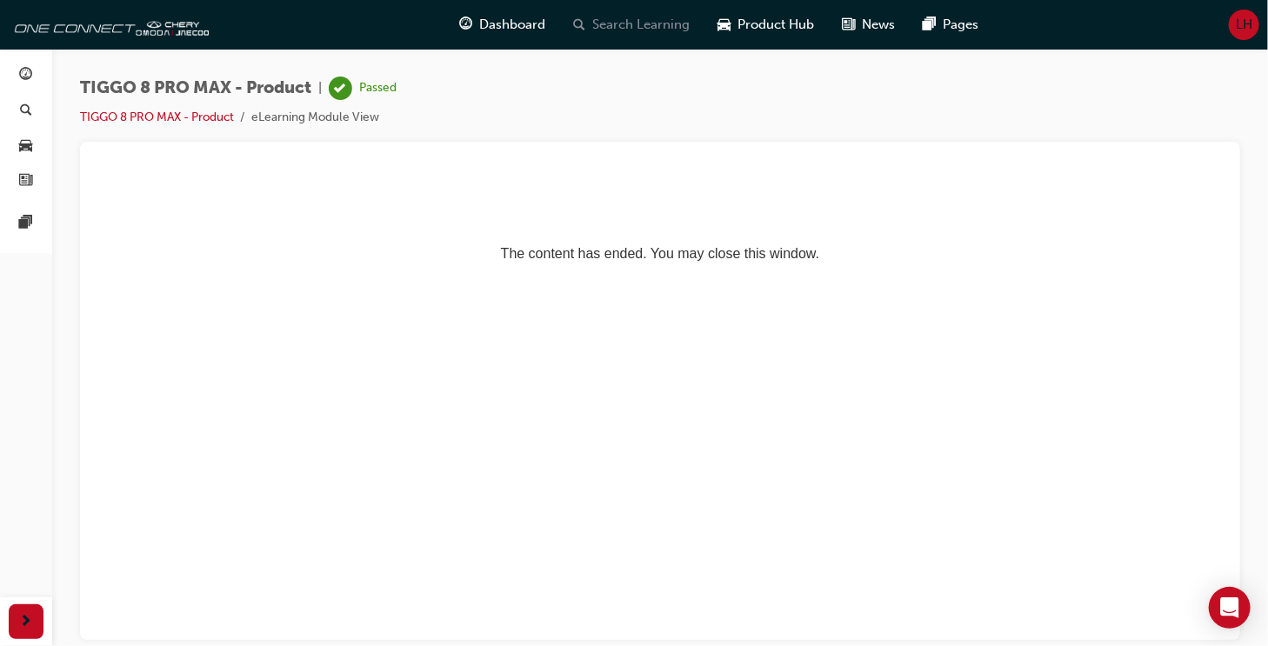
click at [625, 18] on span "Search Learning" at bounding box center [640, 25] width 97 height 20
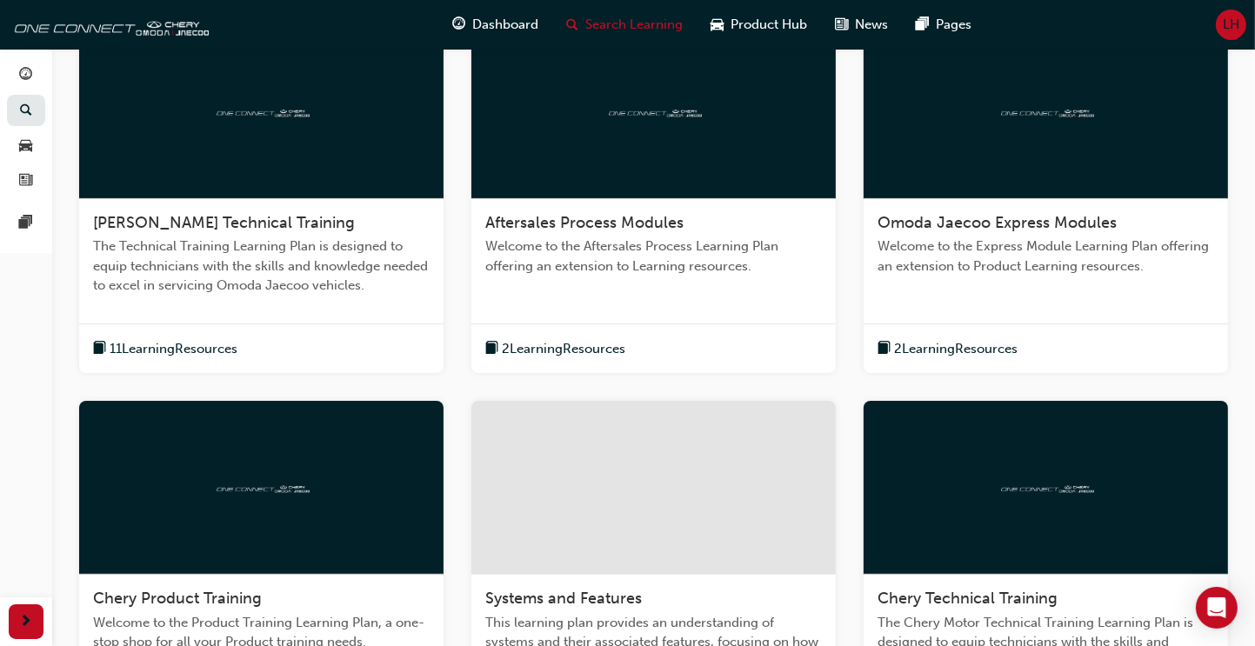
scroll to position [609, 0]
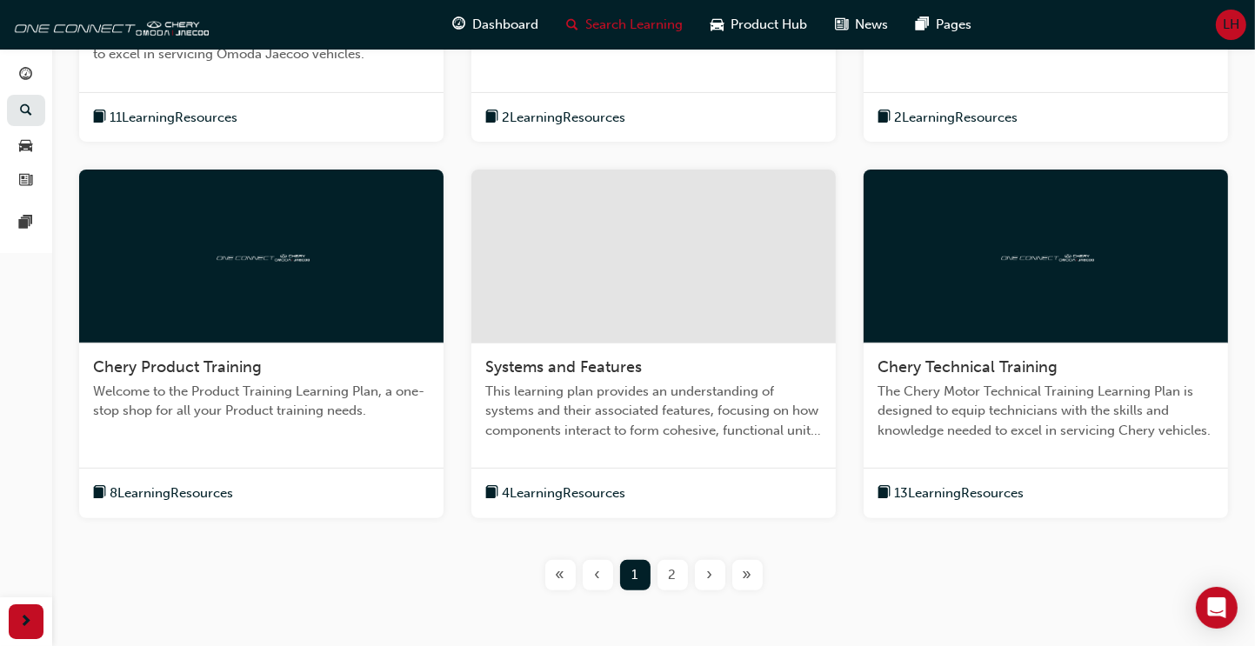
click at [183, 485] on span "8 Learning Resources" at bounding box center [172, 494] width 124 height 20
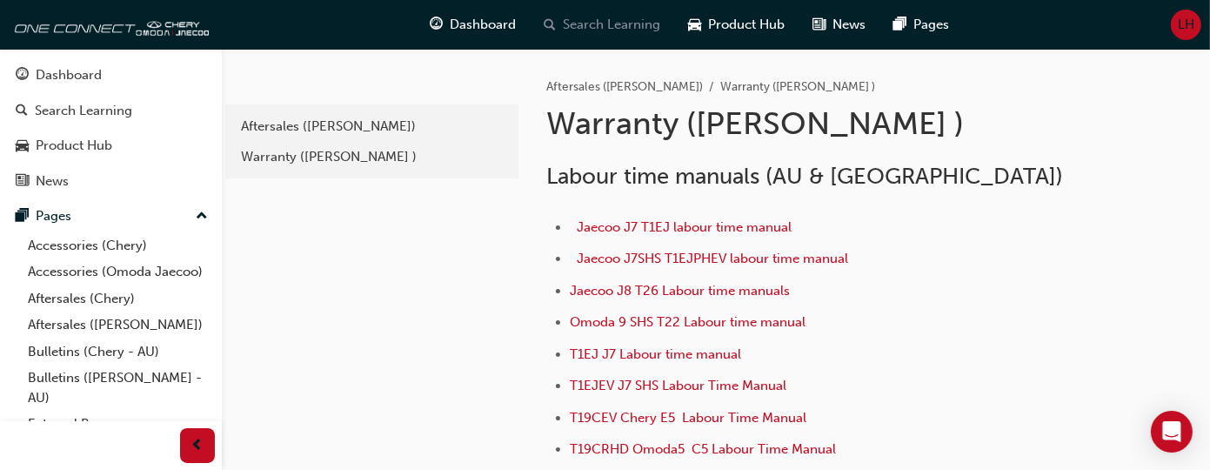
click at [641, 29] on span "Search Learning" at bounding box center [612, 25] width 97 height 20
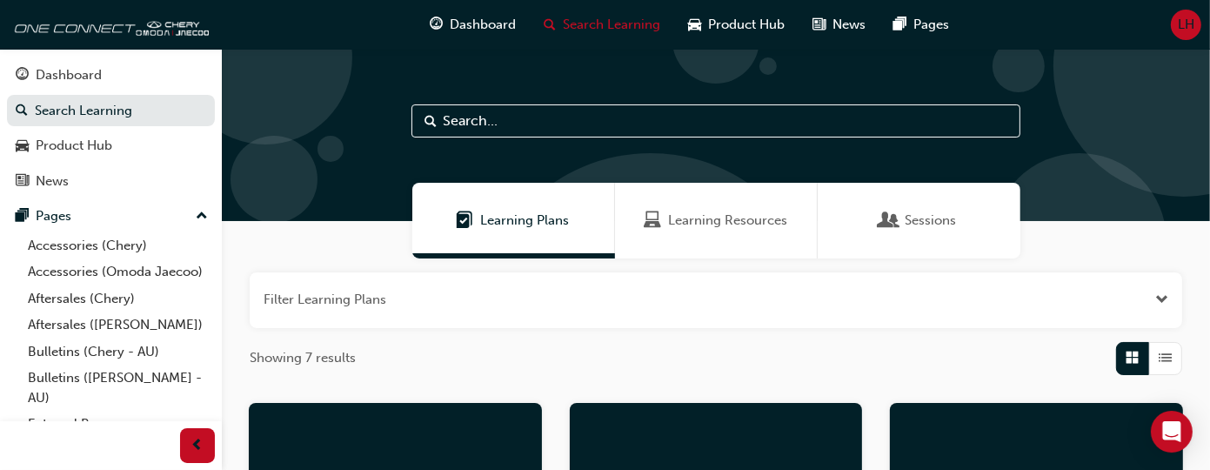
click at [515, 223] on span "Learning Plans" at bounding box center [525, 220] width 89 height 20
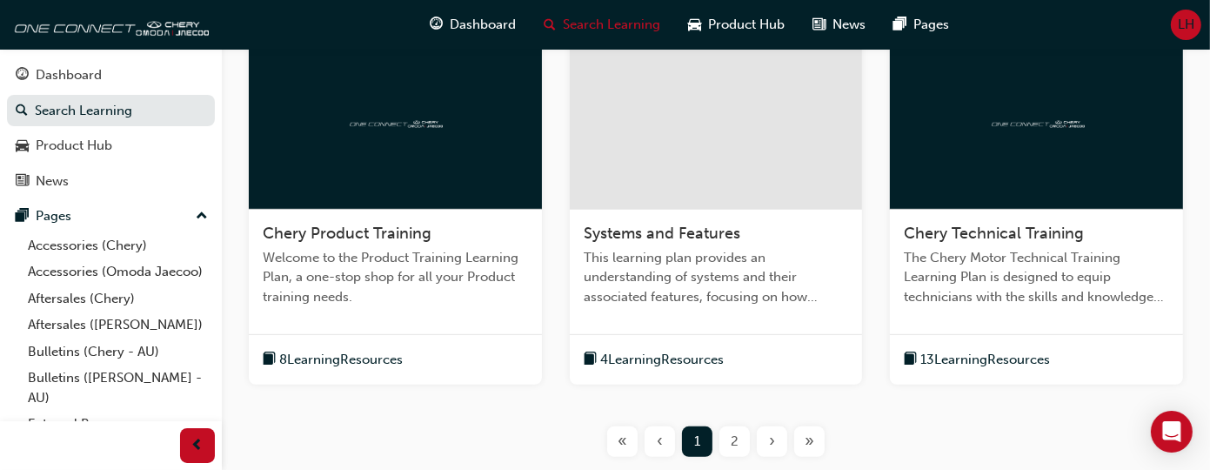
scroll to position [783, 0]
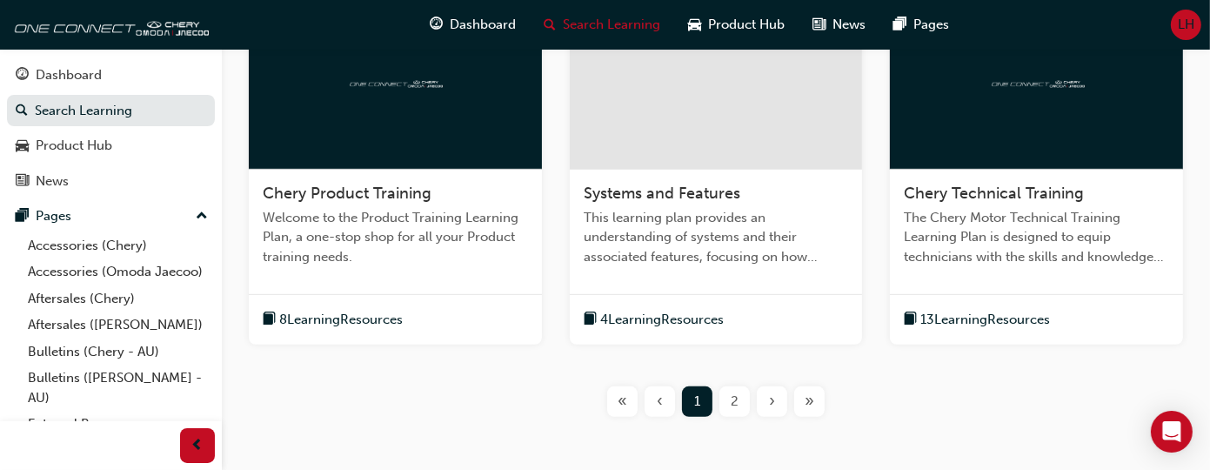
click at [316, 320] on span "8 Learning Resources" at bounding box center [341, 320] width 124 height 20
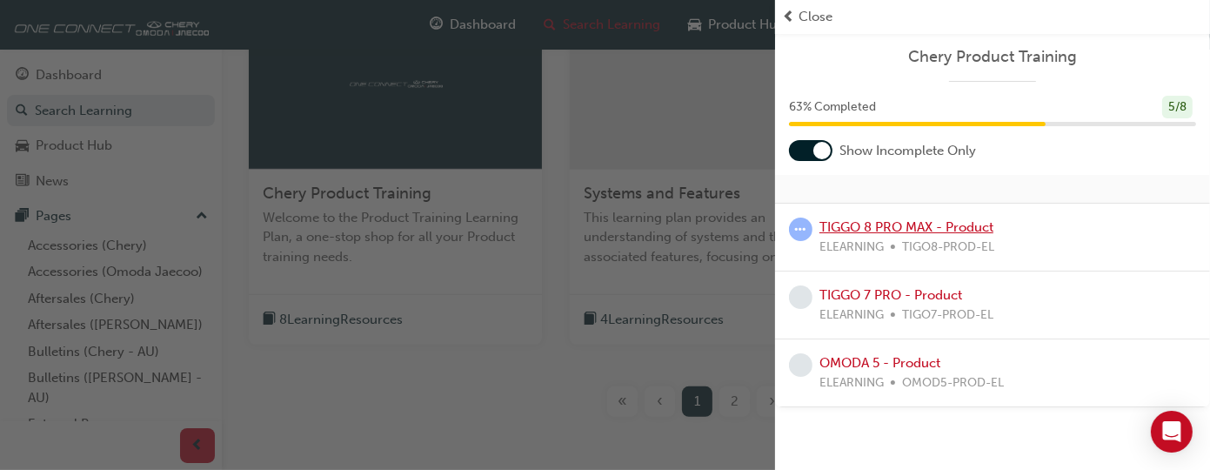
click at [849, 225] on link "TIGGO 8 PRO MAX - Product" at bounding box center [906, 227] width 174 height 16
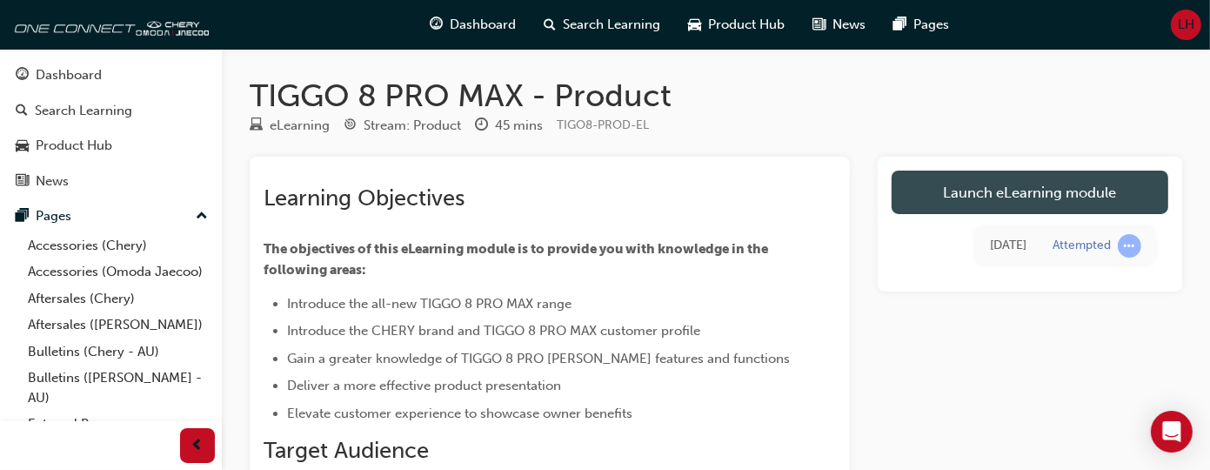
click at [1023, 193] on link "Launch eLearning module" at bounding box center [1030, 191] width 277 height 43
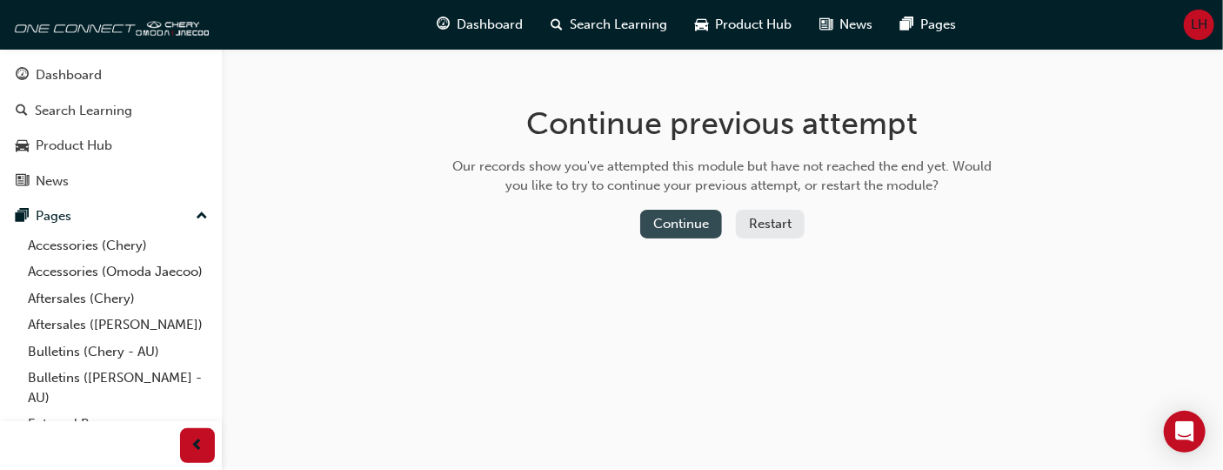
click at [680, 223] on button "Continue" at bounding box center [681, 224] width 82 height 29
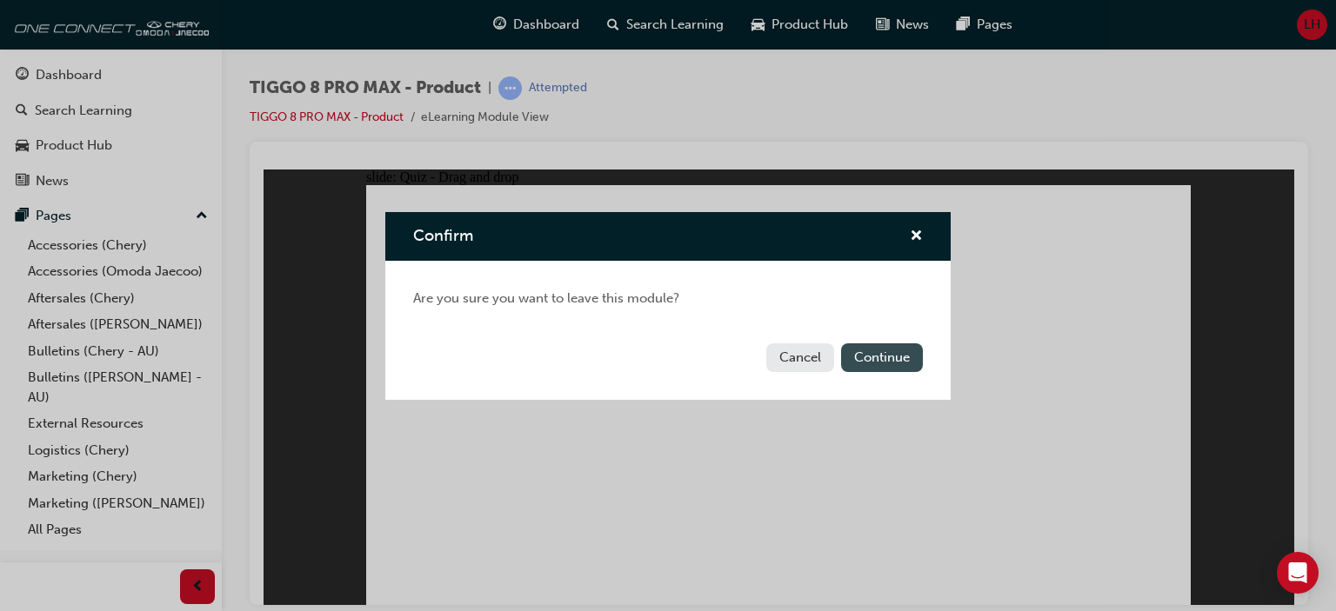
click at [874, 359] on button "Continue" at bounding box center [882, 358] width 82 height 29
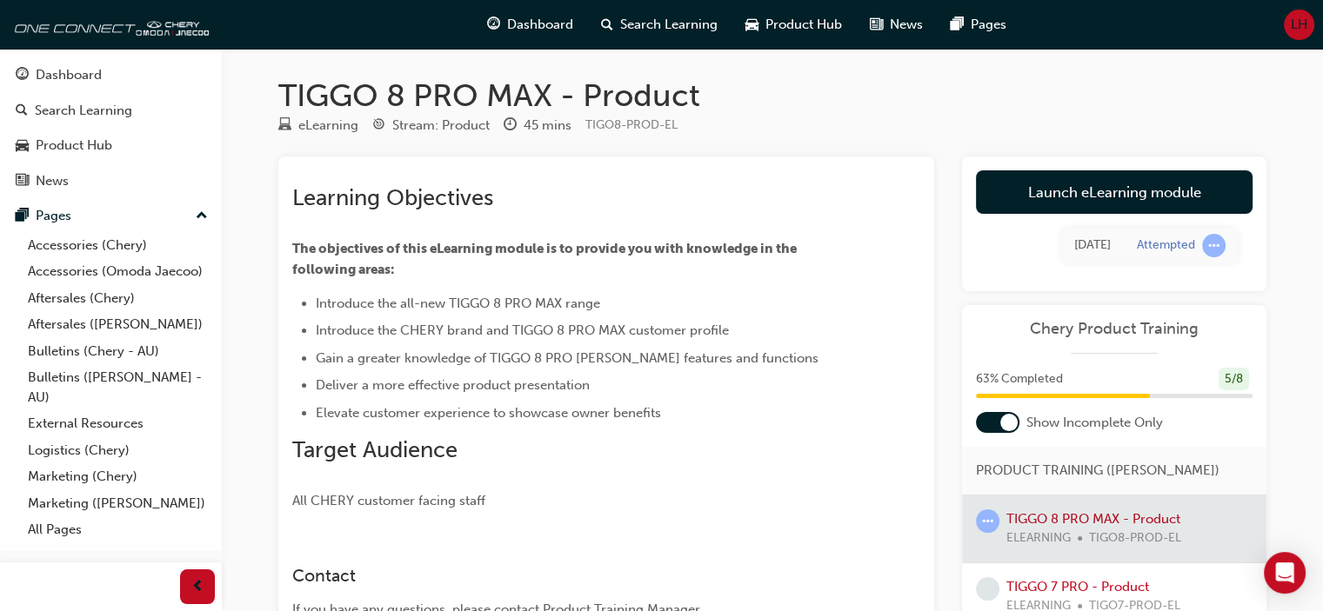
click at [1065, 515] on div at bounding box center [1114, 529] width 304 height 67
click at [1055, 518] on div at bounding box center [1114, 529] width 304 height 67
click at [981, 531] on span "learningRecordVerb_ATTEMPT-icon" at bounding box center [987, 521] width 23 height 23
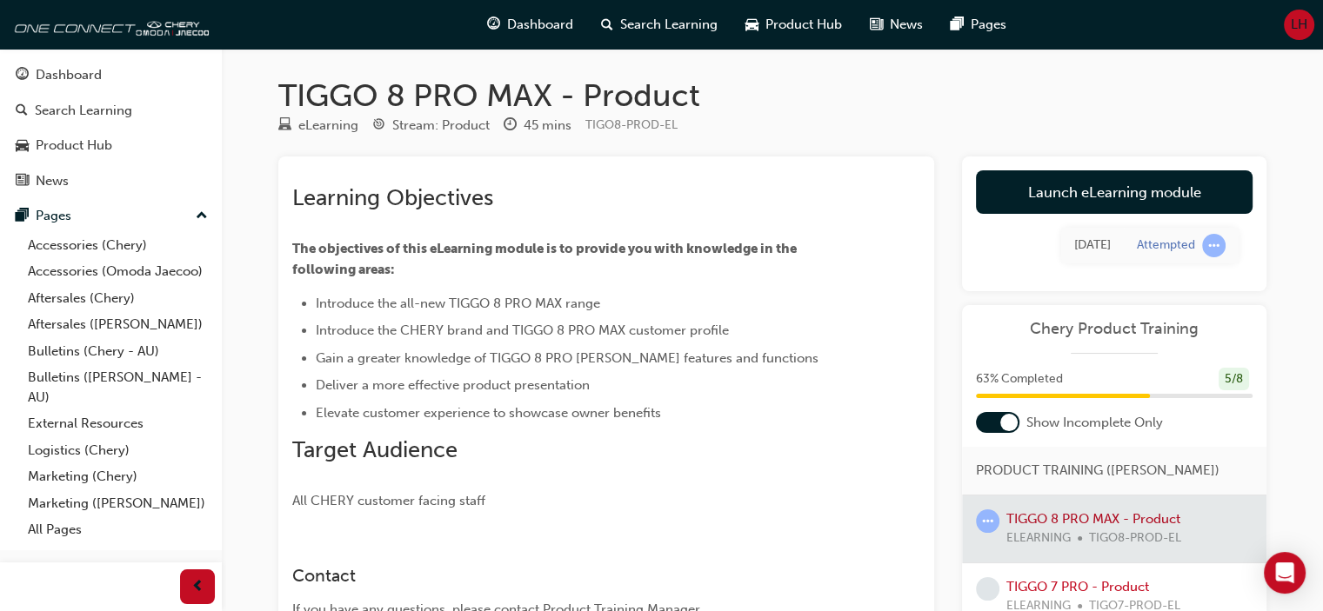
click at [1067, 521] on div at bounding box center [1114, 529] width 304 height 67
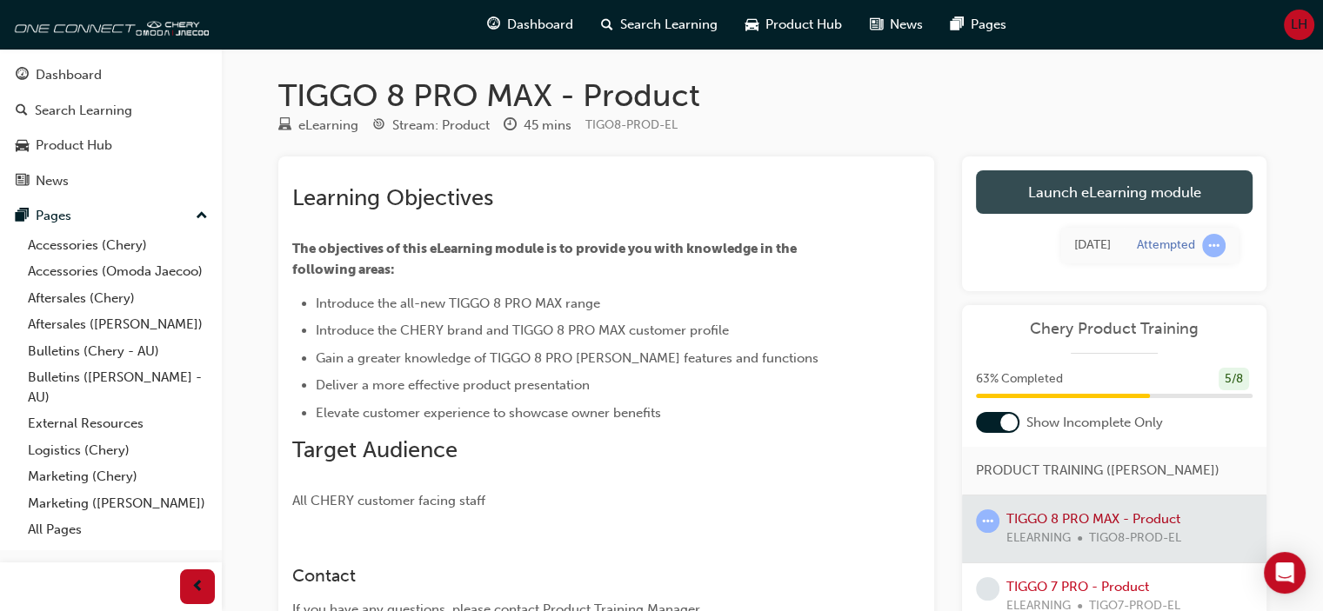
click at [1088, 184] on link "Launch eLearning module" at bounding box center [1114, 191] width 277 height 43
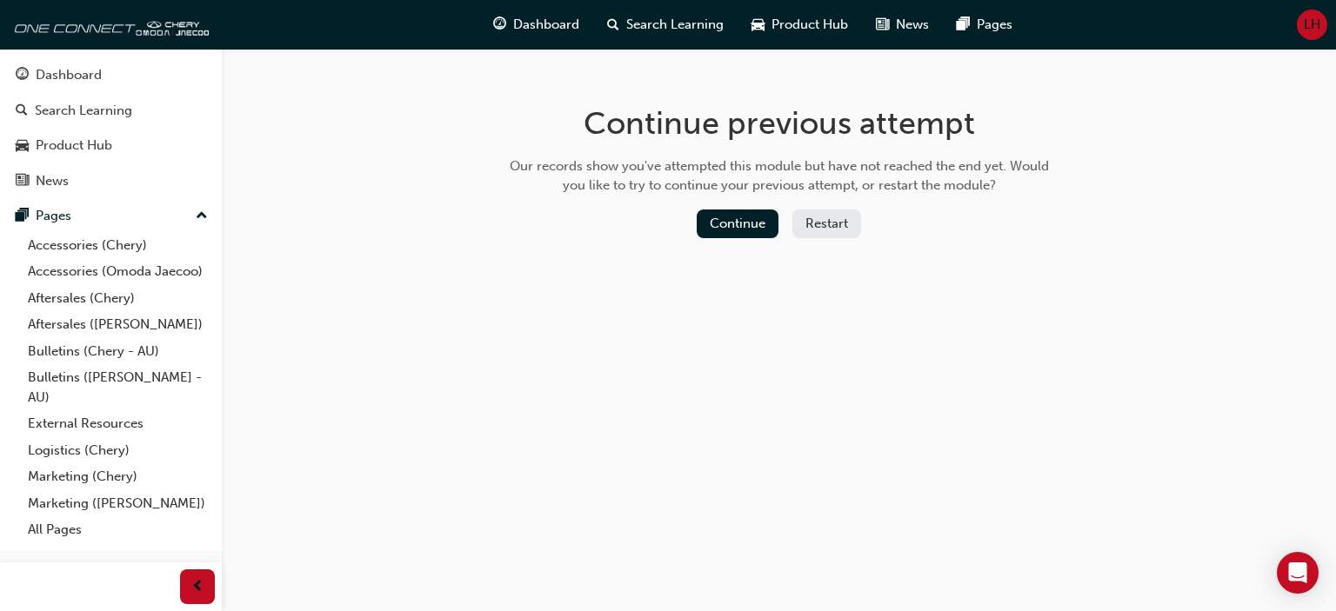
click at [821, 225] on button "Restart" at bounding box center [826, 224] width 69 height 29
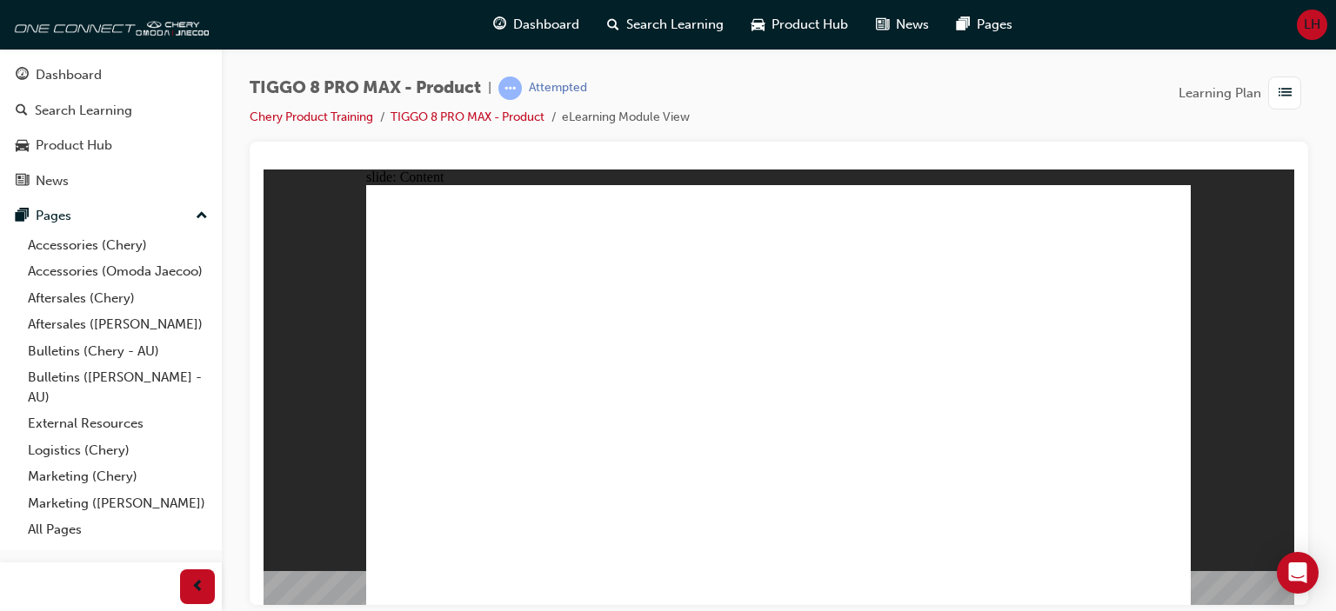
drag, startPoint x: 1113, startPoint y: 346, endPoint x: 1199, endPoint y: 287, distance: 104.5
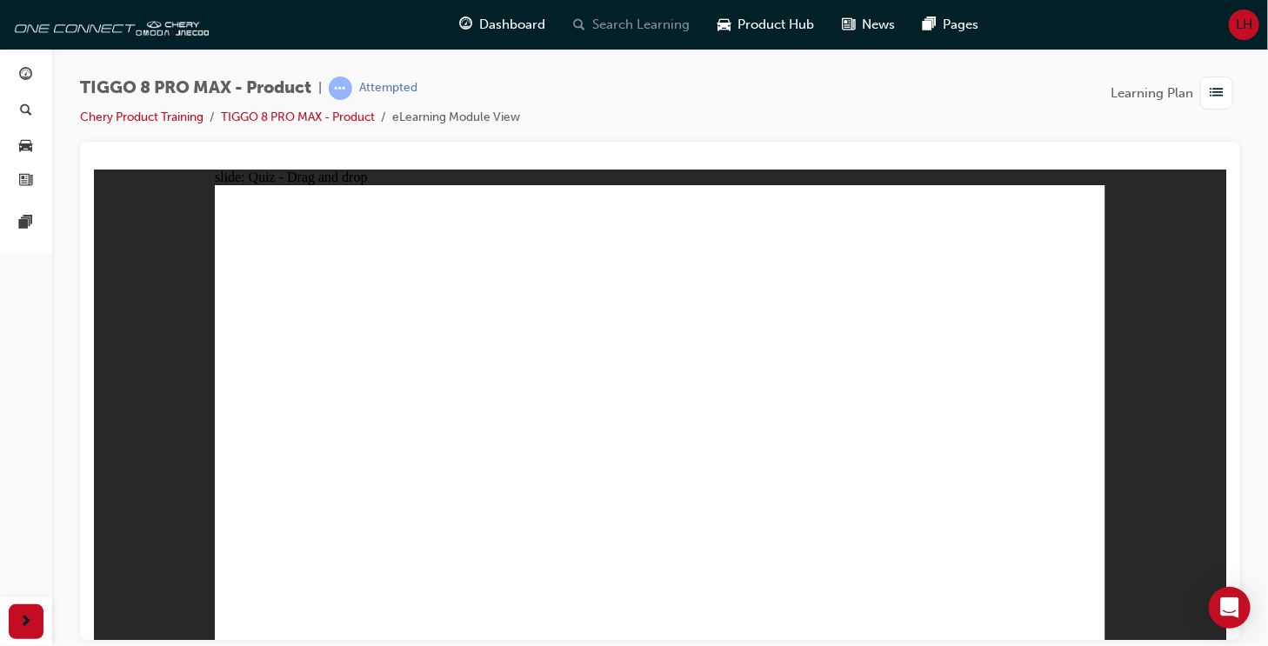
click at [631, 23] on span "Search Learning" at bounding box center [640, 25] width 97 height 20
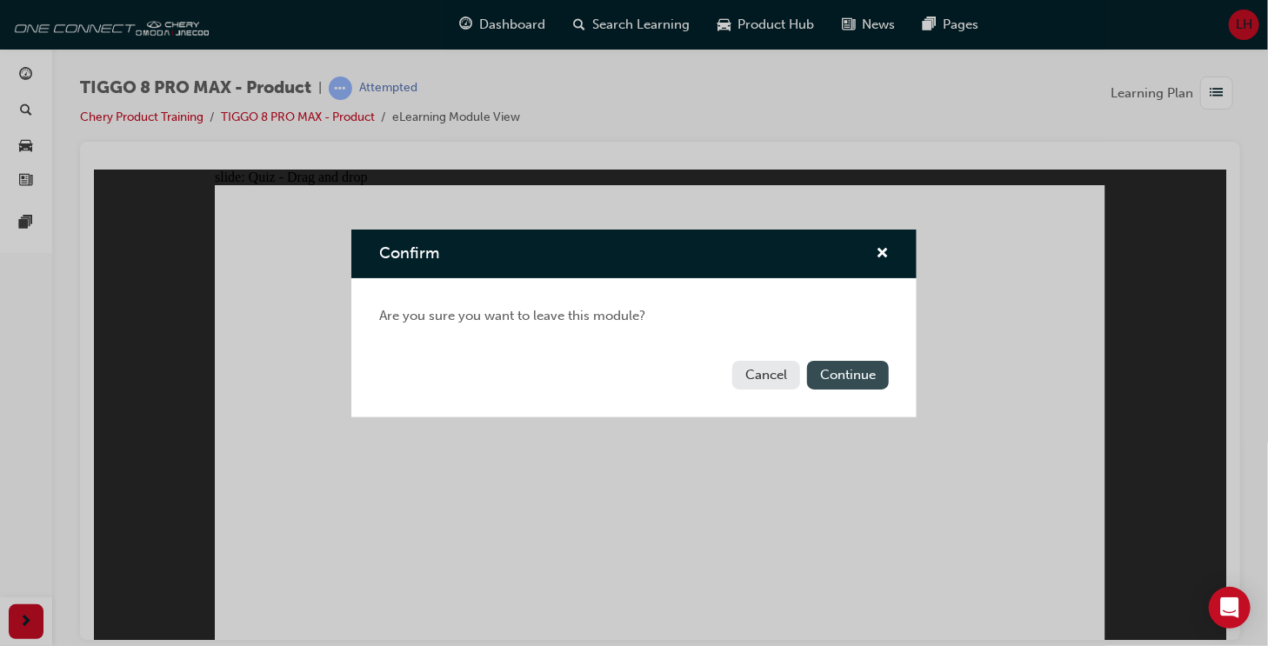
click at [845, 377] on button "Continue" at bounding box center [848, 375] width 82 height 29
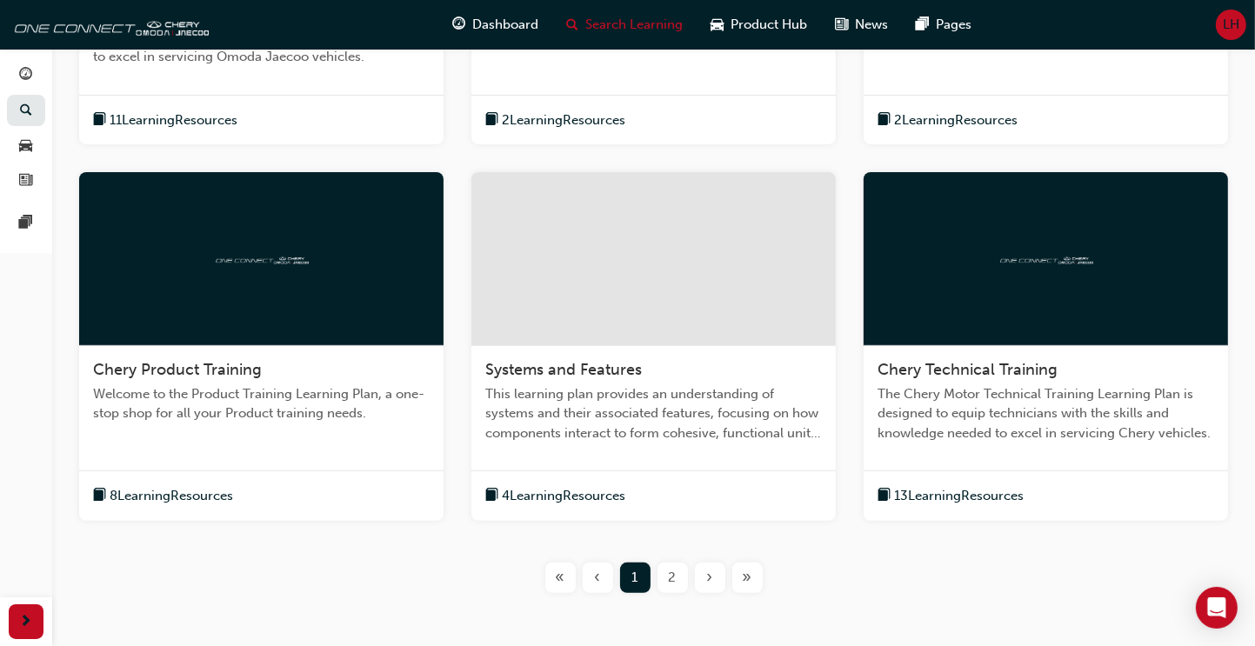
scroll to position [693, 0]
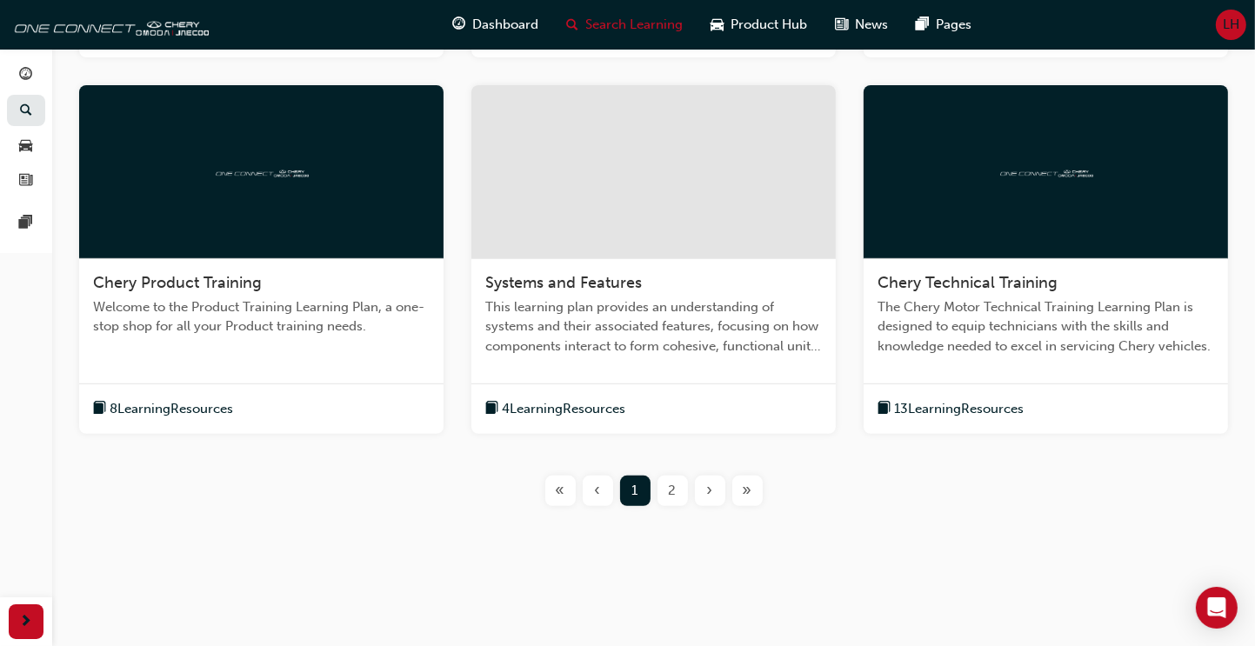
click at [157, 410] on span "8 Learning Resources" at bounding box center [172, 409] width 124 height 20
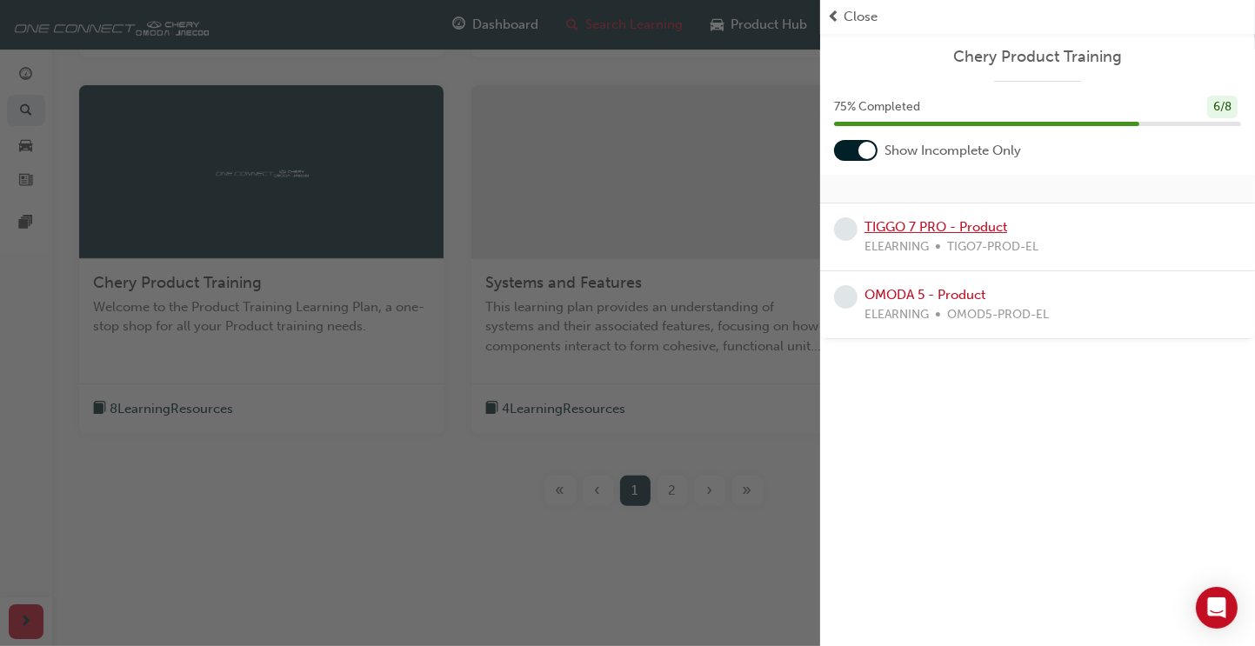
click at [913, 223] on link "TIGGO 7 PRO - Product" at bounding box center [936, 227] width 143 height 16
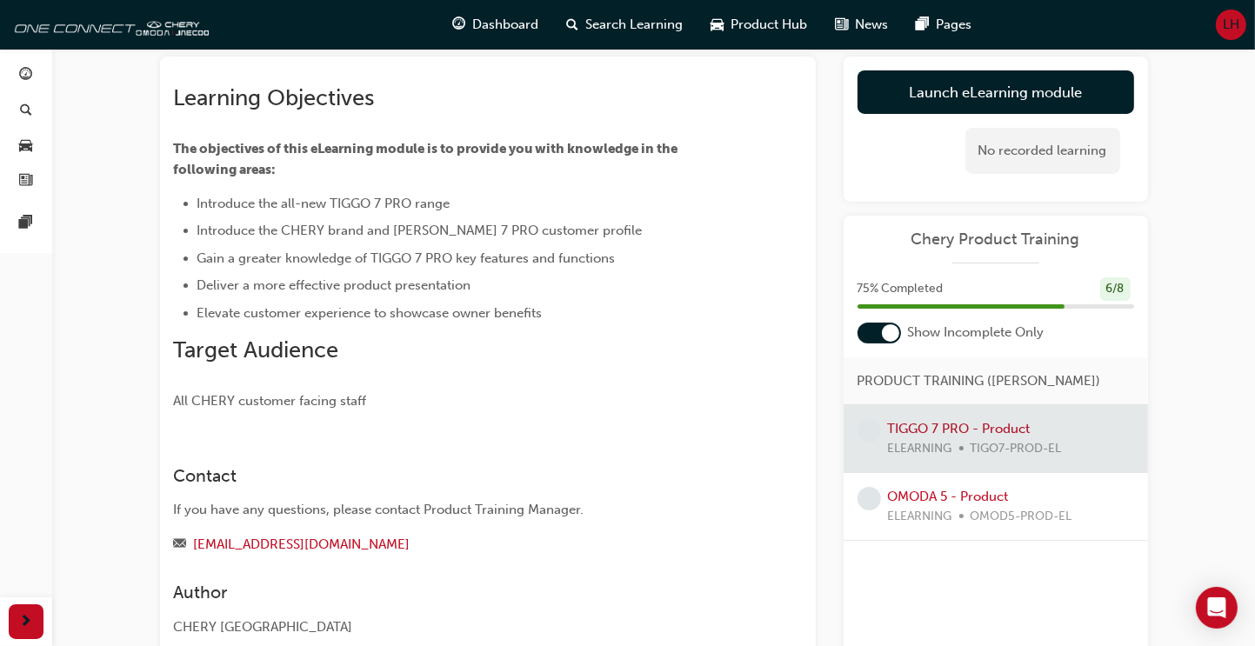
scroll to position [84, 0]
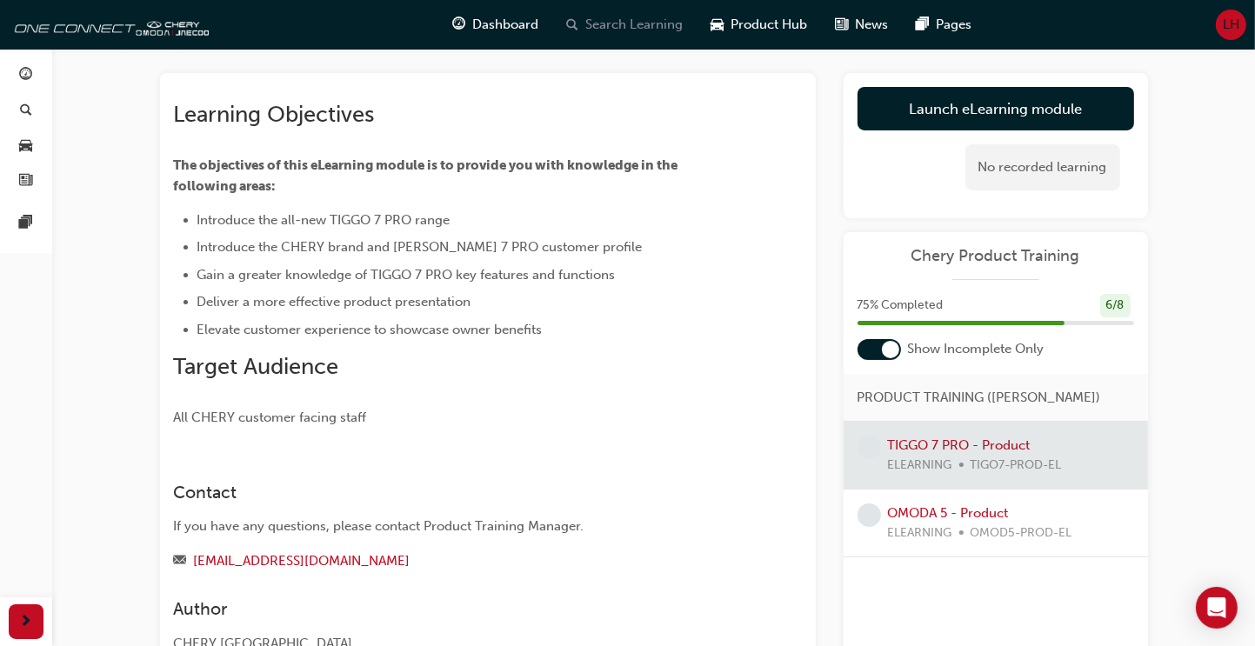
click at [618, 24] on span "Search Learning" at bounding box center [634, 25] width 97 height 20
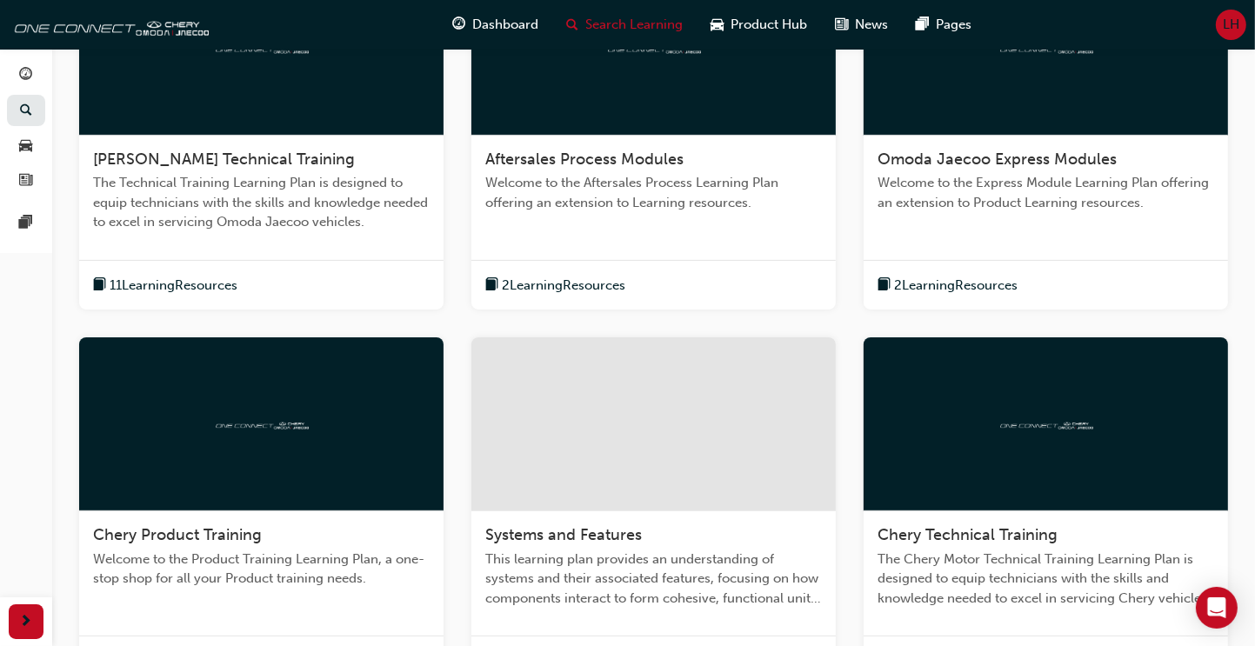
scroll to position [609, 0]
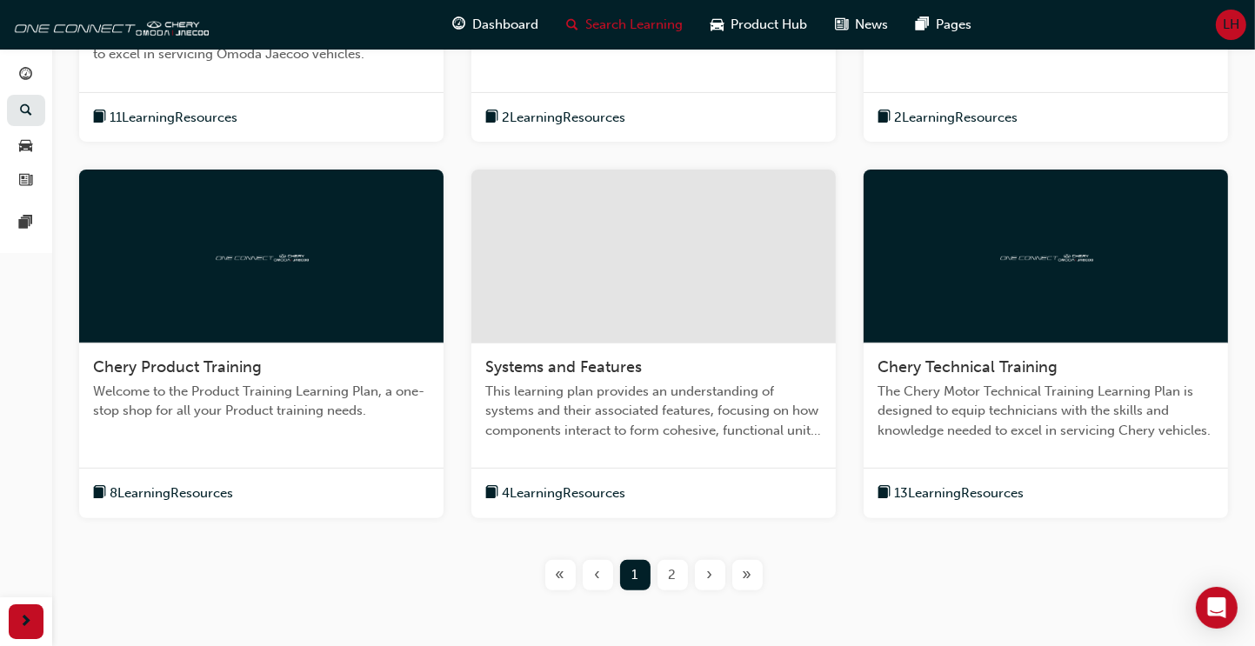
click at [551, 493] on span "4 Learning Resources" at bounding box center [564, 494] width 124 height 20
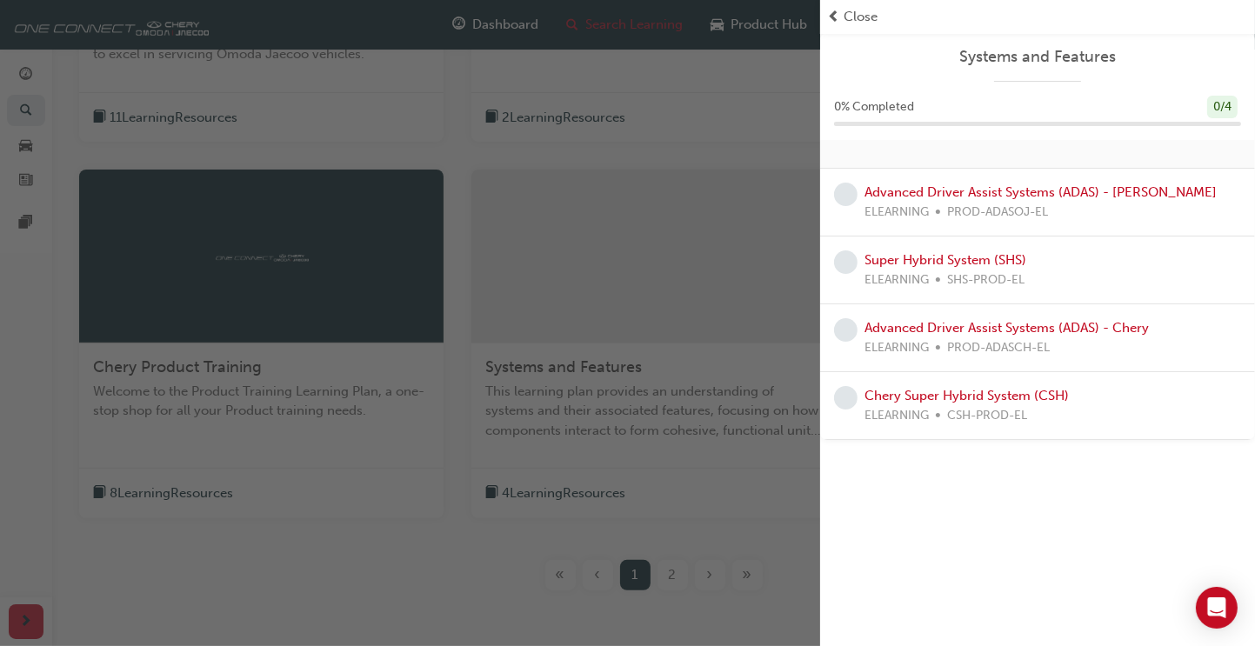
click at [847, 15] on span "Close" at bounding box center [861, 17] width 34 height 20
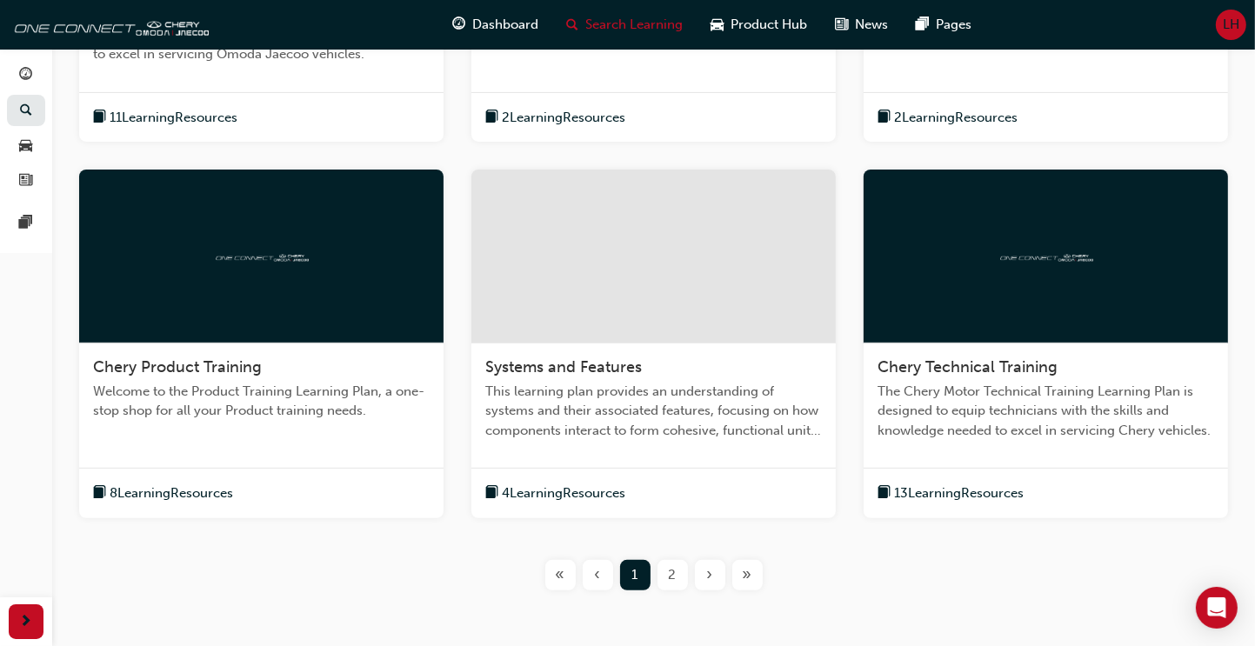
click at [938, 490] on span "13 Learning Resources" at bounding box center [959, 494] width 130 height 20
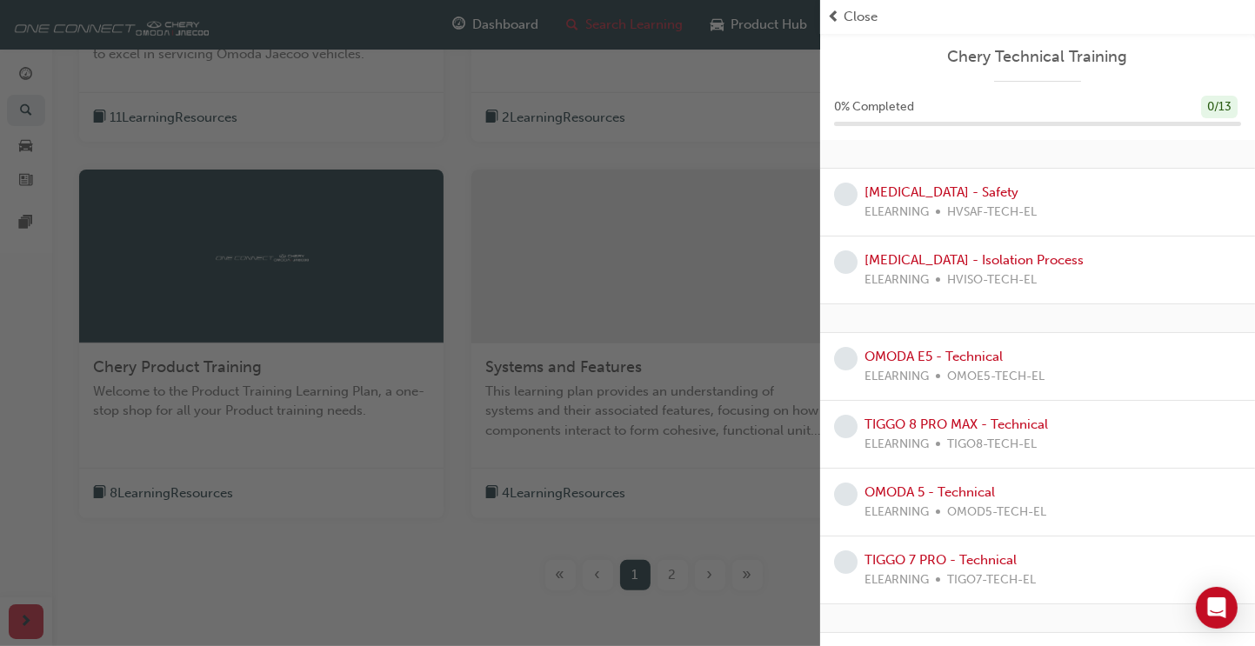
click at [868, 16] on span "Close" at bounding box center [861, 17] width 34 height 20
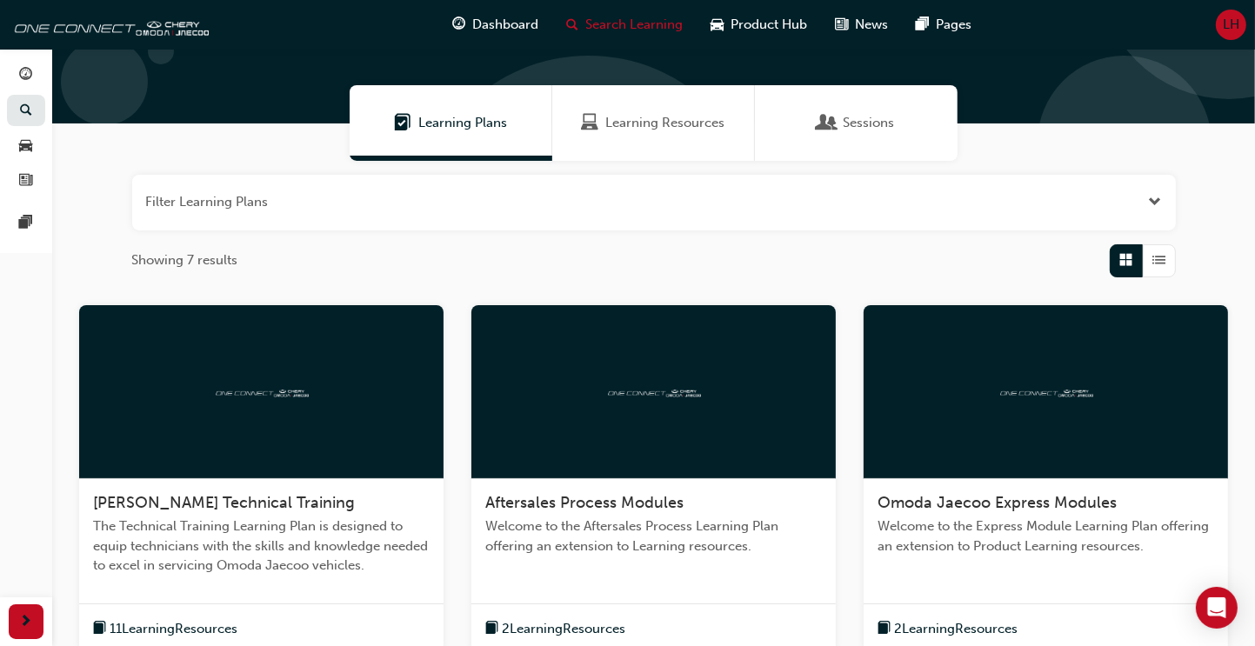
scroll to position [0, 0]
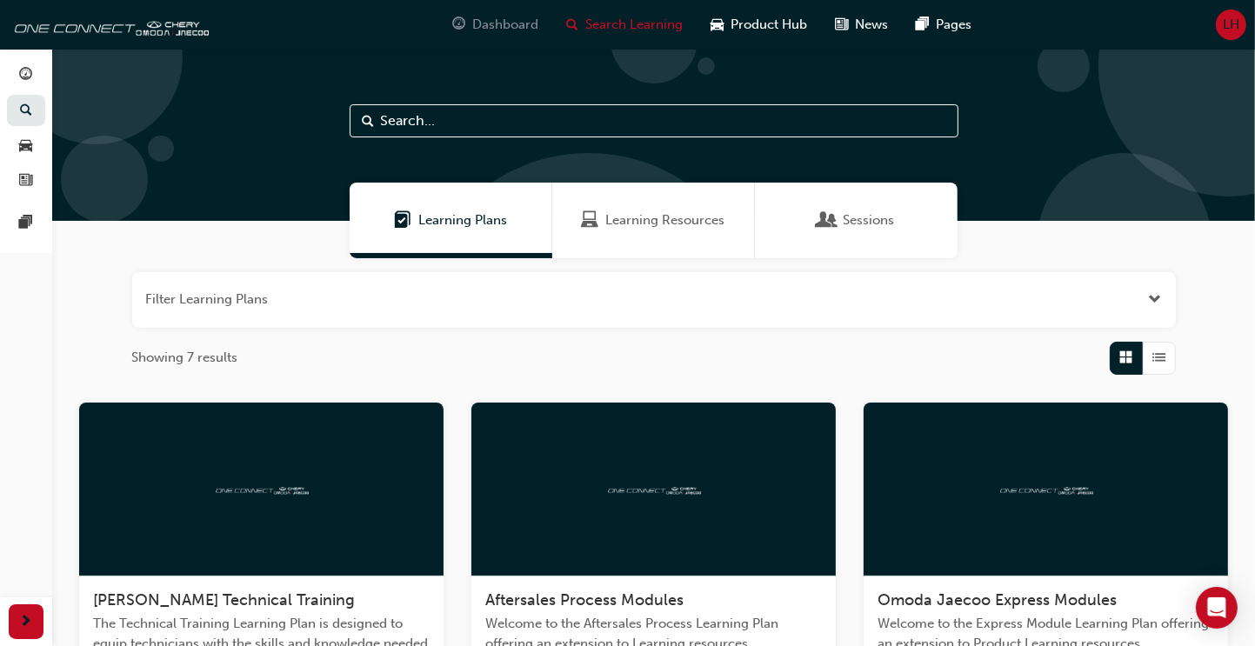
click at [508, 23] on span "Dashboard" at bounding box center [506, 25] width 66 height 20
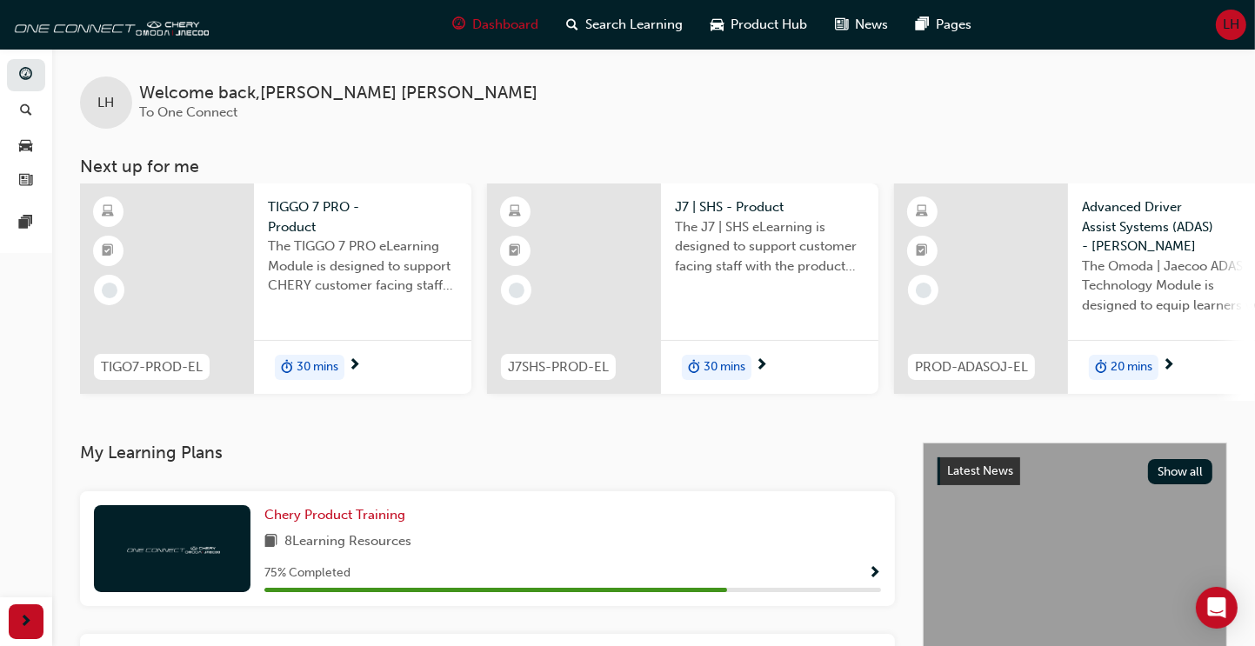
click at [357, 364] on span "next-icon" at bounding box center [354, 366] width 13 height 16
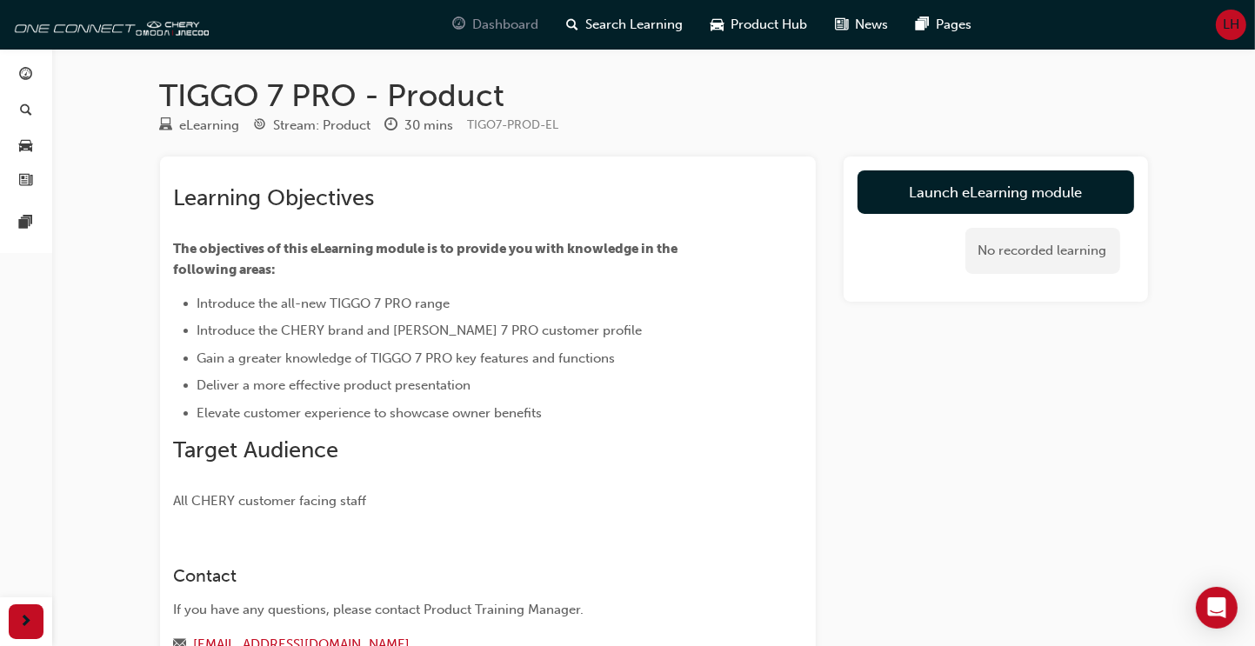
click at [492, 19] on span "Dashboard" at bounding box center [506, 25] width 66 height 20
